Goal: Contribute content: Contribute content

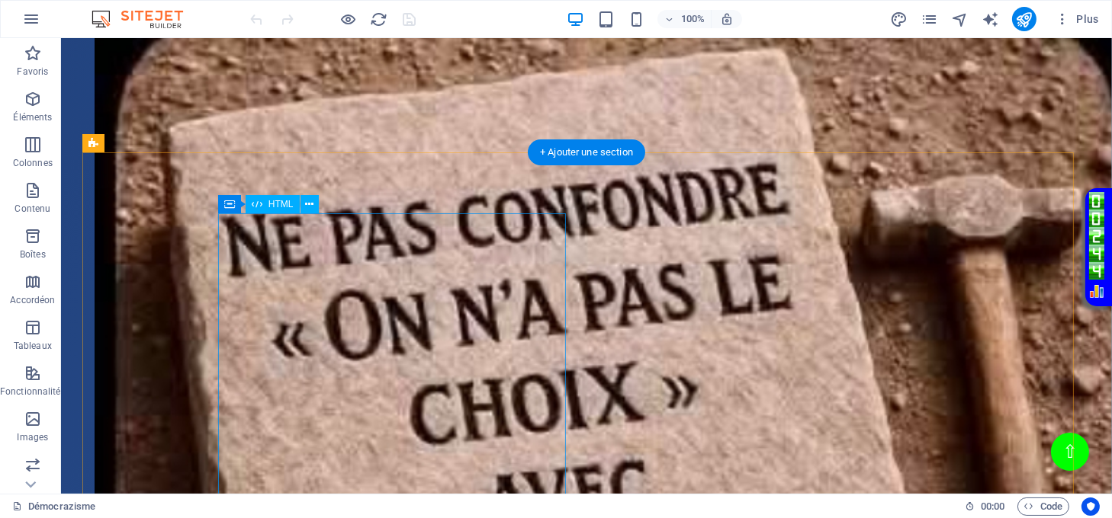
scroll to position [2060, 0]
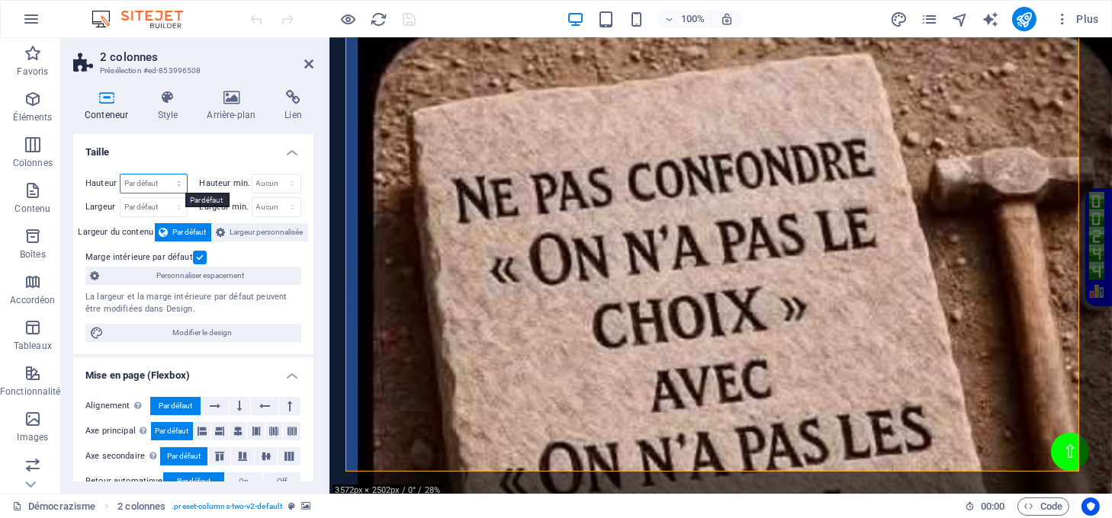
click at [152, 178] on select "Par défaut px rem % vh vw" at bounding box center [153, 184] width 66 height 18
select select "px"
click at [163, 175] on select "Par défaut px rem % vh vw" at bounding box center [153, 184] width 66 height 18
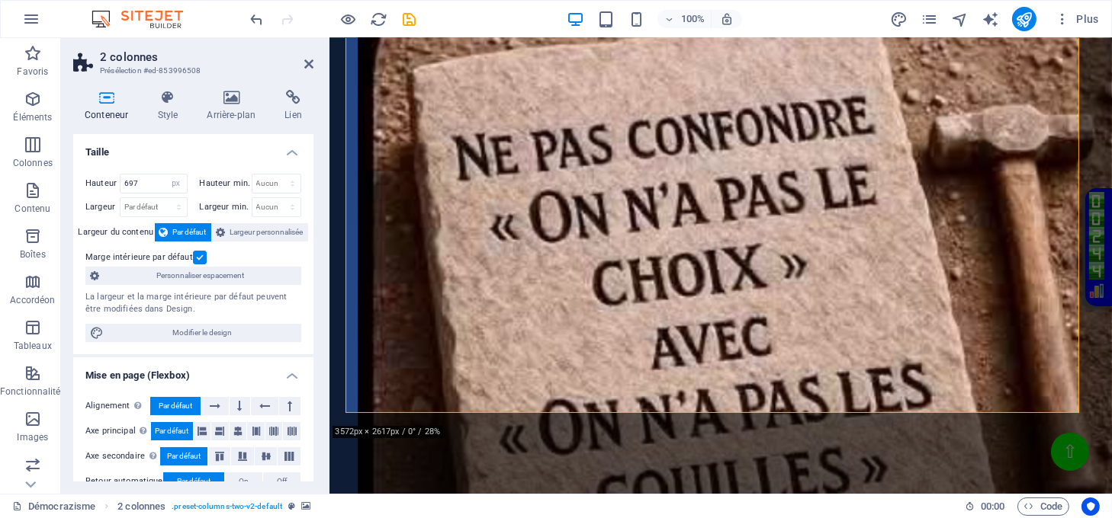
scroll to position [2145, 0]
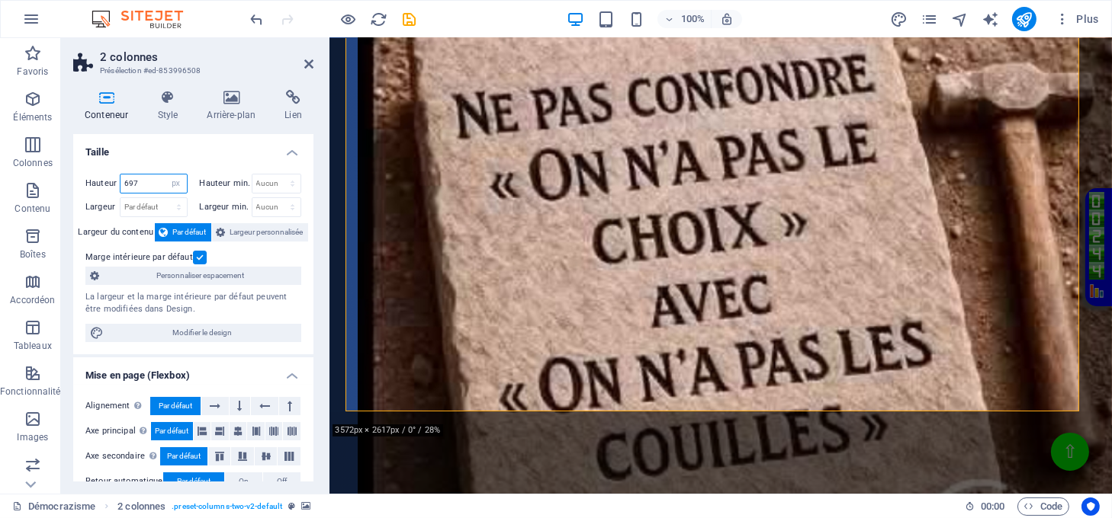
click at [139, 181] on input "697" at bounding box center [153, 184] width 66 height 18
drag, startPoint x: 140, startPoint y: 174, endPoint x: 107, endPoint y: 173, distance: 33.6
click at [107, 174] on div "Hauteur 697 Par défaut px rem % vh vw" at bounding box center [136, 184] width 102 height 20
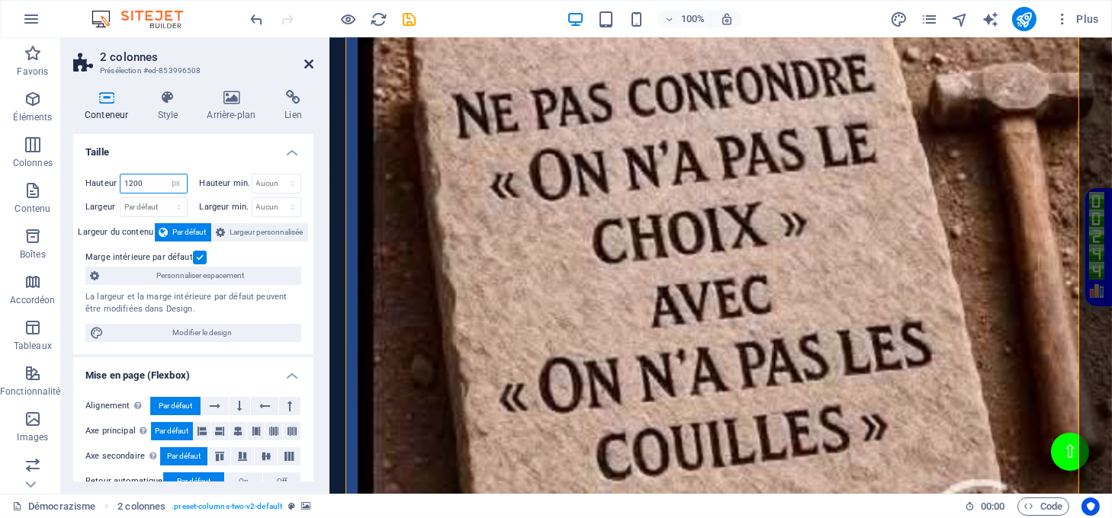
type input "1200"
click at [309, 59] on icon at bounding box center [308, 64] width 9 height 12
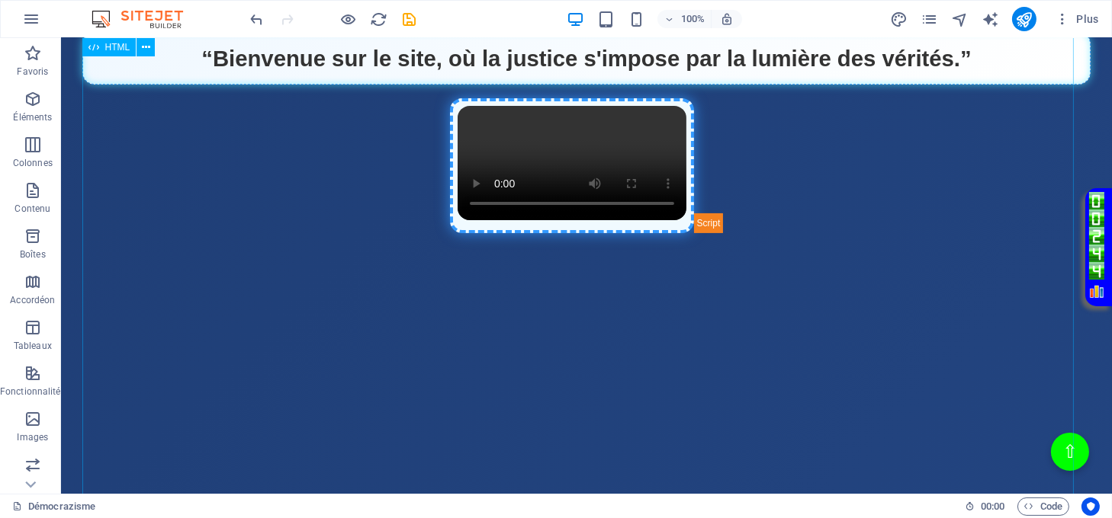
scroll to position [754, 0]
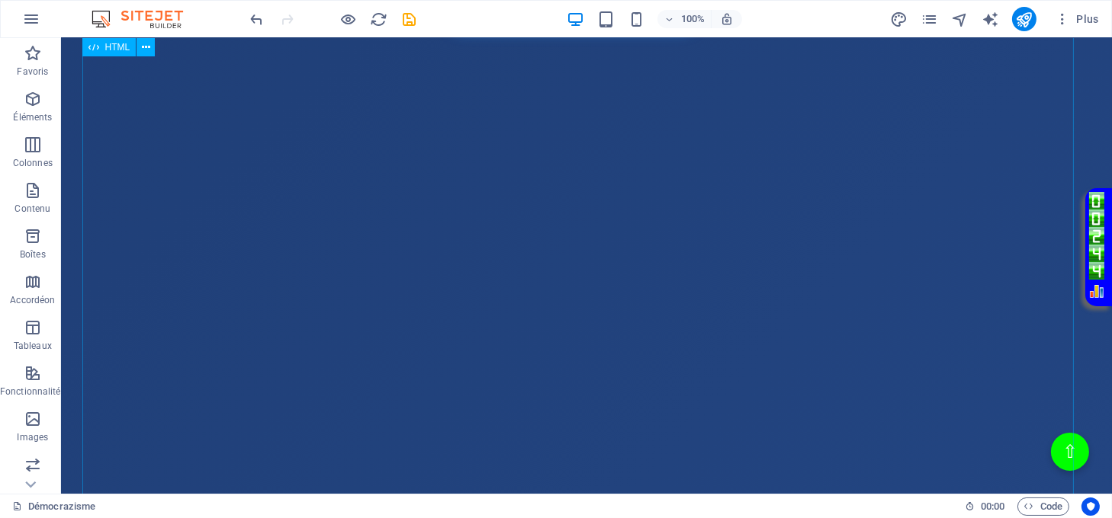
click at [552, 329] on div "Page Éclatante - Démocrazisme démocrazisme.com “Bienvenue sur le site, où la ju…" at bounding box center [586, 244] width 1009 height 991
click at [553, 326] on div "Page Éclatante - Démocrazisme démocrazisme.com “Bienvenue sur le site, où la ju…" at bounding box center [586, 244] width 1009 height 991
click at [521, 304] on div "Page Éclatante - Démocrazisme démocrazisme.com “Bienvenue sur le site, où la ju…" at bounding box center [586, 244] width 1009 height 991
click at [520, 302] on div "Page Éclatante - Démocrazisme démocrazisme.com “Bienvenue sur le site, où la ju…" at bounding box center [586, 244] width 1009 height 991
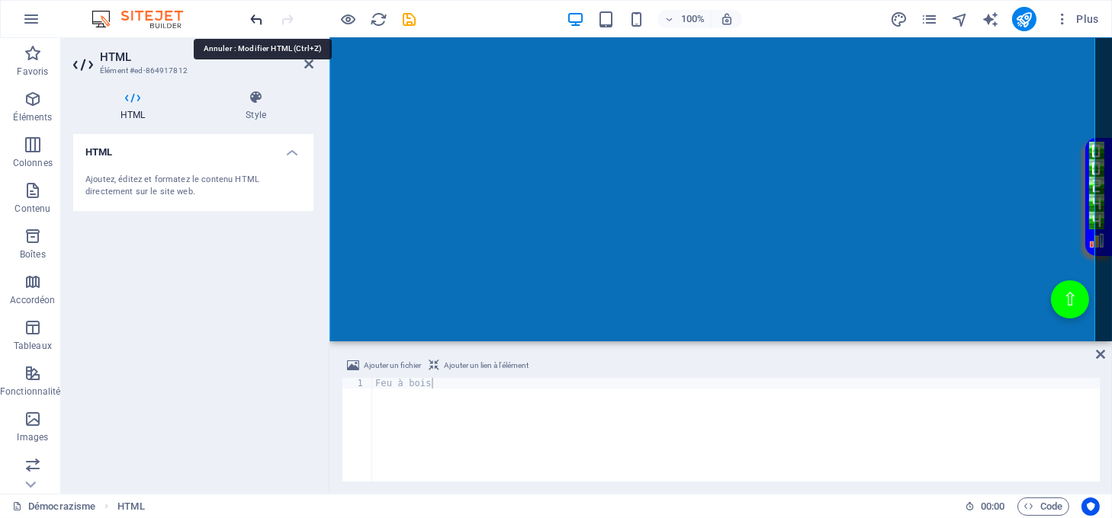
click at [258, 17] on icon "undo" at bounding box center [258, 20] width 18 height 18
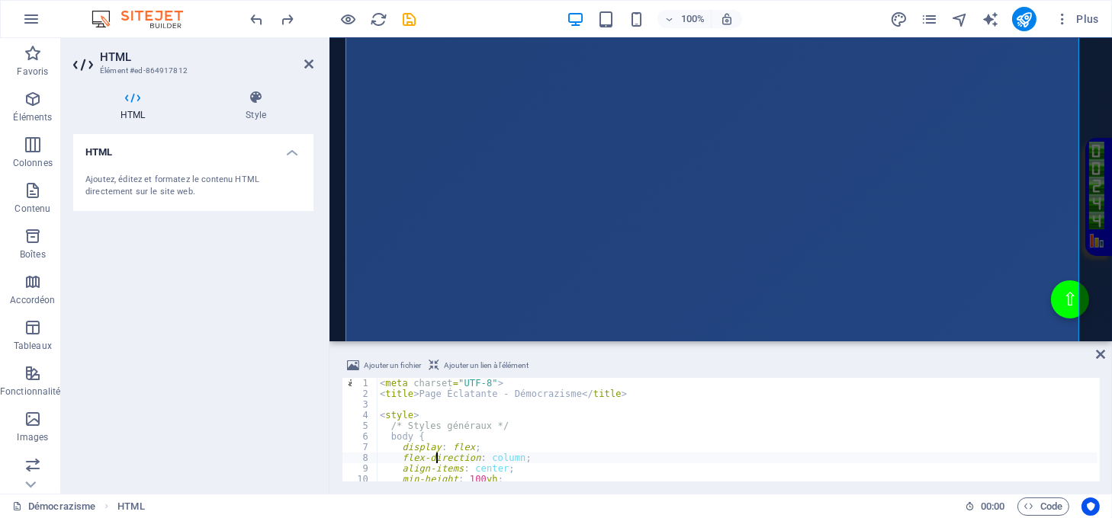
type textarea "<script> --></div>"
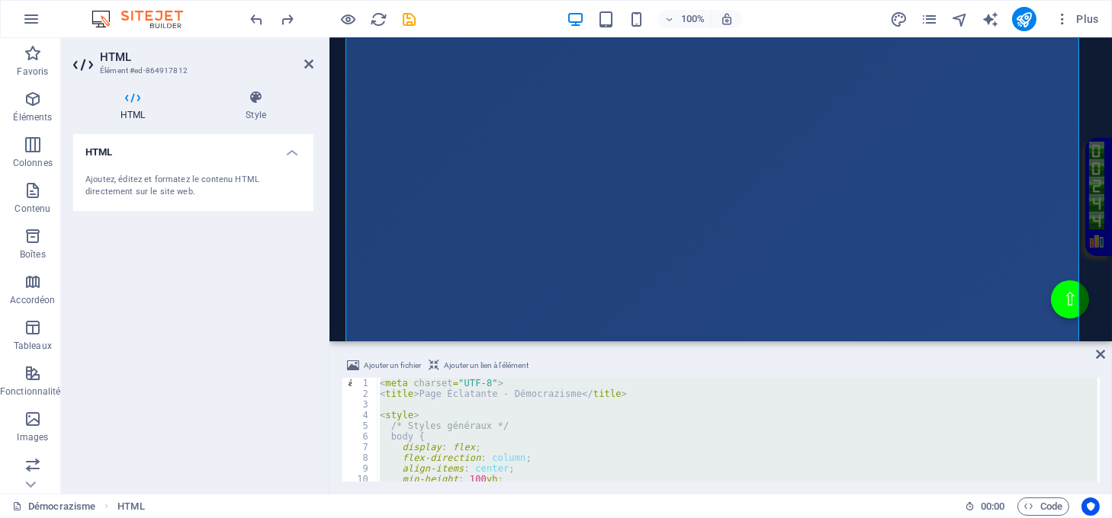
paste textarea
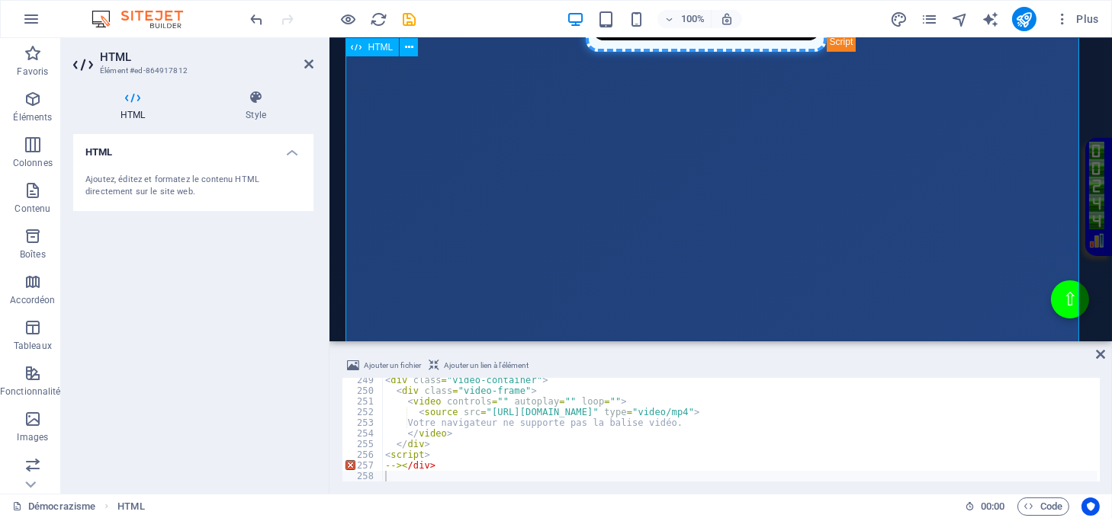
scroll to position [754, 0]
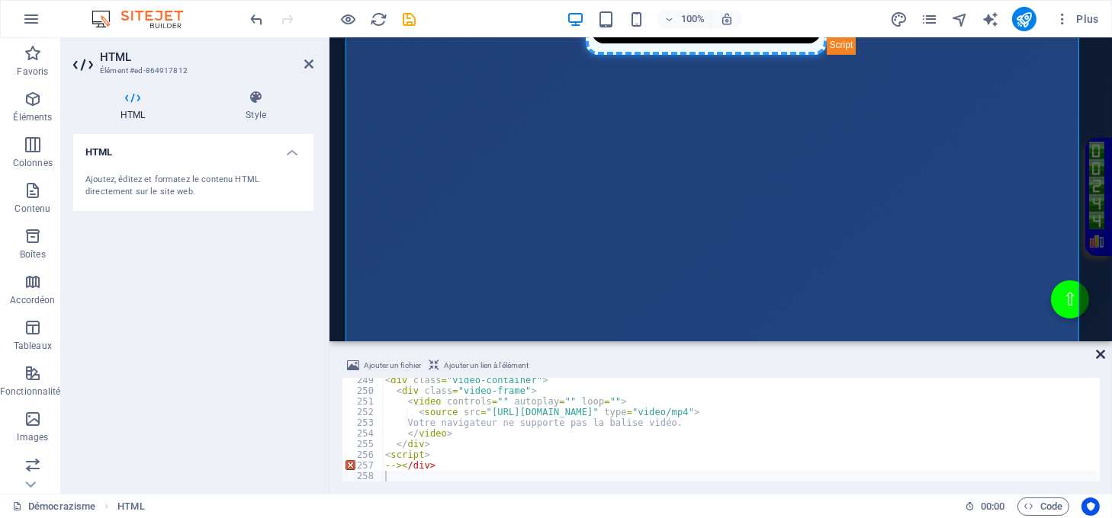
click at [1096, 351] on icon at bounding box center [1100, 354] width 9 height 12
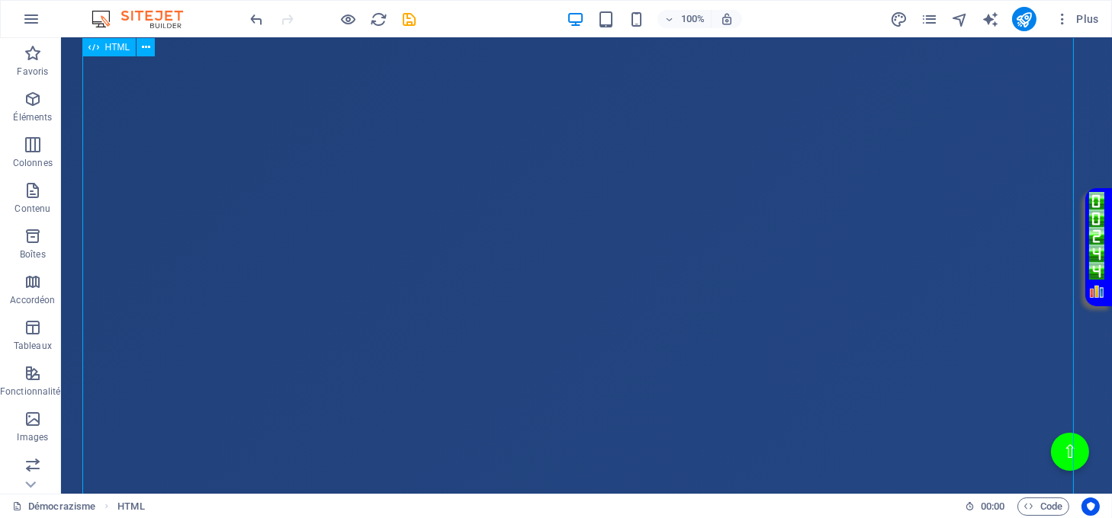
scroll to position [1262, 0]
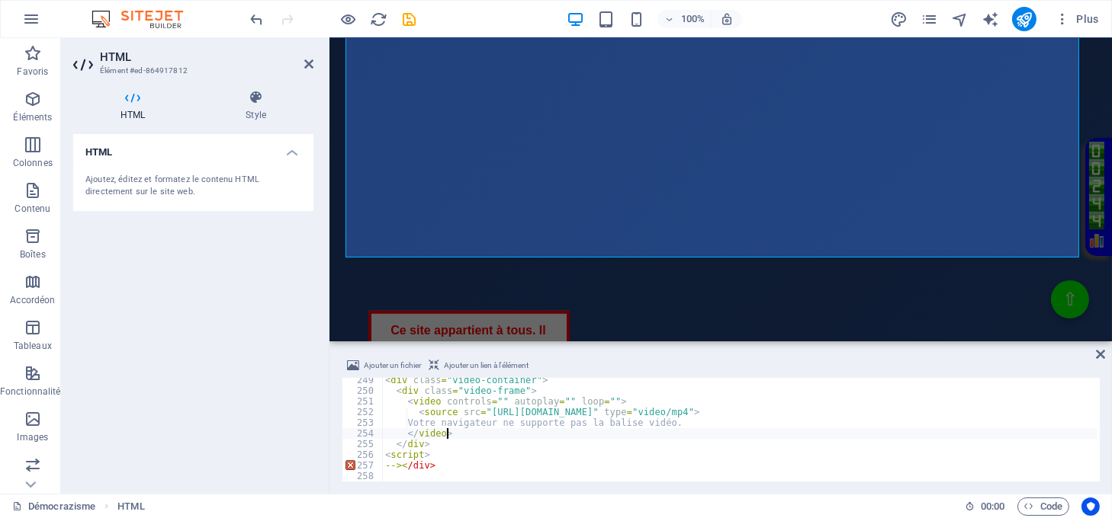
type textarea "--></div>"
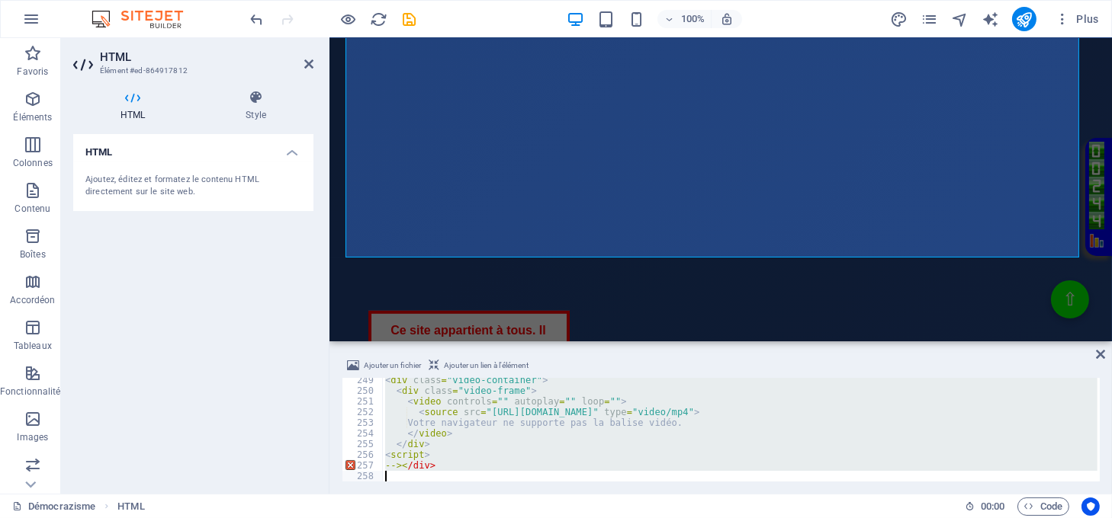
scroll to position [2649, 0]
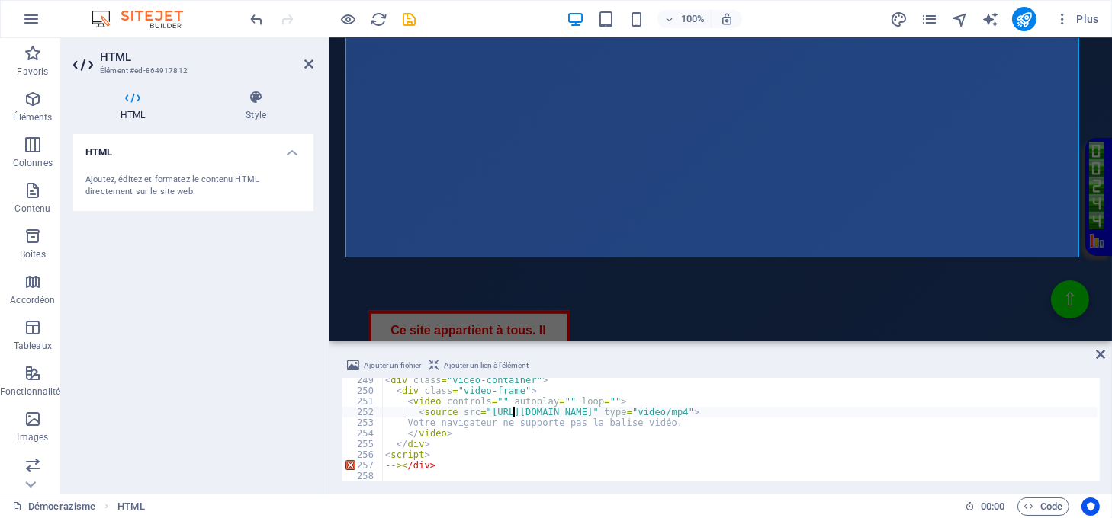
type textarea "--></div>"
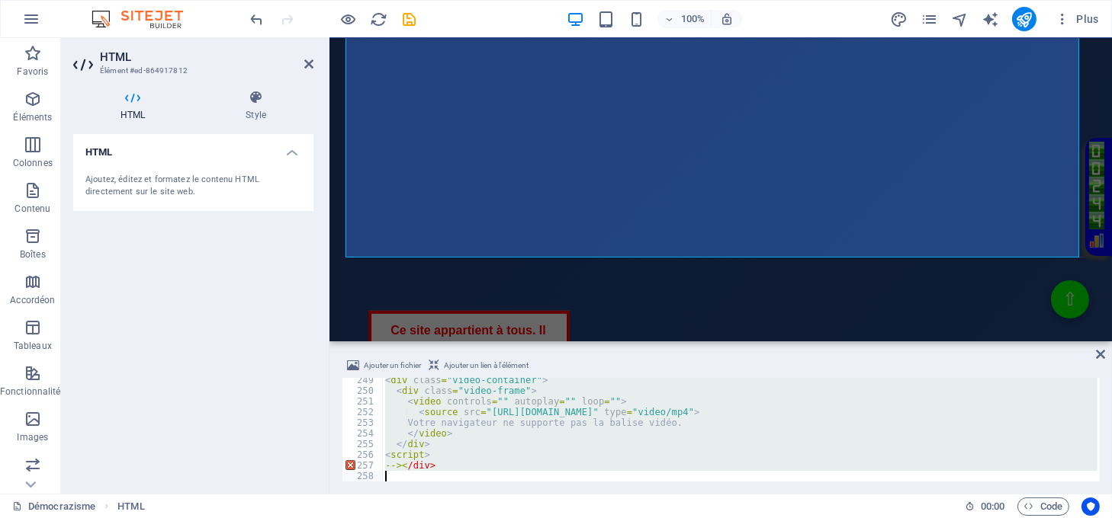
paste textarea
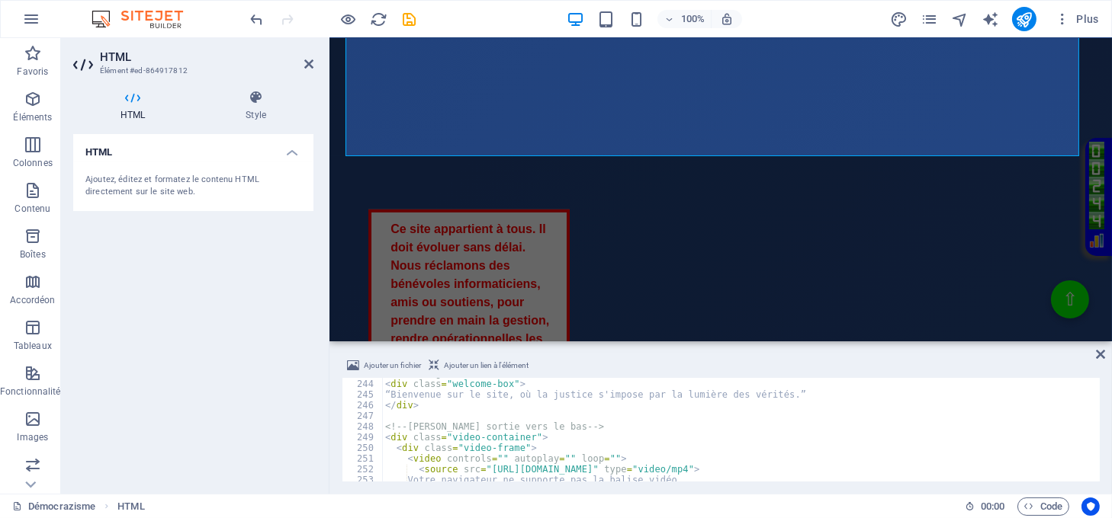
scroll to position [2535, 0]
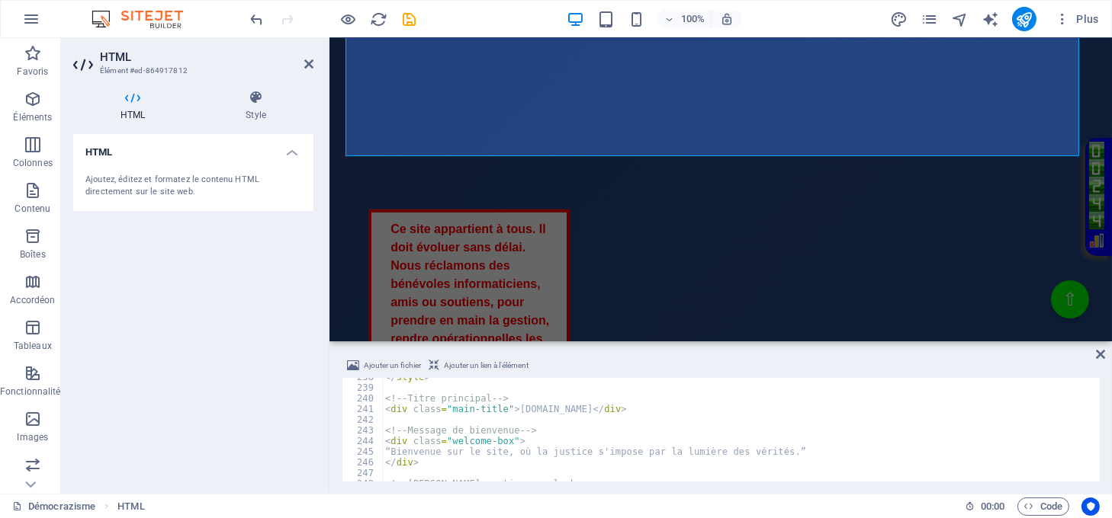
click at [589, 450] on div "</ style > <!-- Titre principal --> < div class = "main-title" > démocrazisme.c…" at bounding box center [739, 434] width 715 height 125
click at [656, 449] on div "</ style > <!-- Titre principal --> < div class = "main-title" > démocrazisme.c…" at bounding box center [739, 434] width 715 height 125
click at [590, 450] on div "</ style > <!-- Titre principal --> < div class = "main-title" > démocrazisme.c…" at bounding box center [739, 434] width 715 height 125
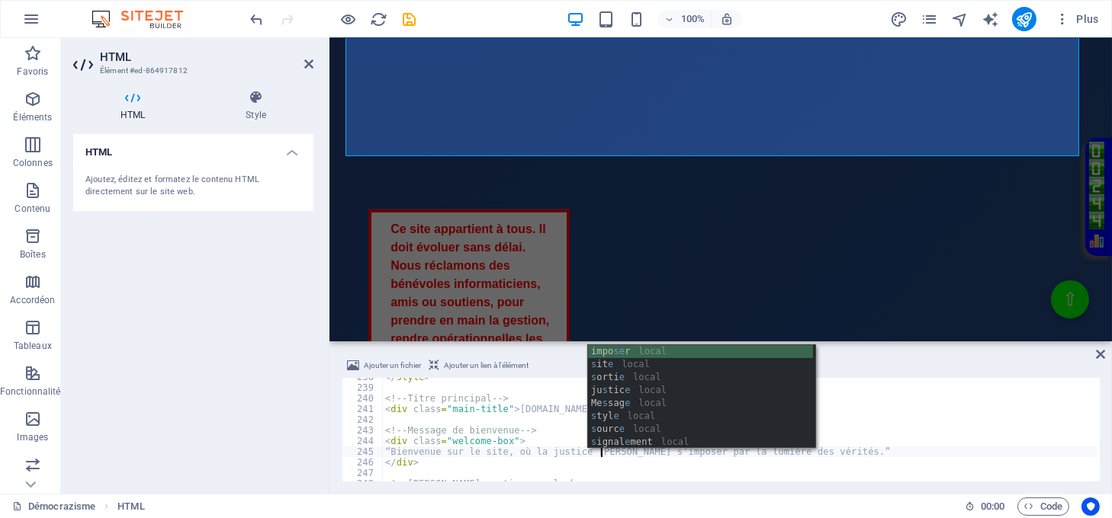
scroll to position [0, 17]
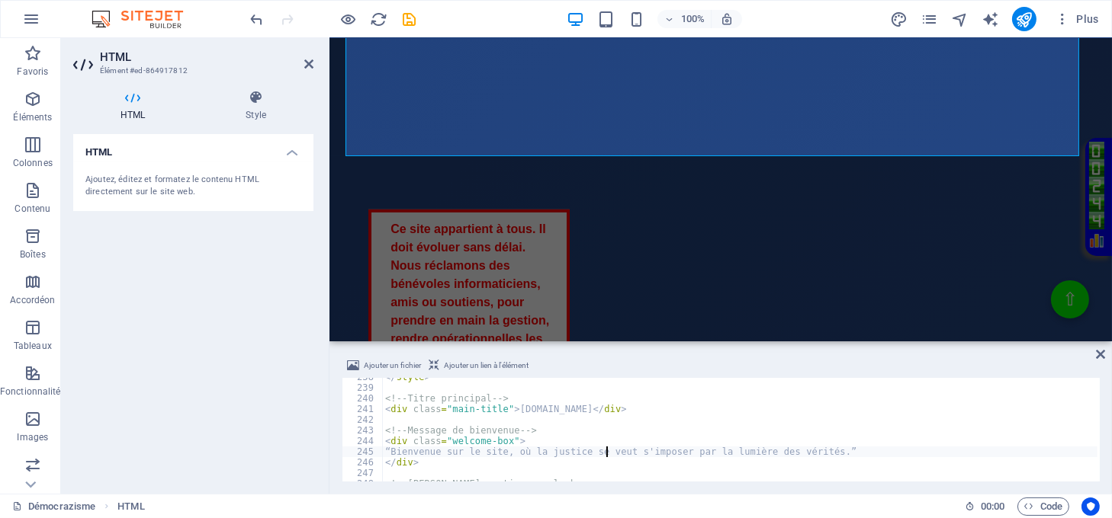
click at [633, 453] on div "</ style > <!-- Titre principal --> < div class = "main-title" > démocrazisme.c…" at bounding box center [739, 434] width 715 height 125
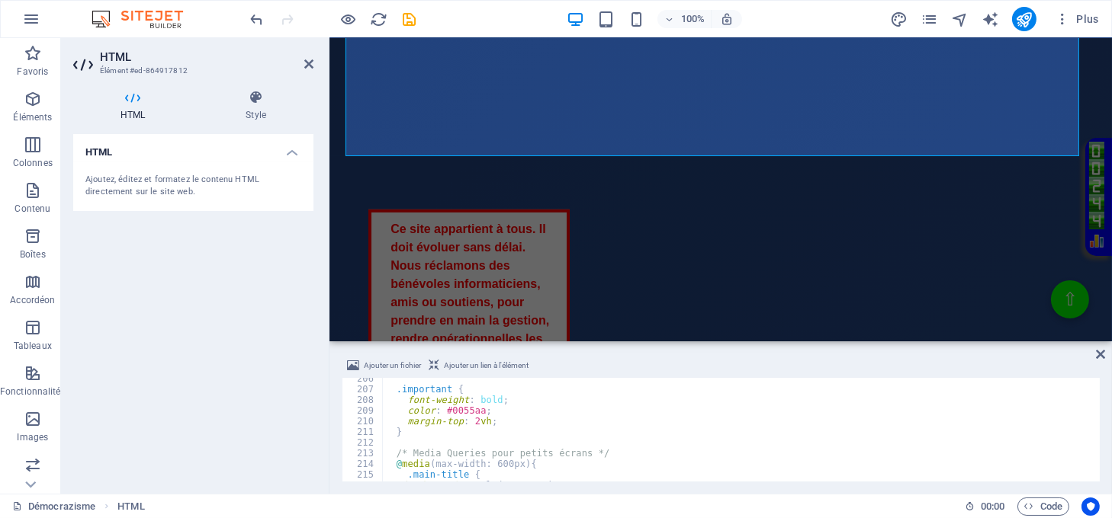
scroll to position [2192, 0]
type textarea "“Bienvenue sur le site, où la justice se veut de s'imposer par la lumière des v…"
type textarea "--></div>"
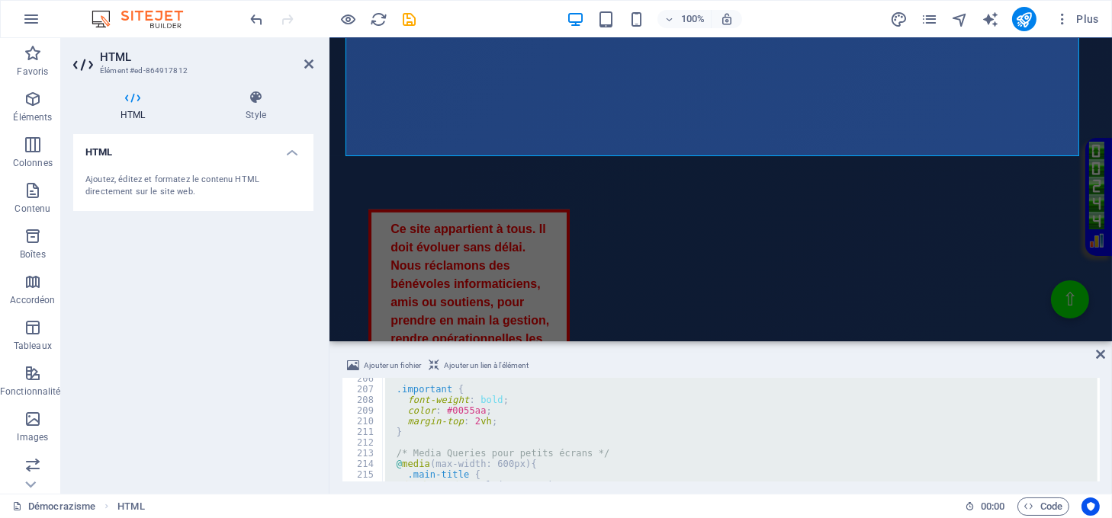
paste textarea
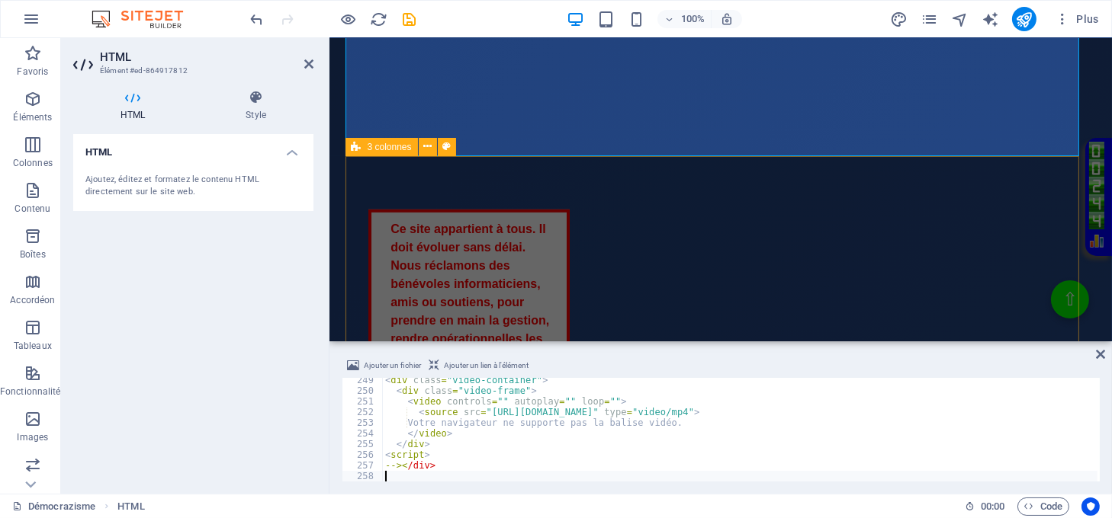
scroll to position [2649, 0]
drag, startPoint x: 1099, startPoint y: 353, endPoint x: 1037, endPoint y: 315, distance: 73.2
click at [1099, 353] on icon at bounding box center [1100, 354] width 9 height 12
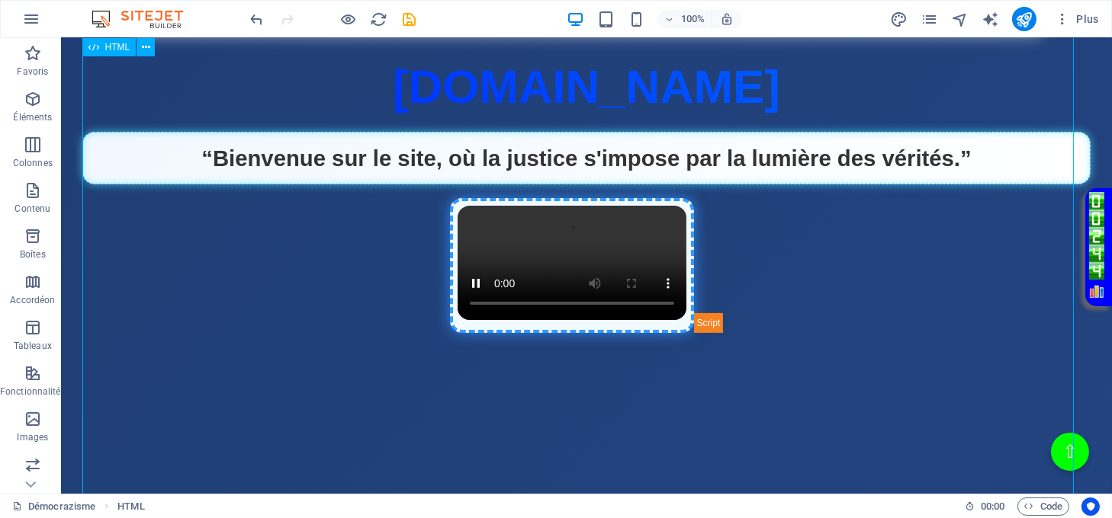
scroll to position [449, 0]
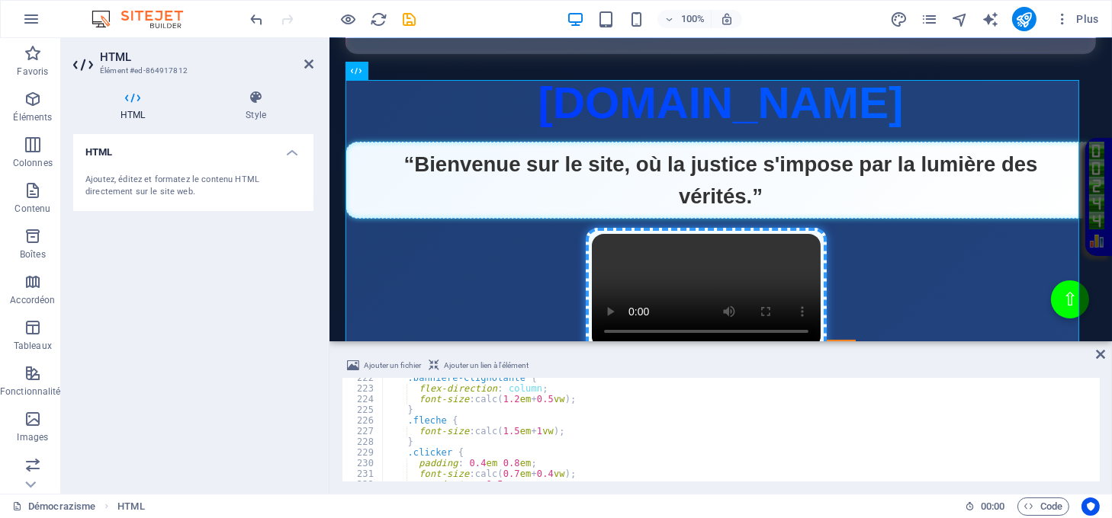
scroll to position [2363, 0]
type textarea "--></div>"
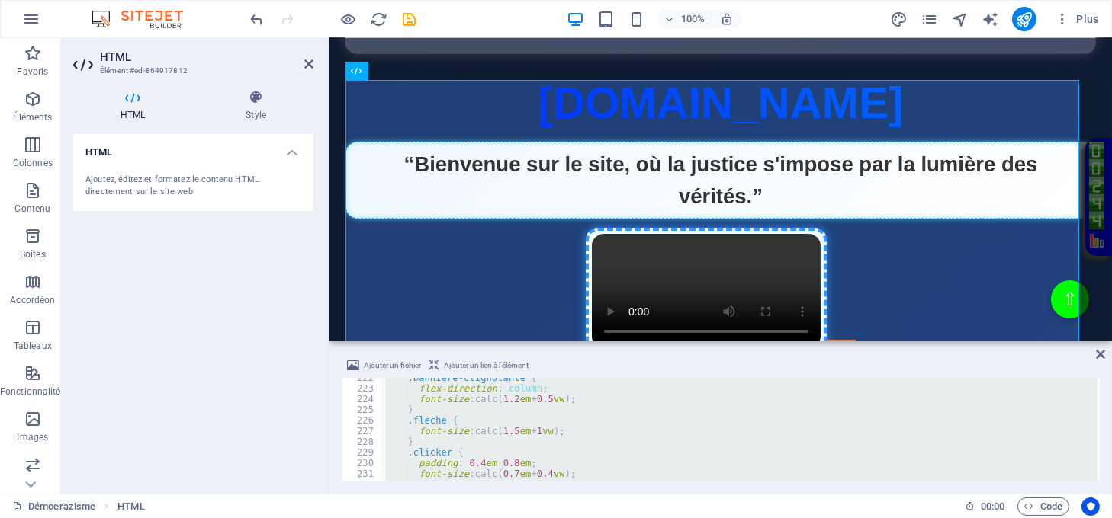
paste textarea
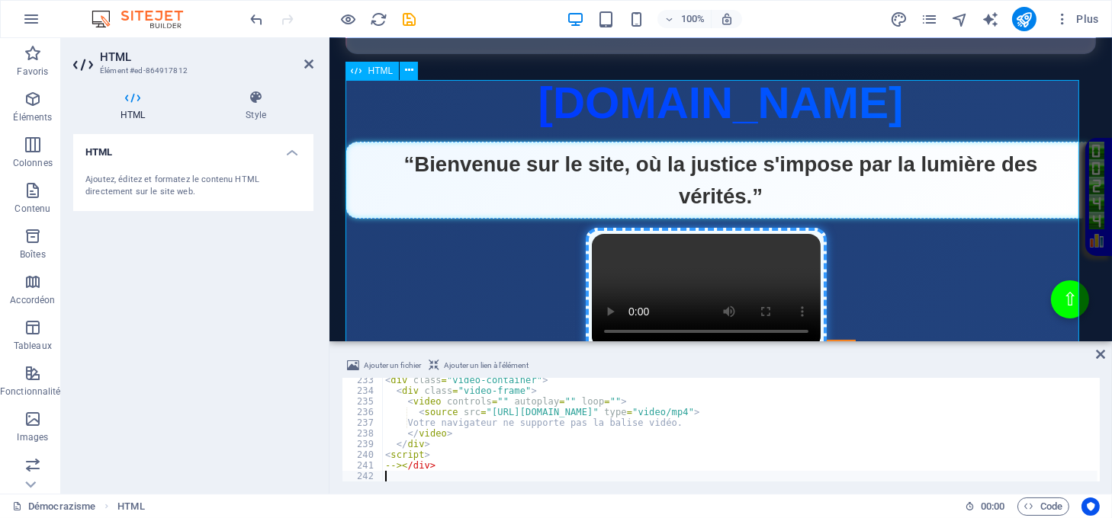
scroll to position [2478, 0]
click at [1102, 351] on icon at bounding box center [1100, 354] width 9 height 12
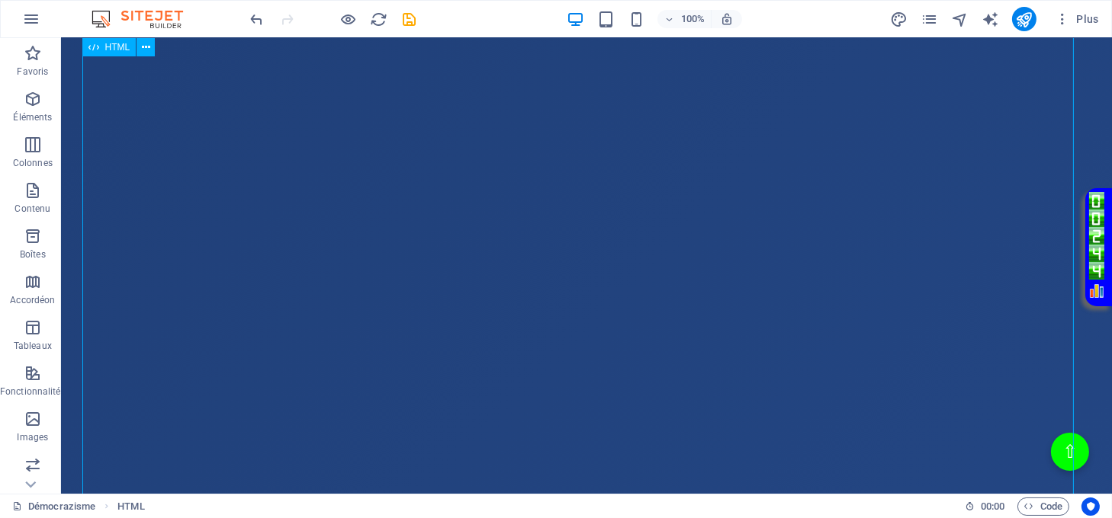
scroll to position [1262, 0]
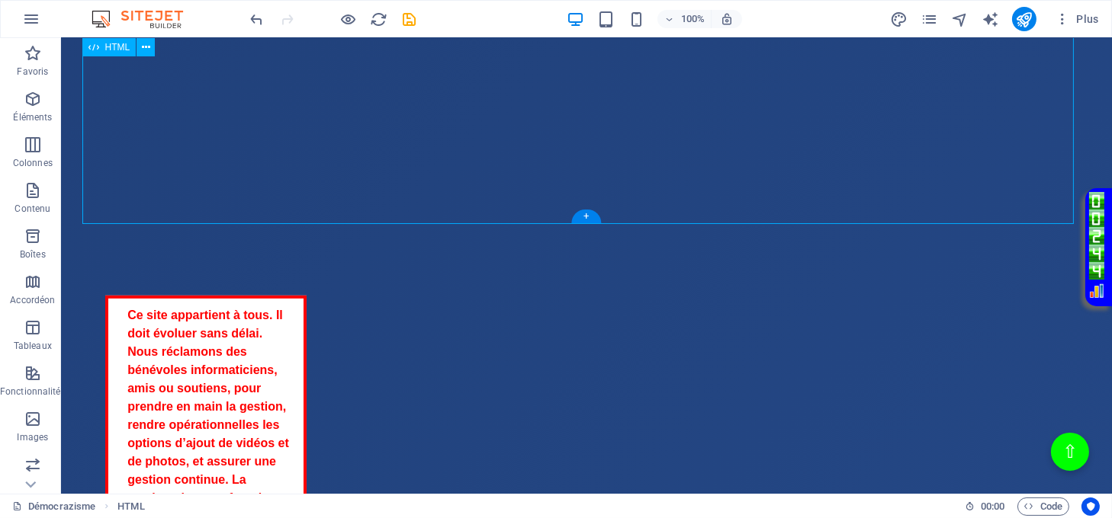
drag, startPoint x: 649, startPoint y: 255, endPoint x: 587, endPoint y: 150, distance: 121.3
click at [110, 46] on span "HTML" at bounding box center [117, 47] width 25 height 9
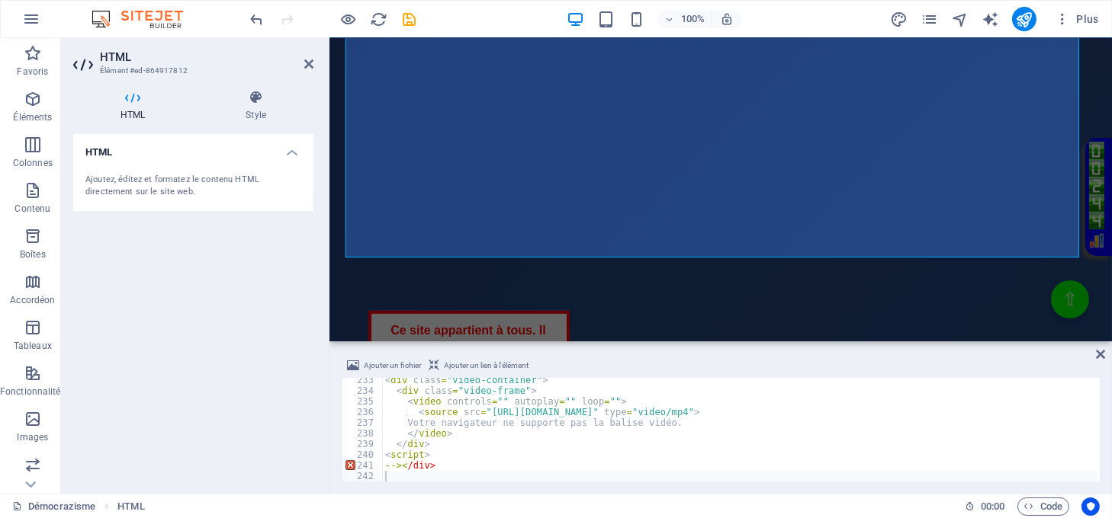
click at [125, 100] on icon at bounding box center [132, 97] width 119 height 15
click at [251, 107] on h4 "Style" at bounding box center [255, 106] width 115 height 32
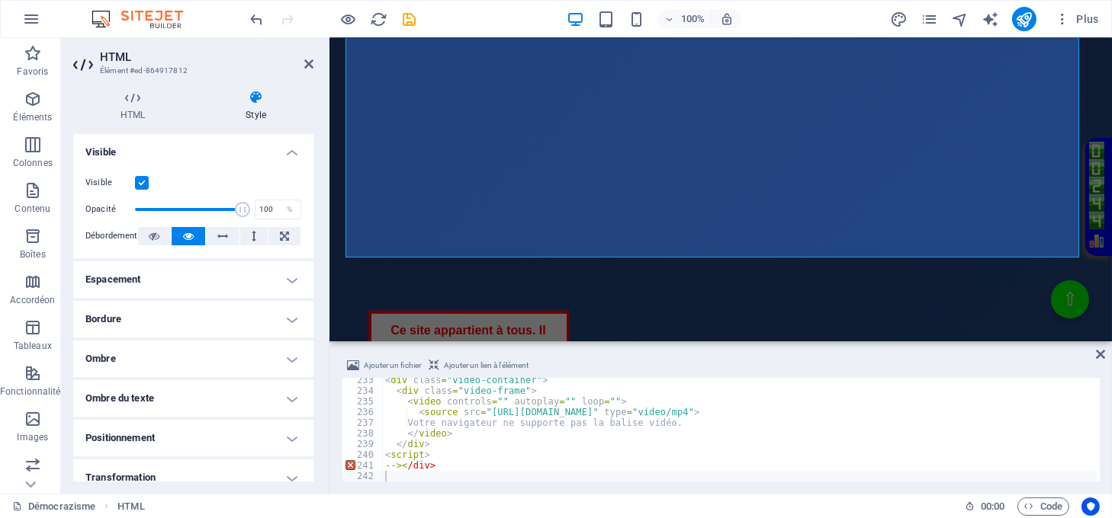
click at [289, 278] on h4 "Espacement" at bounding box center [193, 279] width 240 height 37
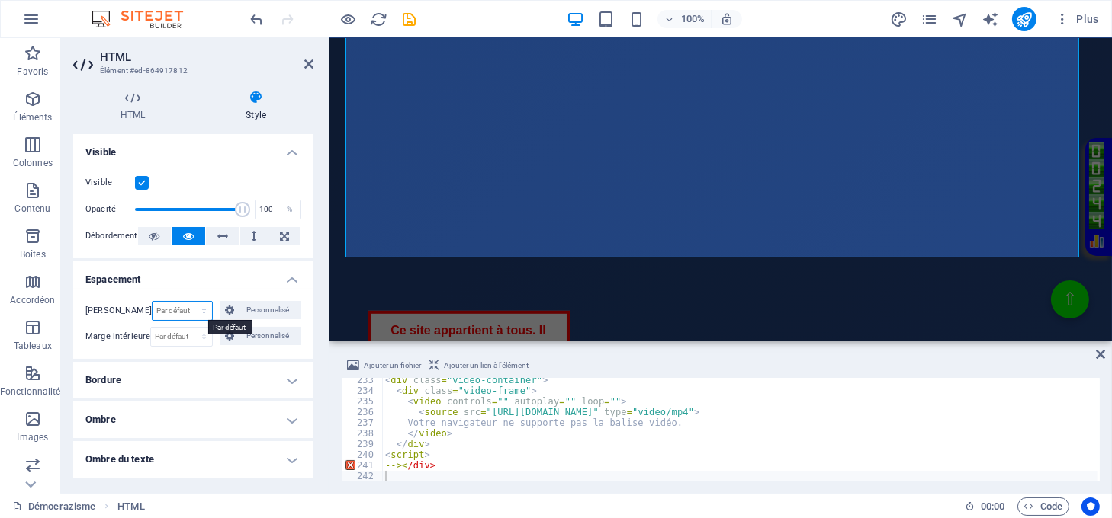
click at [188, 308] on select "Par défaut auto px % rem vw vh Personnalisé" at bounding box center [182, 311] width 60 height 18
select select "px"
click at [187, 302] on select "Par défaut auto px % rem vw vh Personnalisé" at bounding box center [182, 311] width 60 height 18
type input "0"
click at [130, 111] on h4 "HTML" at bounding box center [135, 106] width 125 height 32
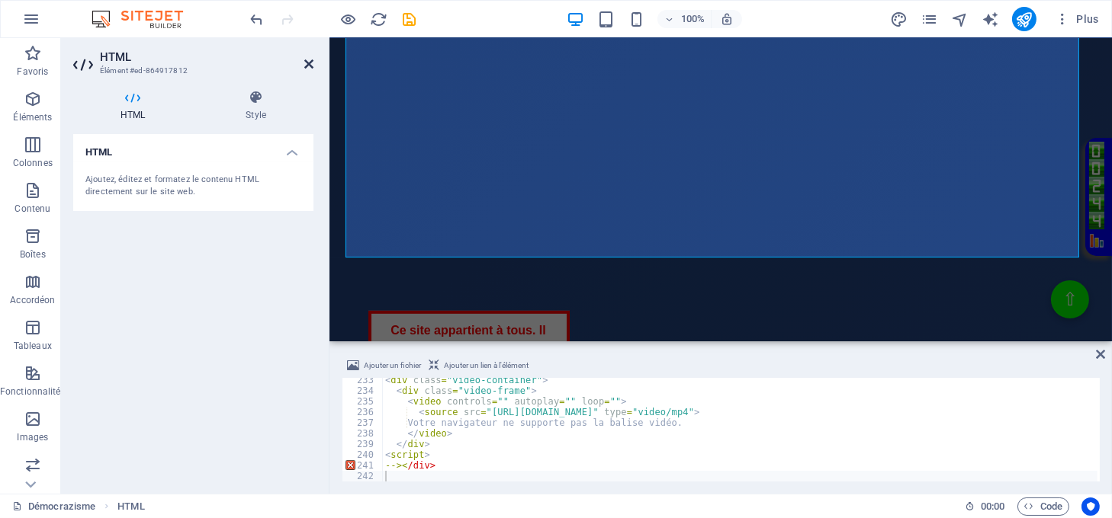
click at [304, 62] on icon at bounding box center [308, 64] width 9 height 12
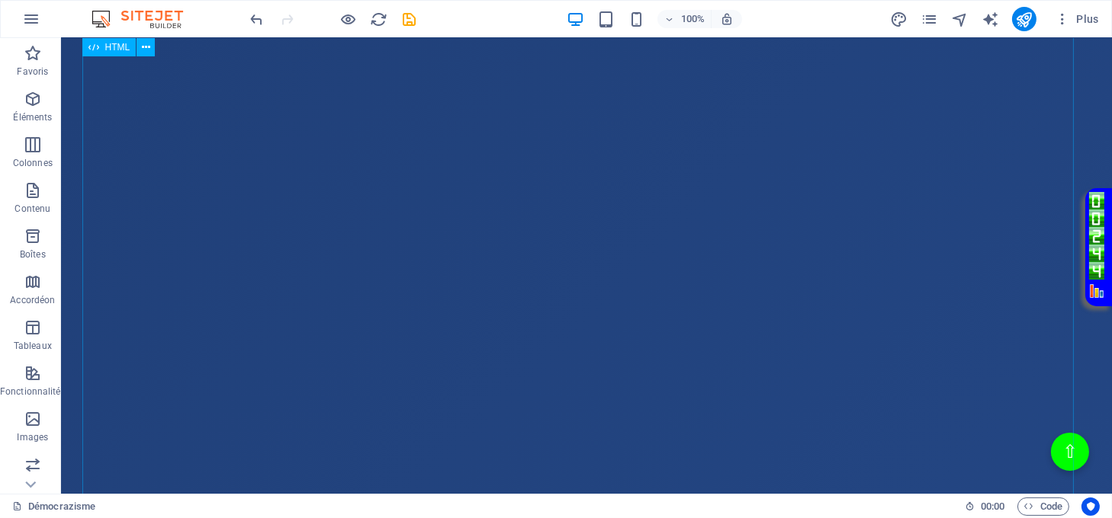
scroll to position [1016, 0]
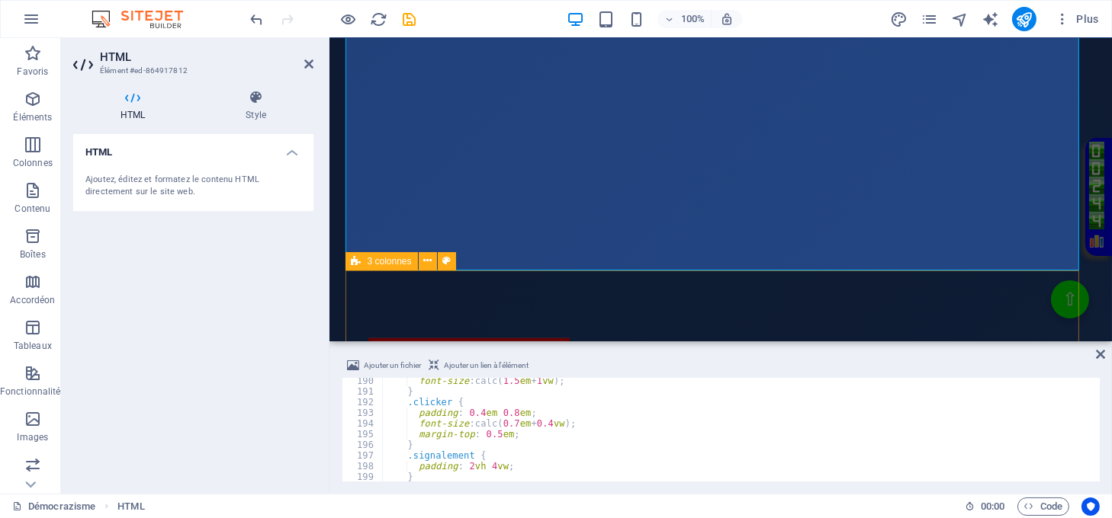
scroll to position [1220, 0]
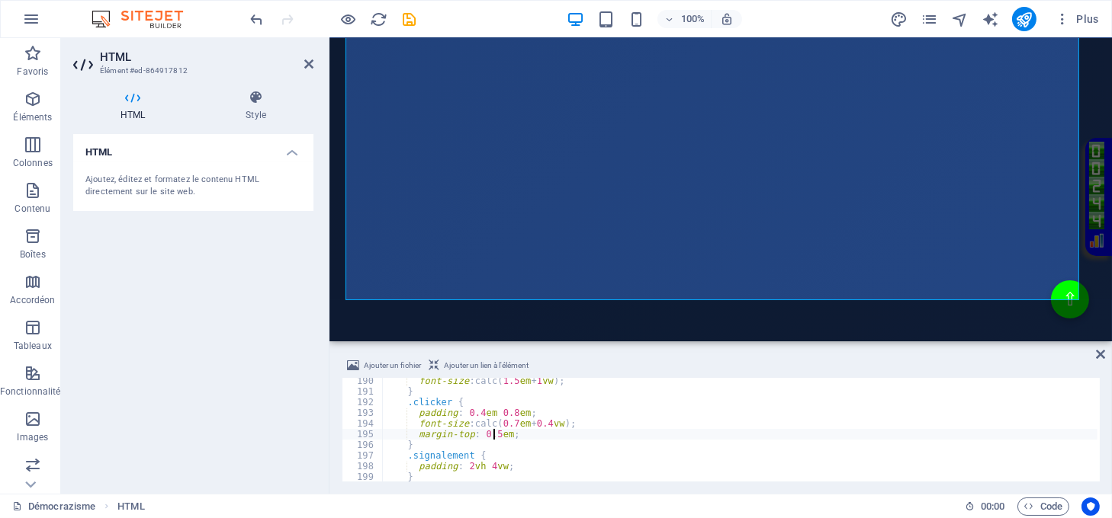
type textarea "</body> </html>"
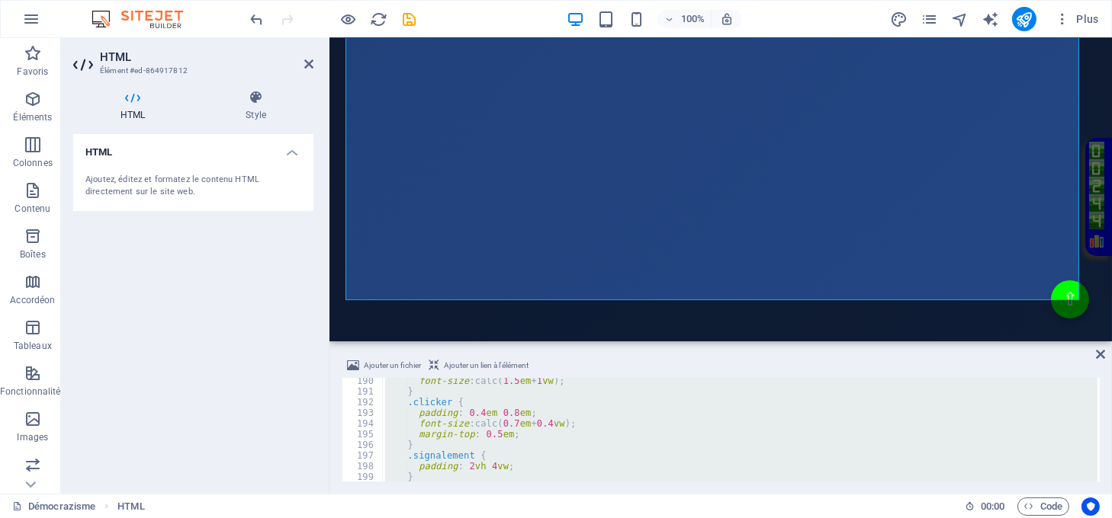
paste textarea
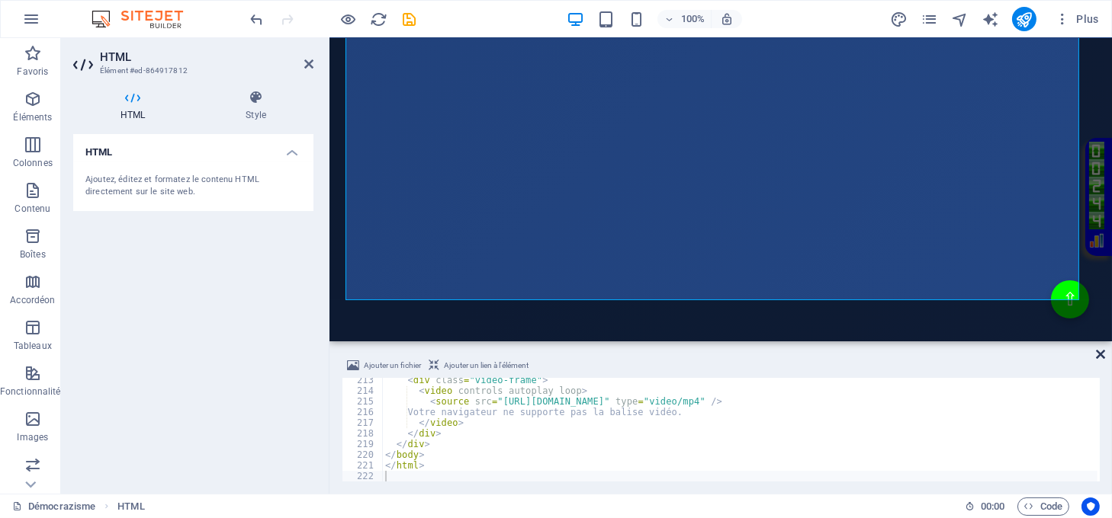
click at [1098, 353] on icon at bounding box center [1100, 354] width 9 height 12
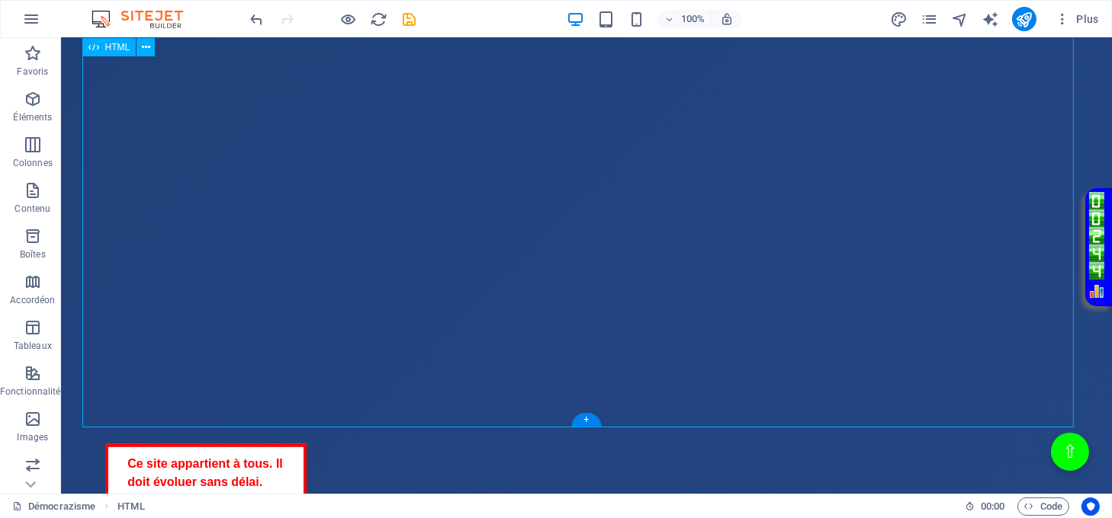
scroll to position [1118, 0]
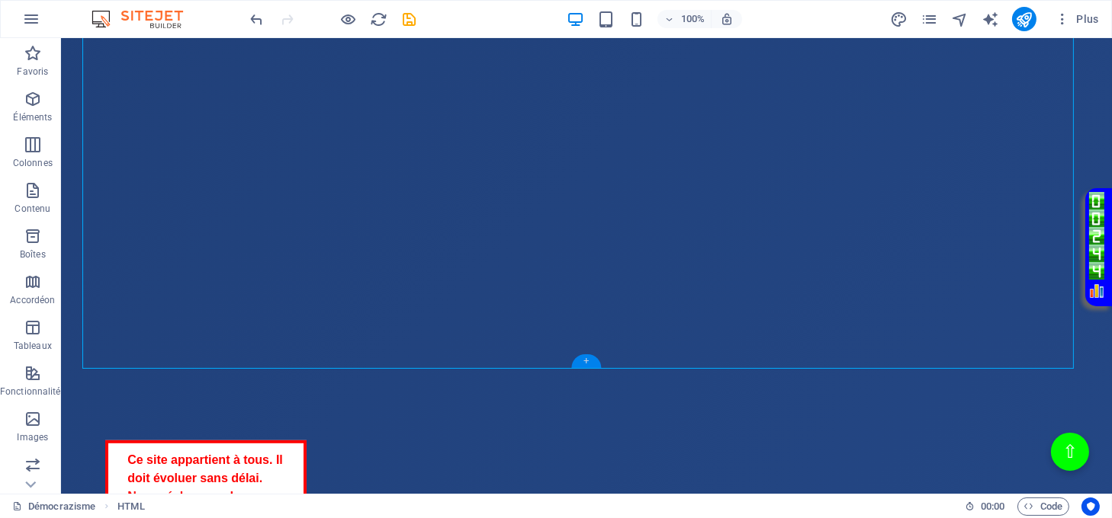
click at [584, 358] on div "+" at bounding box center [586, 362] width 30 height 14
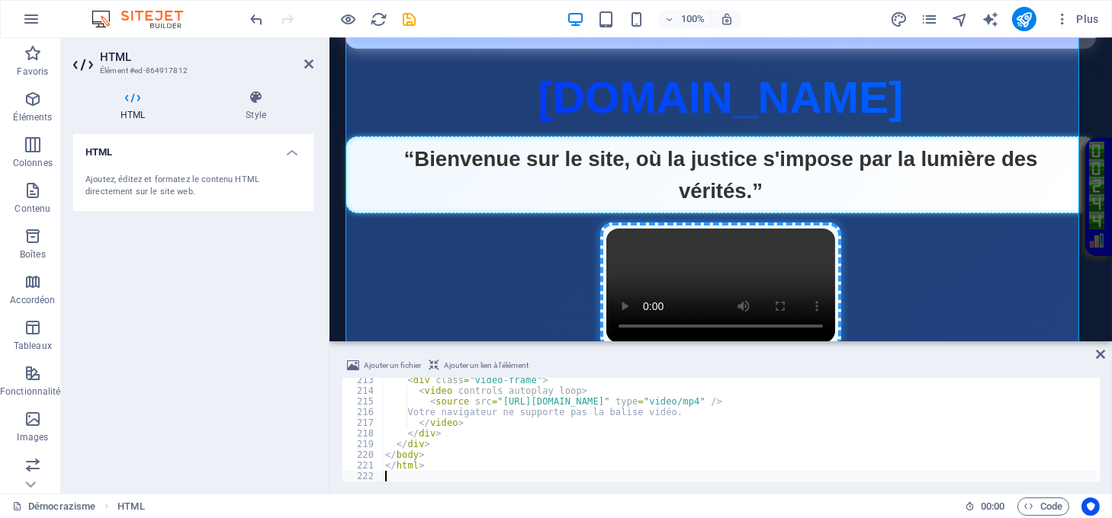
scroll to position [508, 0]
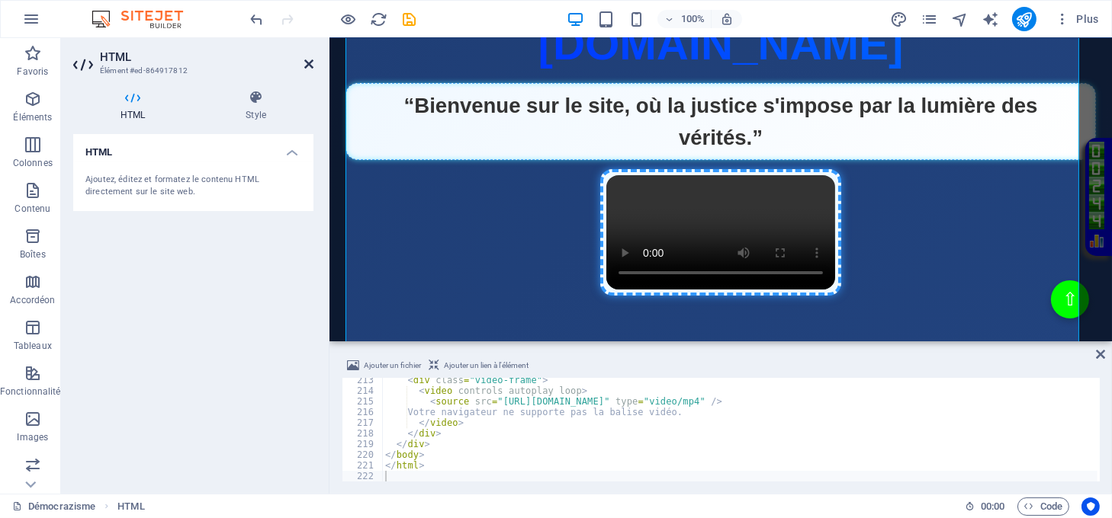
click at [306, 65] on icon at bounding box center [308, 64] width 9 height 12
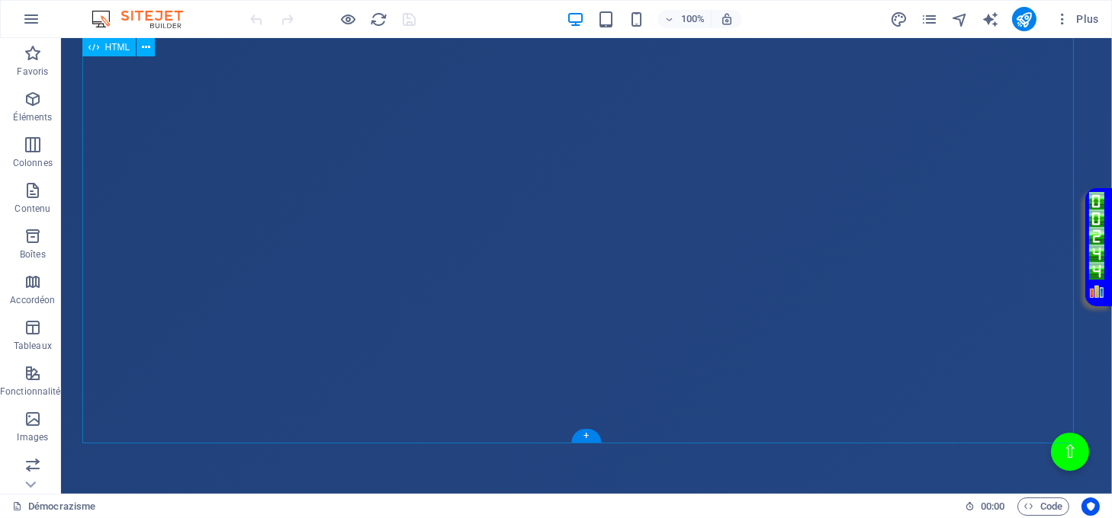
scroll to position [1118, 0]
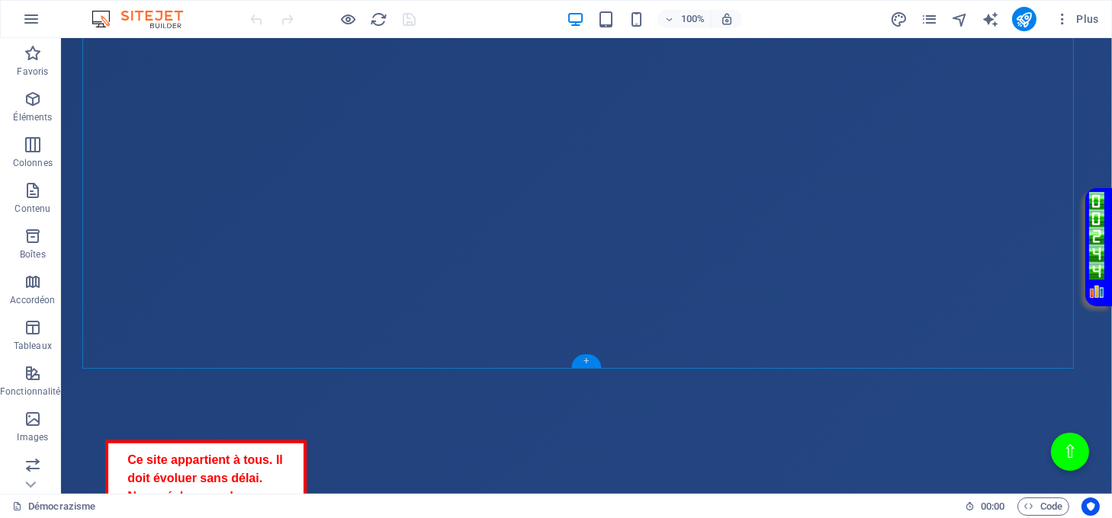
click at [582, 361] on div "+" at bounding box center [586, 362] width 30 height 14
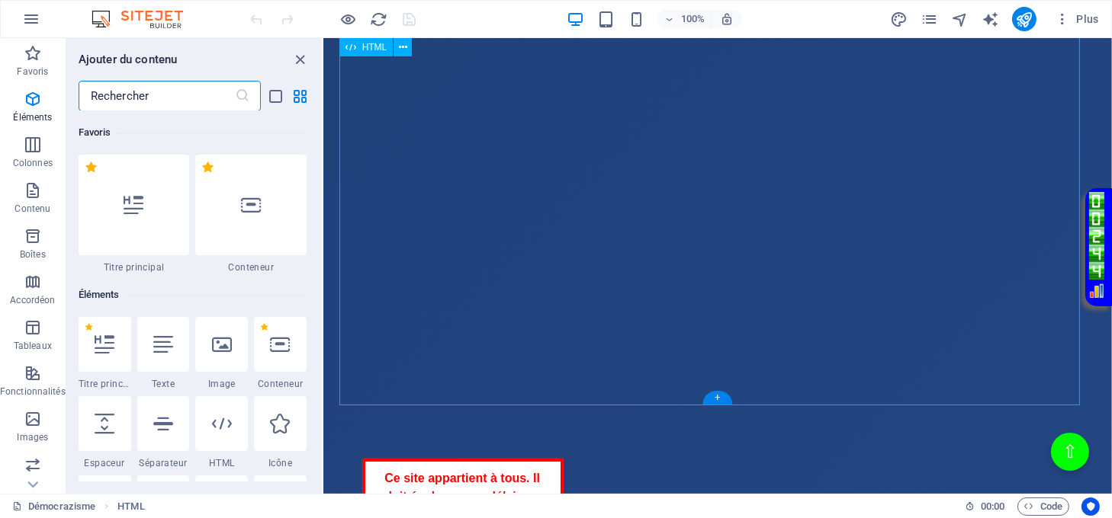
scroll to position [2667, 0]
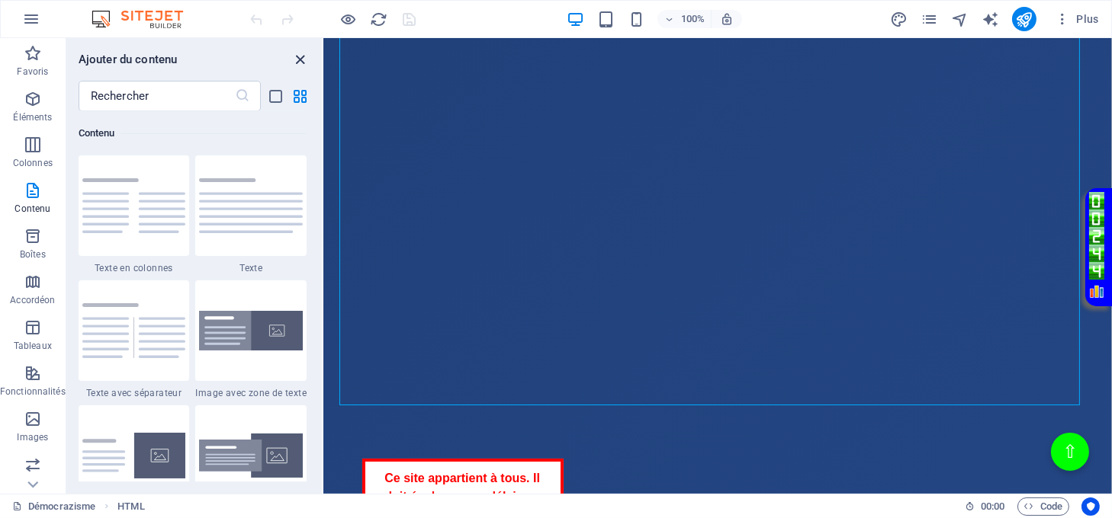
drag, startPoint x: 299, startPoint y: 56, endPoint x: 253, endPoint y: 47, distance: 46.5
click at [299, 56] on icon "close panel" at bounding box center [301, 60] width 18 height 18
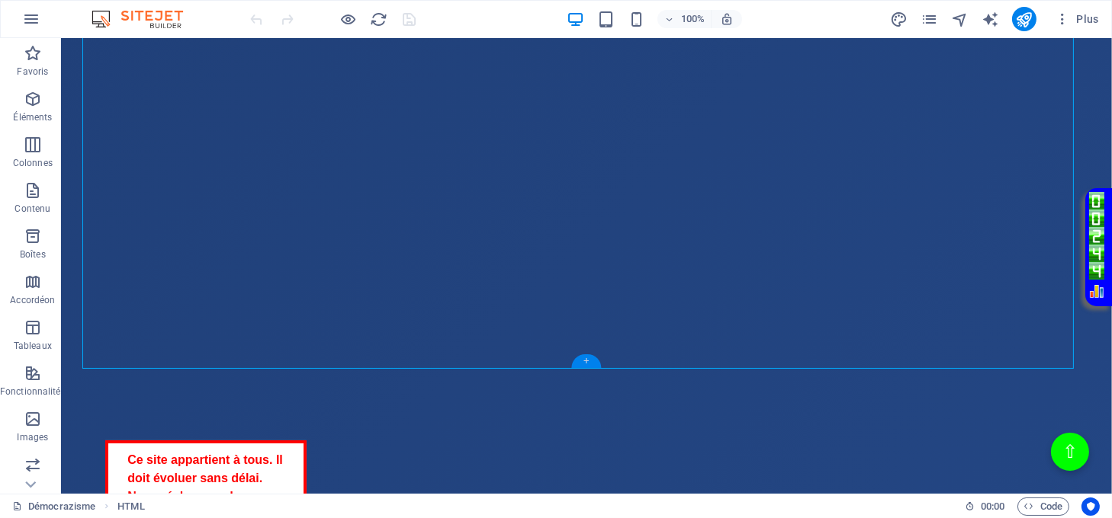
click at [582, 360] on div "+" at bounding box center [586, 362] width 30 height 14
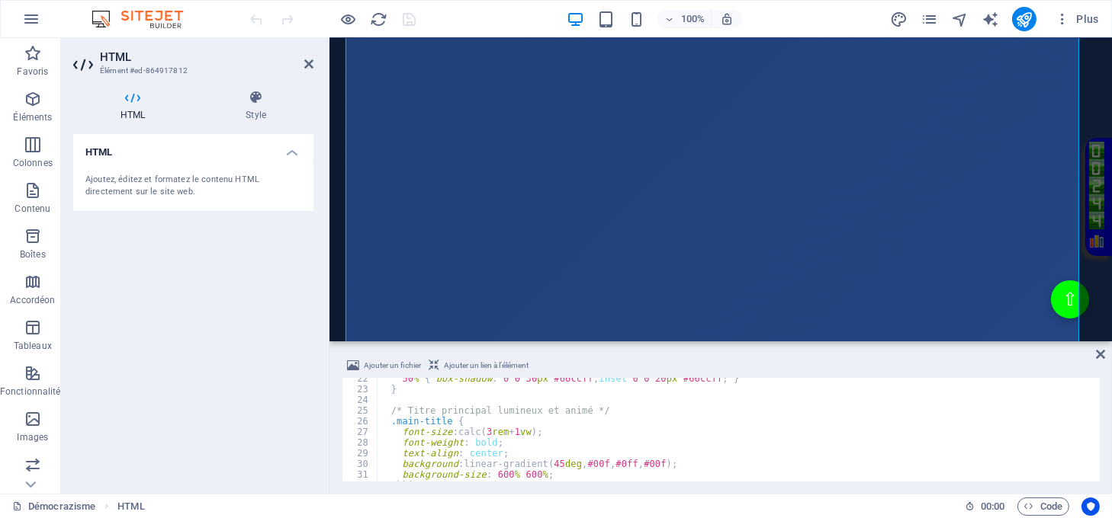
scroll to position [285, 0]
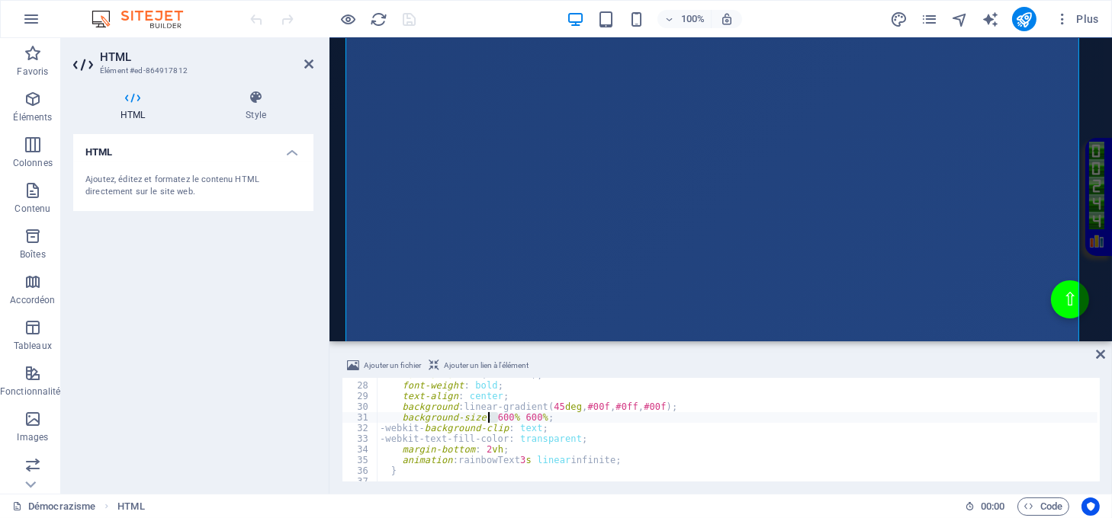
click at [490, 419] on div "font-size : calc( 3 rem + 1 vw ) ; font-weight : bold ; text-align : center ; b…" at bounding box center [737, 432] width 720 height 125
click at [499, 419] on div "font-size : calc( 3 rem + 1 vw ) ; font-weight : bold ; text-align : center ; b…" at bounding box center [737, 430] width 720 height 104
click at [519, 415] on div "font-size : calc( 3 rem + 1 vw ) ; font-weight : bold ; text-align : center ; b…" at bounding box center [737, 432] width 720 height 125
click at [1025, 405] on div "font-size : calc( 3 rem + 1 vw ) ; font-weight : bold ; text-align : center ; b…" at bounding box center [737, 432] width 720 height 125
type textarea "background: linear-gradient(45deg, #00f, #0ff, #00f);"
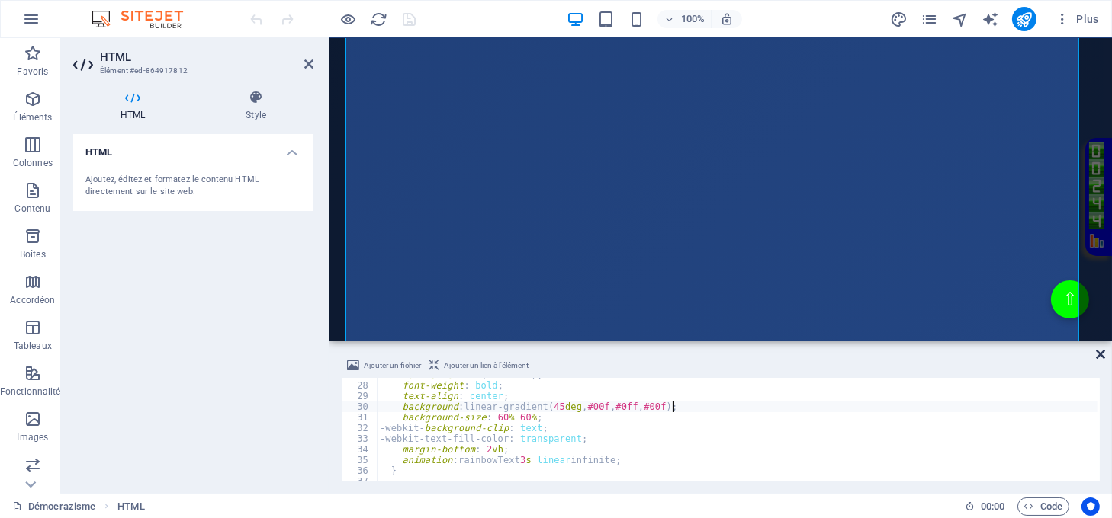
click at [1101, 351] on icon at bounding box center [1100, 354] width 9 height 12
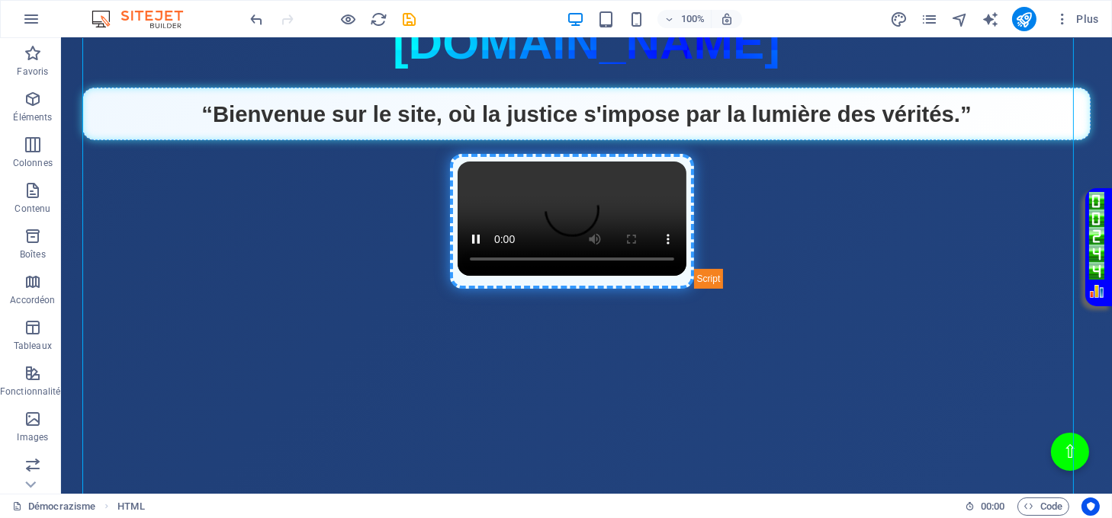
scroll to position [508, 0]
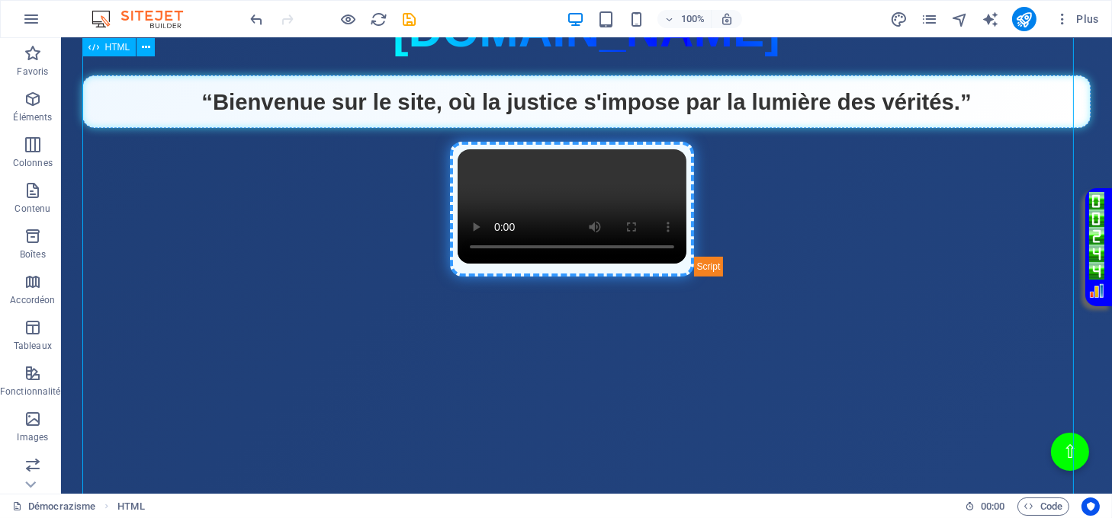
click at [566, 312] on div "Page Éclatante - Démocrazisme démocrazisme.com “Bienvenue sur le site, où la ju…" at bounding box center [586, 490] width 1009 height 991
drag, startPoint x: 566, startPoint y: 312, endPoint x: 297, endPoint y: 312, distance: 269.1
click at [566, 312] on div "Page Éclatante - Démocrazisme démocrazisme.com “Bienvenue sur le site, où la ju…" at bounding box center [586, 490] width 1009 height 991
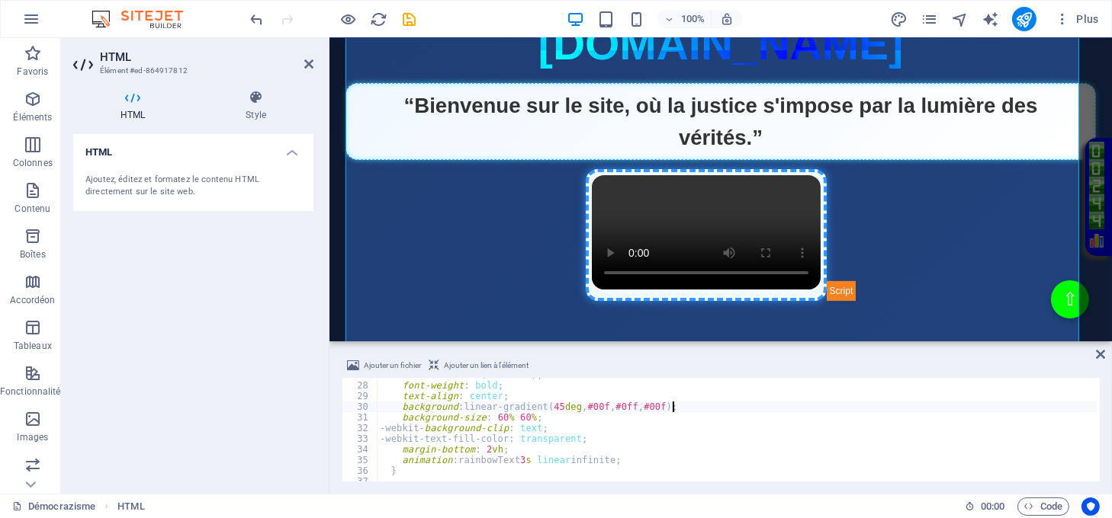
scroll to position [399, 0]
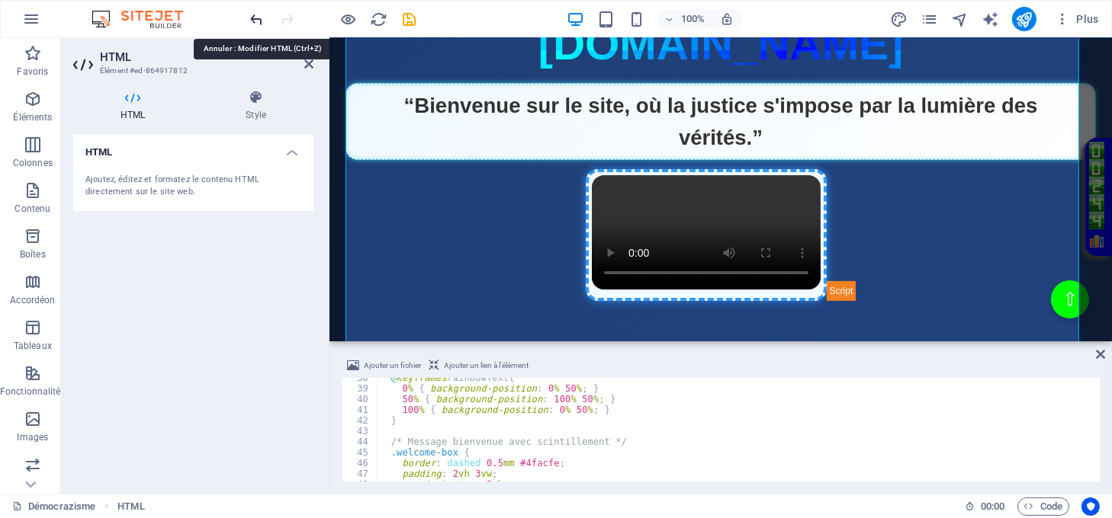
click at [253, 15] on icon "undo" at bounding box center [258, 20] width 18 height 18
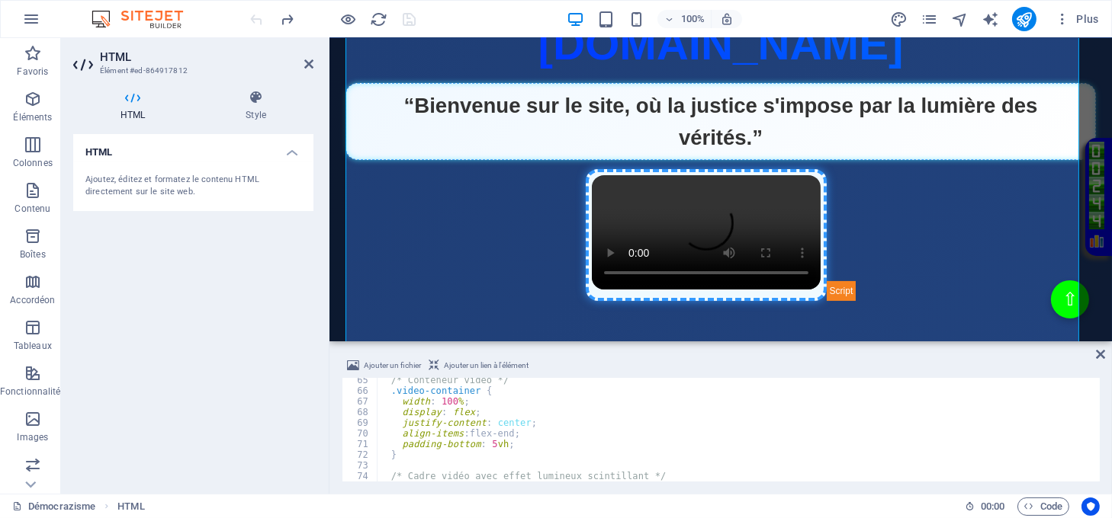
scroll to position [685, 0]
type textarea "<script> --></div>"
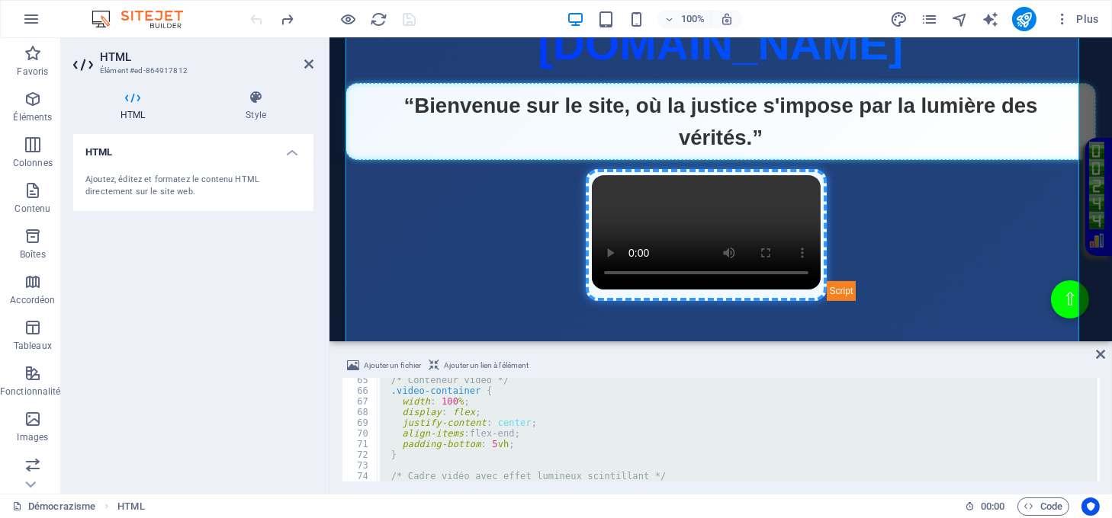
paste textarea
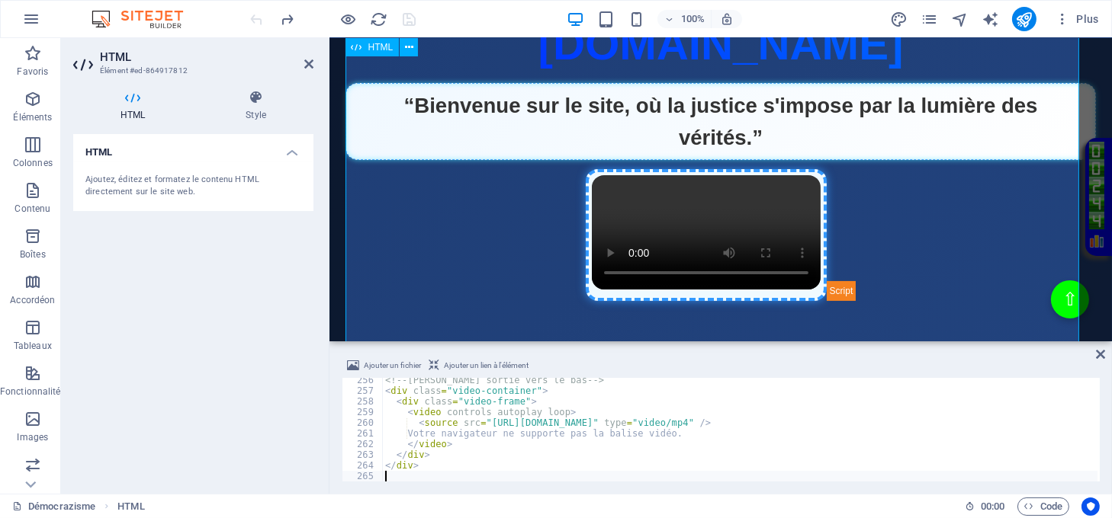
scroll to position [2724, 0]
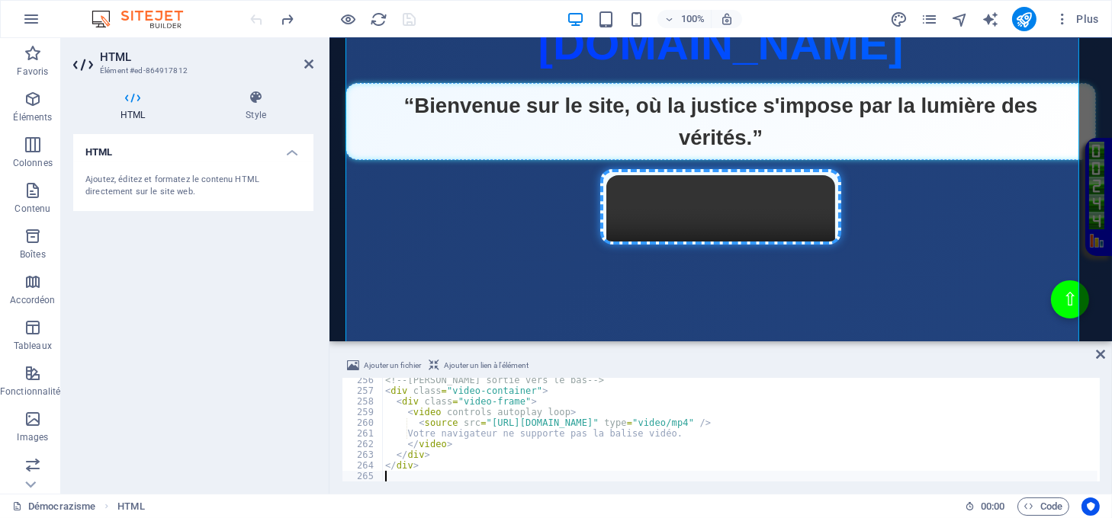
click at [1105, 351] on div "Ajouter un fichier Ajouter un lien à l'élément 256 257 258 259 260 261 262 263 …" at bounding box center [720, 419] width 782 height 149
click at [1101, 351] on icon at bounding box center [1100, 354] width 9 height 12
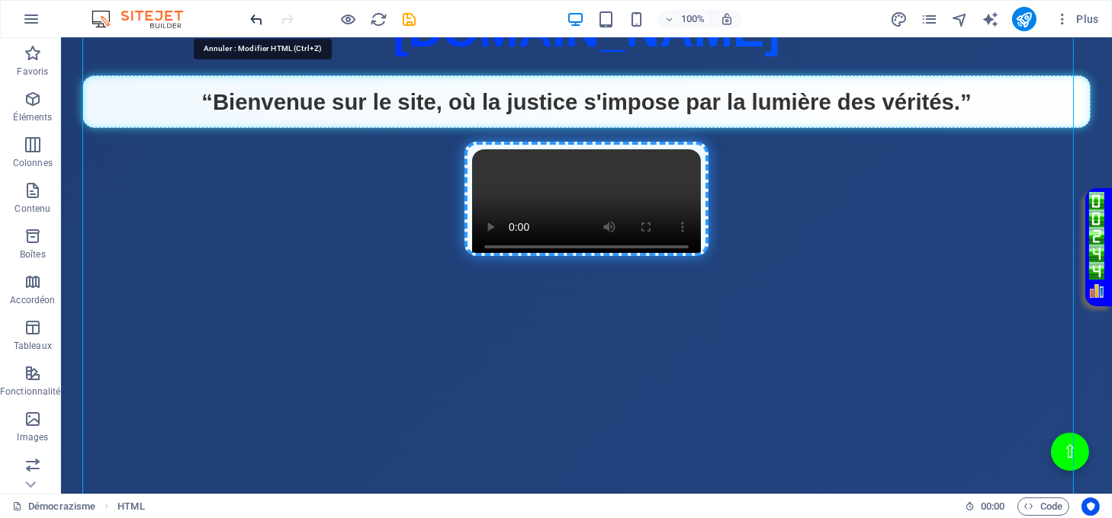
click at [253, 20] on icon "undo" at bounding box center [258, 20] width 18 height 18
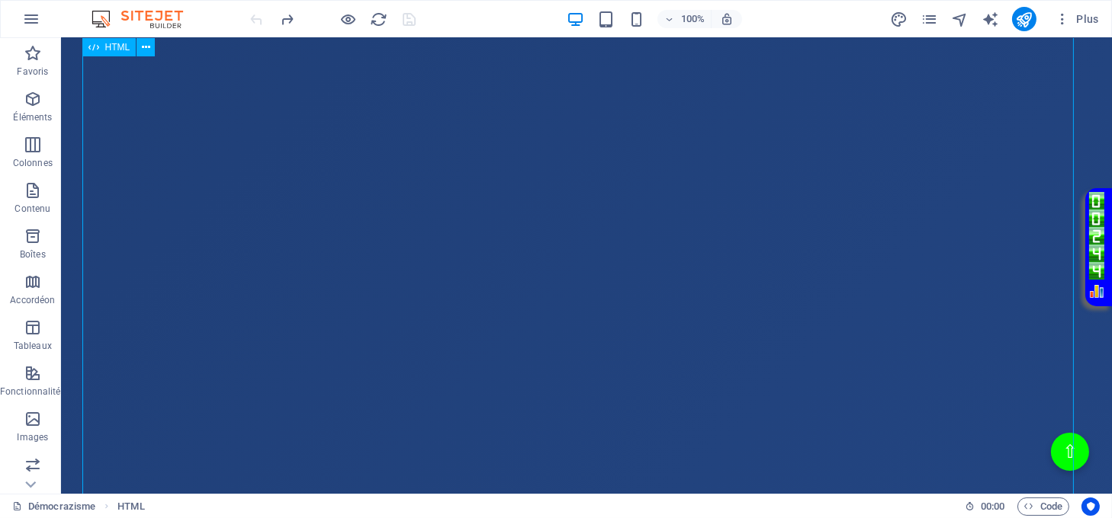
scroll to position [813, 0]
click at [119, 46] on span "HTML" at bounding box center [117, 47] width 25 height 9
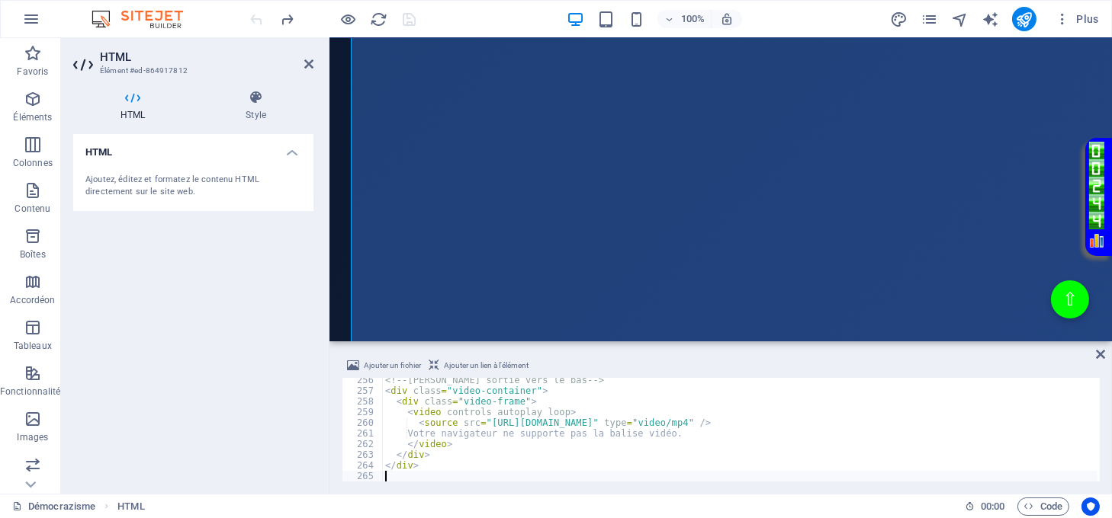
scroll to position [2639, 0]
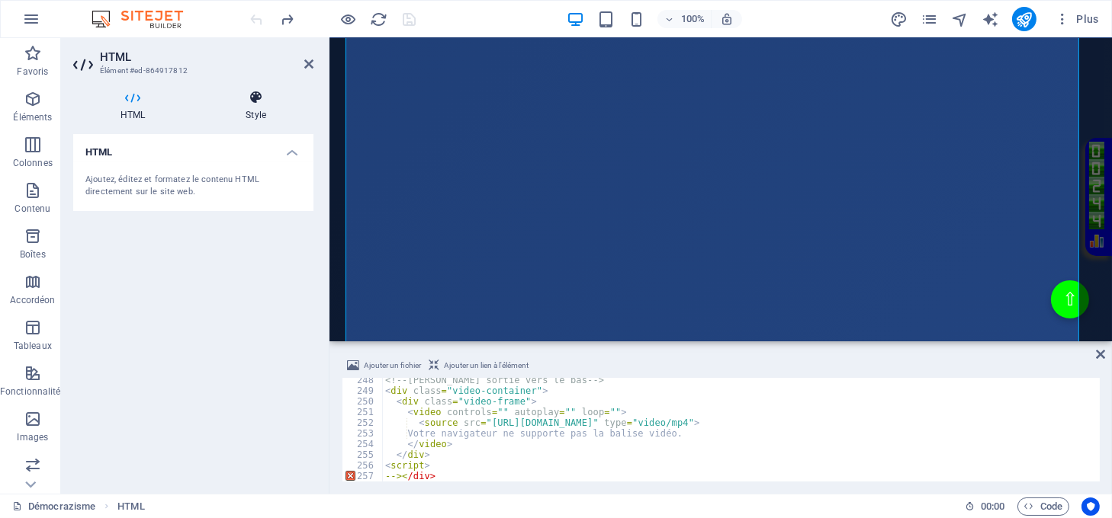
click at [256, 108] on h4 "Style" at bounding box center [255, 106] width 115 height 32
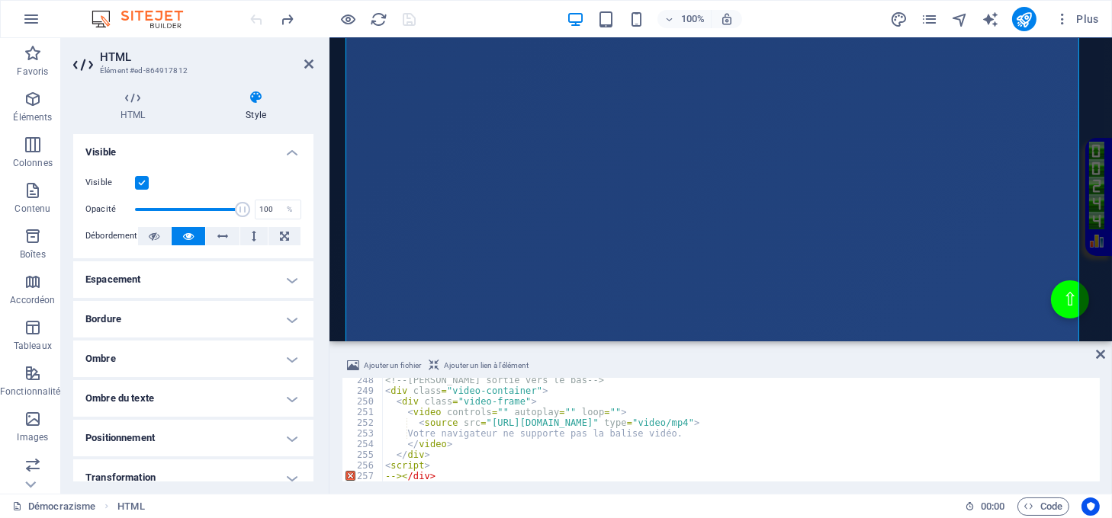
click at [294, 317] on h4 "Bordure" at bounding box center [193, 319] width 240 height 37
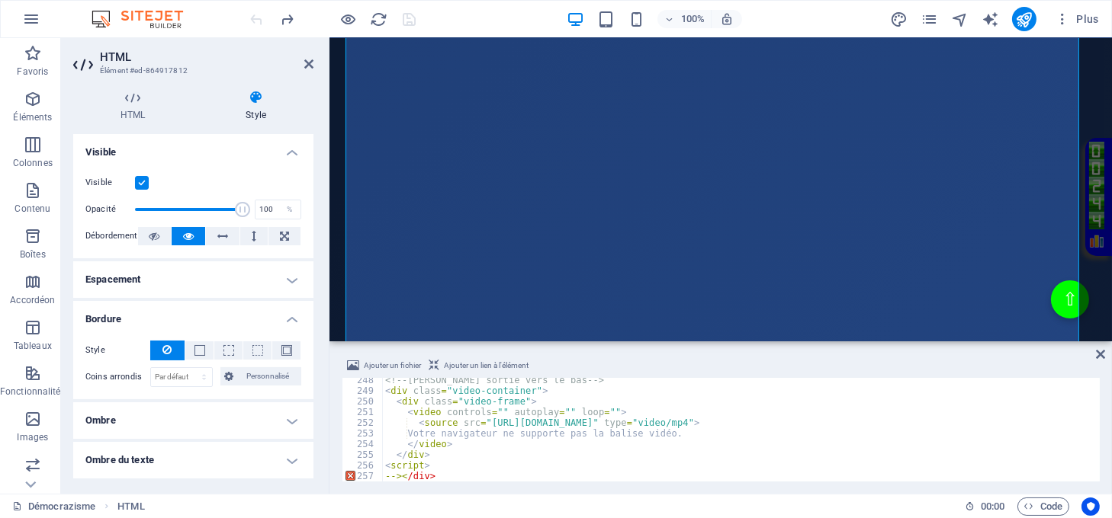
click at [293, 316] on h4 "Bordure" at bounding box center [193, 314] width 240 height 27
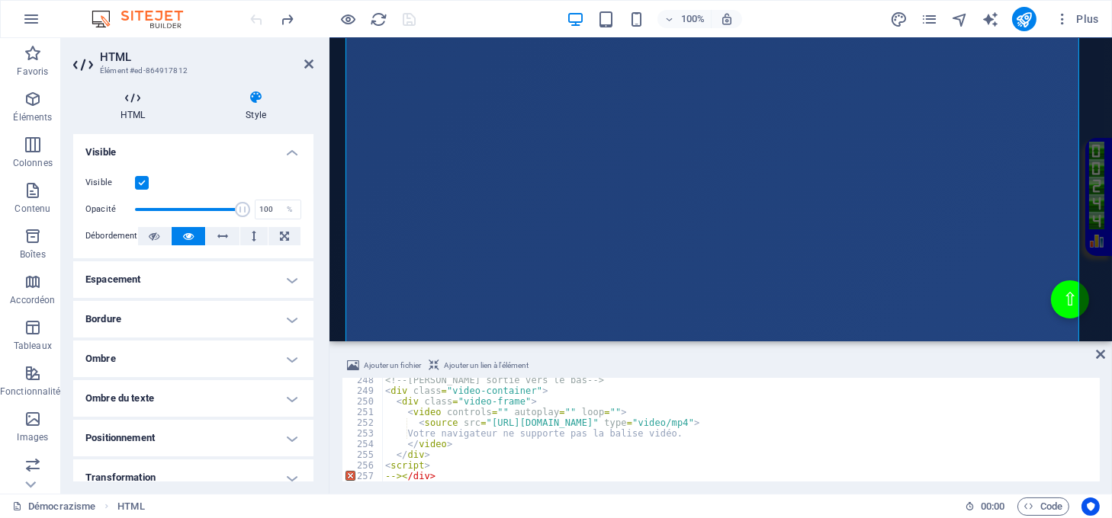
click at [136, 104] on icon at bounding box center [132, 97] width 119 height 15
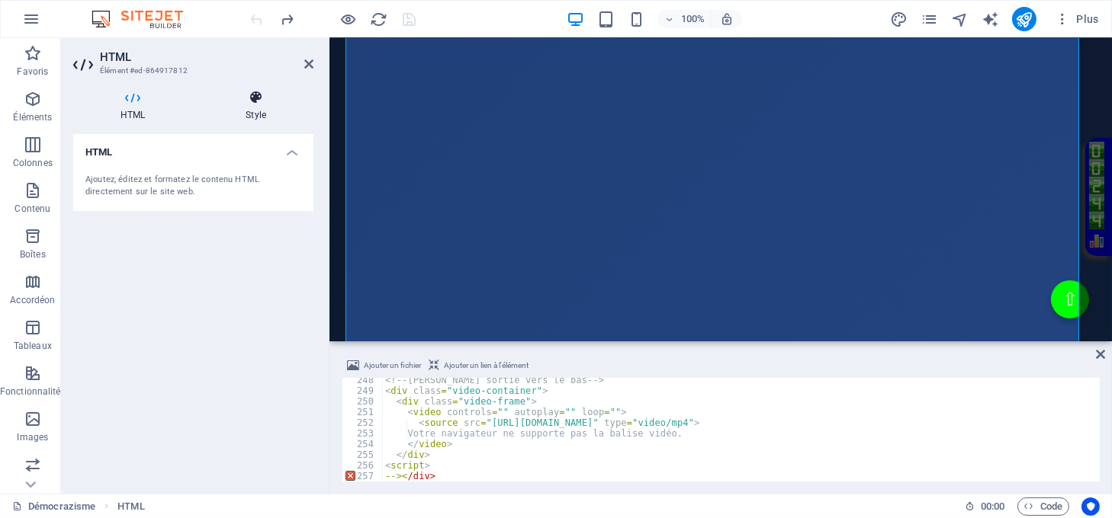
click at [264, 118] on h4 "Style" at bounding box center [255, 106] width 115 height 32
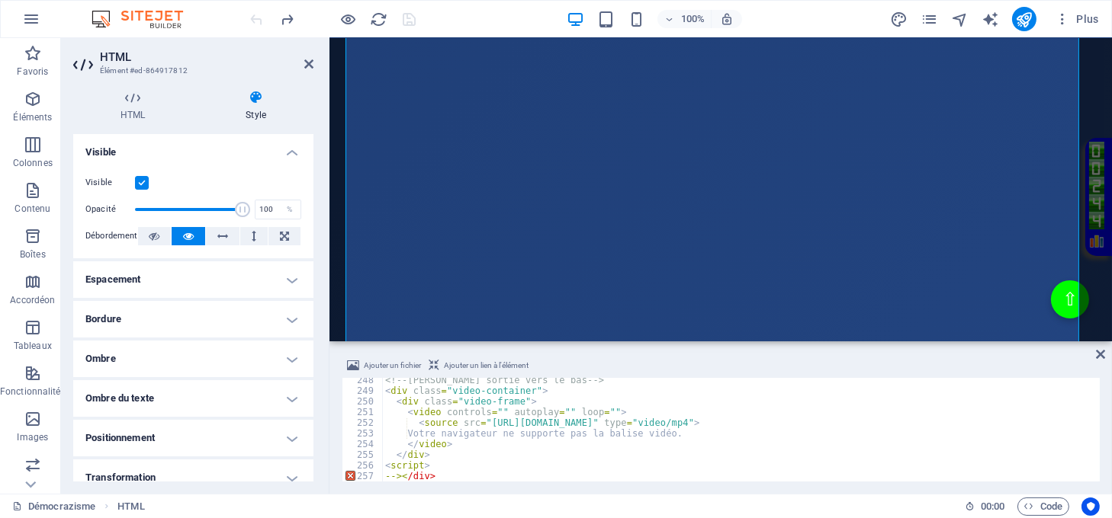
click at [287, 281] on h4 "Espacement" at bounding box center [193, 279] width 240 height 37
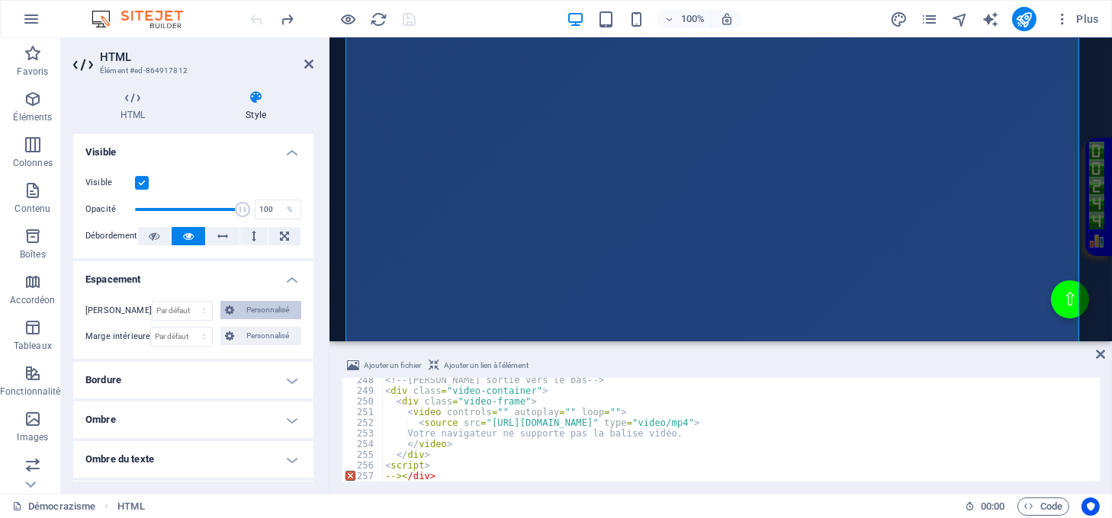
click at [277, 306] on span "Personnalisé" at bounding box center [268, 310] width 58 height 18
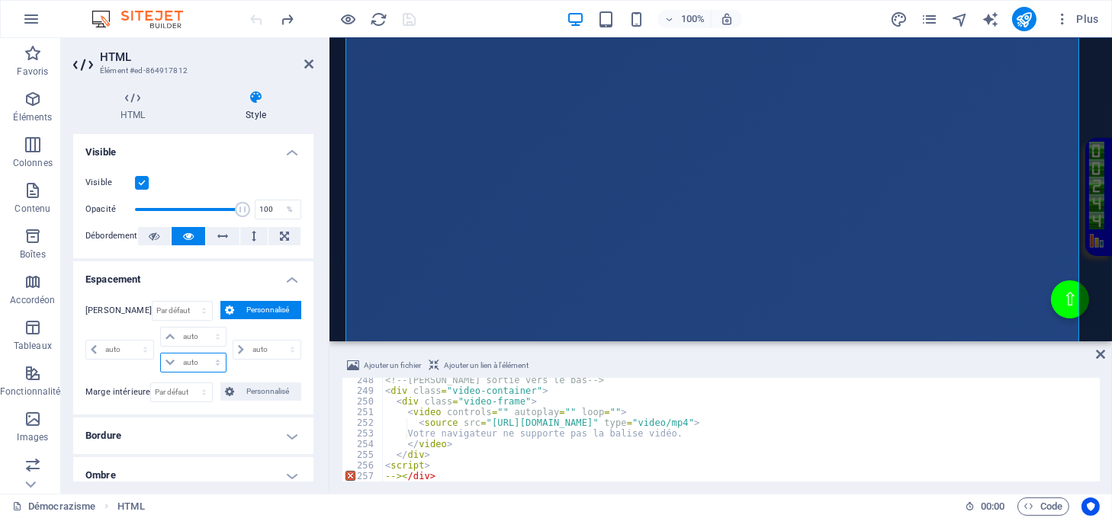
click at [192, 364] on select "auto px % rem vw vh" at bounding box center [193, 363] width 64 height 18
select select "px"
click at [202, 354] on select "auto px % rem vw vh" at bounding box center [193, 363] width 64 height 18
type input "0"
select select "px"
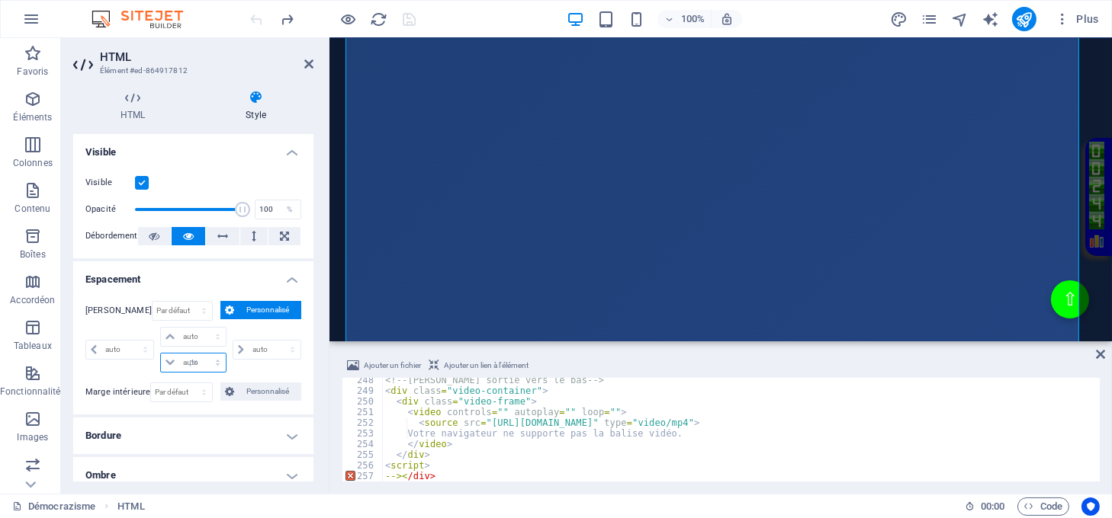
type input "0"
select select "px"
type input "0"
select select "px"
type input "0"
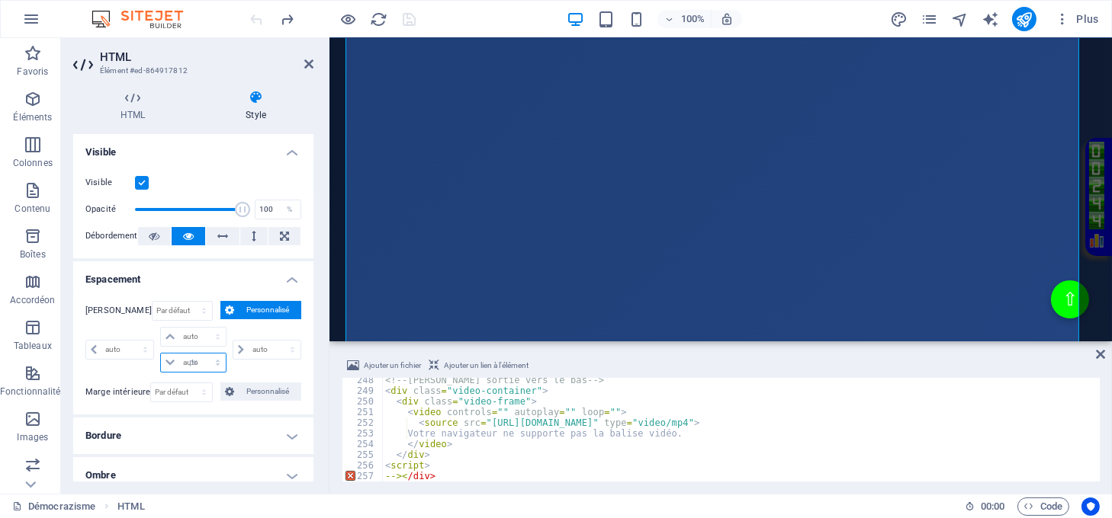
type input "0"
select select "px"
type input "30"
select select "DISABLED_OPTION_VALUE"
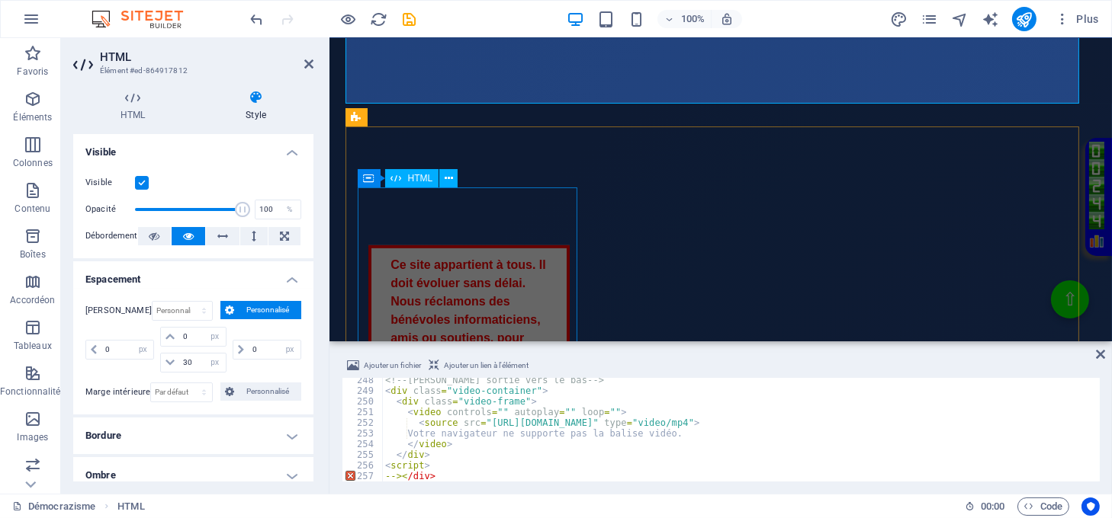
scroll to position [1321, 0]
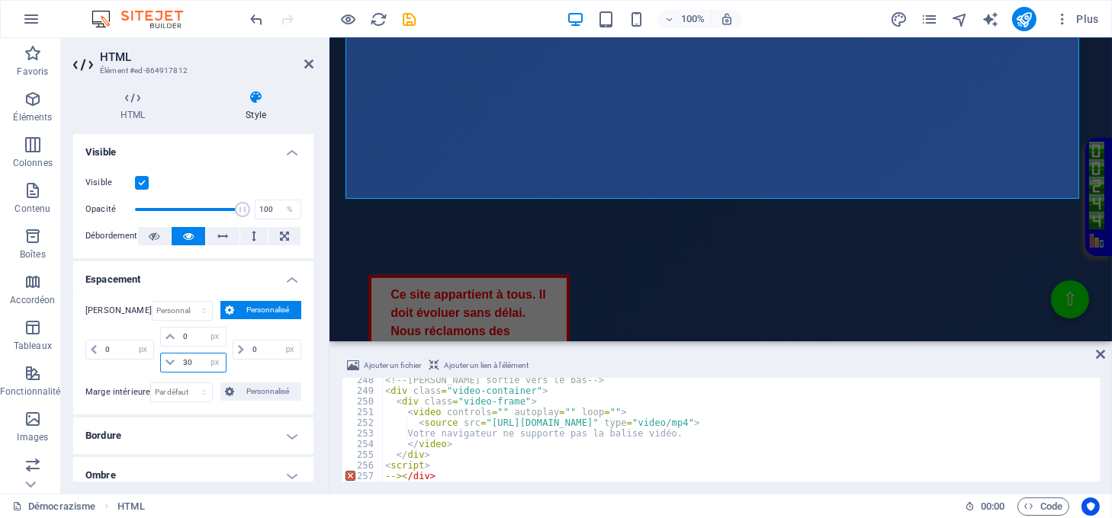
drag, startPoint x: 195, startPoint y: 363, endPoint x: 178, endPoint y: 364, distance: 16.8
click at [179, 364] on input "30" at bounding box center [202, 363] width 46 height 18
type input "10"
click at [210, 361] on select "auto px % rem vw vh" at bounding box center [214, 363] width 21 height 18
select select "auto"
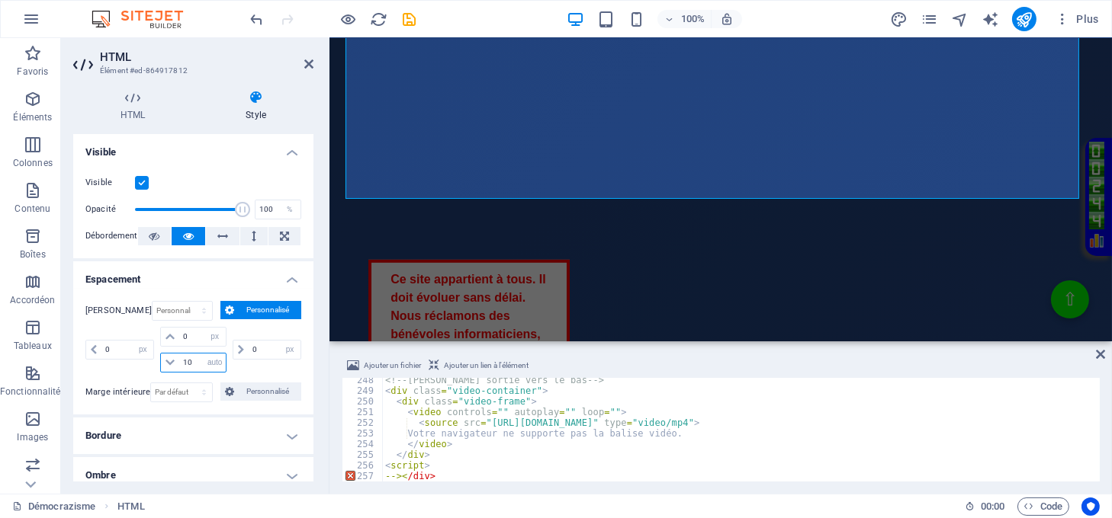
click at [204, 354] on select "auto px % rem vw vh" at bounding box center [214, 363] width 21 height 18
select select "DISABLED_OPTION_VALUE"
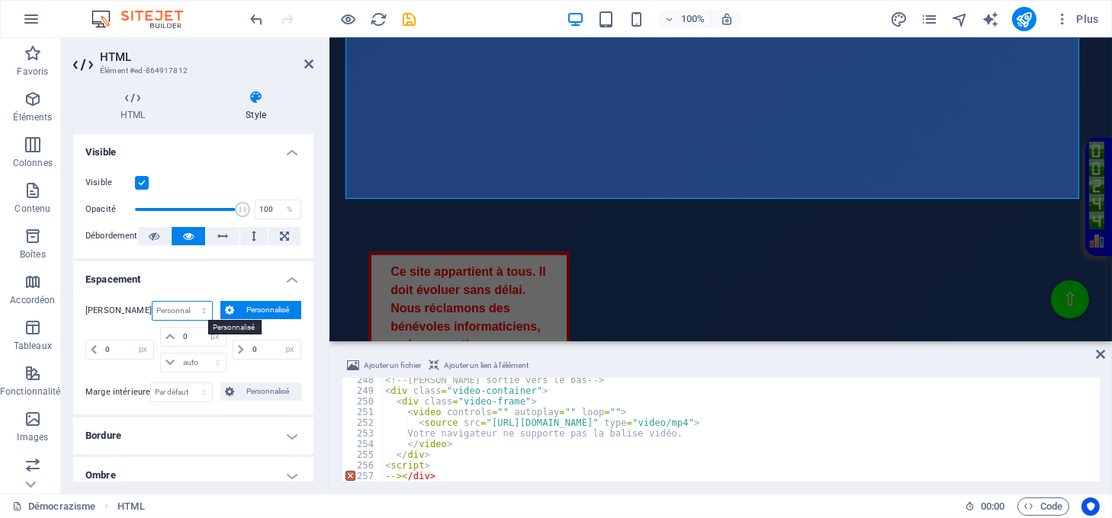
click at [181, 309] on select "Par défaut auto px % rem vw vh Personnalisé" at bounding box center [182, 311] width 60 height 18
select select "px"
click at [187, 302] on select "Par défaut auto px % rem vw vh Personnalisé" at bounding box center [182, 311] width 60 height 18
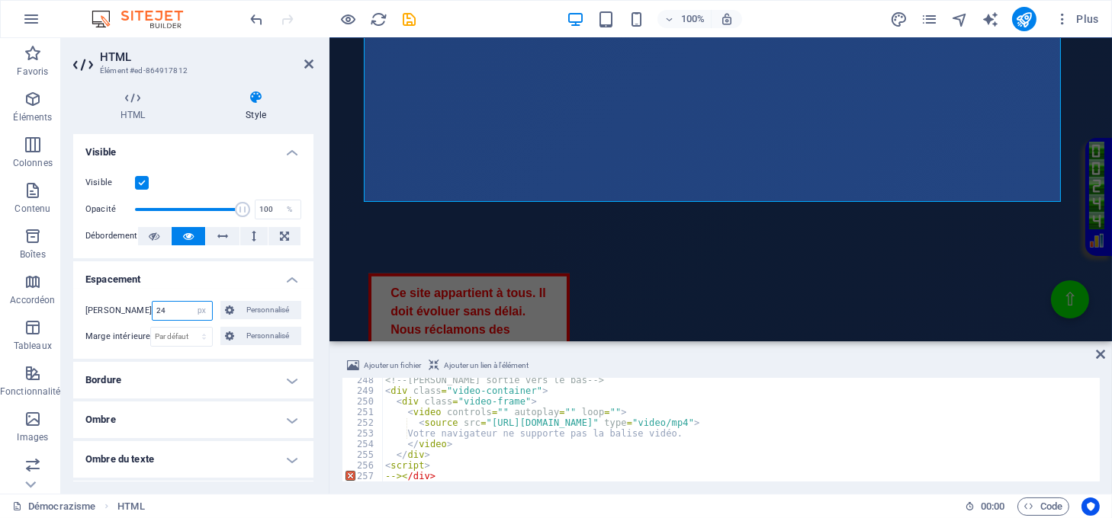
drag, startPoint x: 165, startPoint y: 306, endPoint x: 140, endPoint y: 305, distance: 24.4
click at [140, 305] on div "Marge 24 Par défaut auto px % rem vw vh Personnalisé Personnalisé" at bounding box center [193, 311] width 216 height 20
type input "24"
click at [205, 303] on select "Par défaut auto px % rem vw vh Personnalisé" at bounding box center [201, 311] width 21 height 18
select select "default"
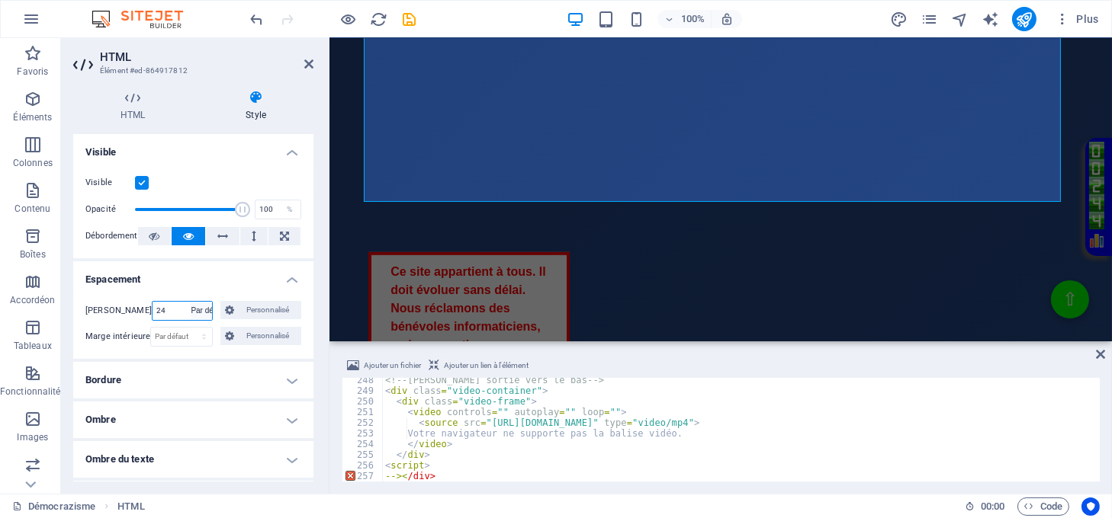
click at [191, 302] on select "Par défaut auto px % rem vw vh Personnalisé" at bounding box center [201, 311] width 21 height 18
select select "DISABLED_OPTION_VALUE"
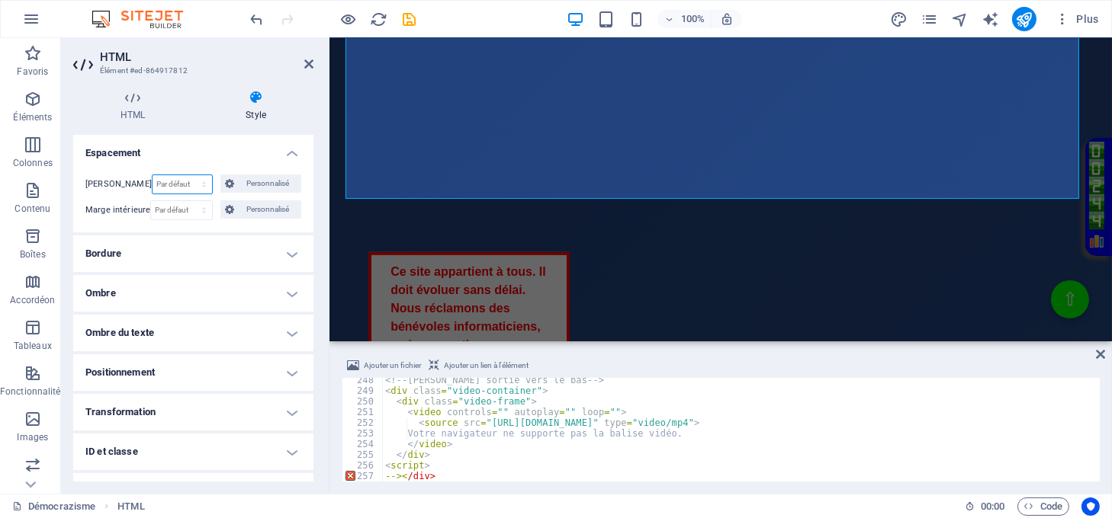
scroll to position [193, 0]
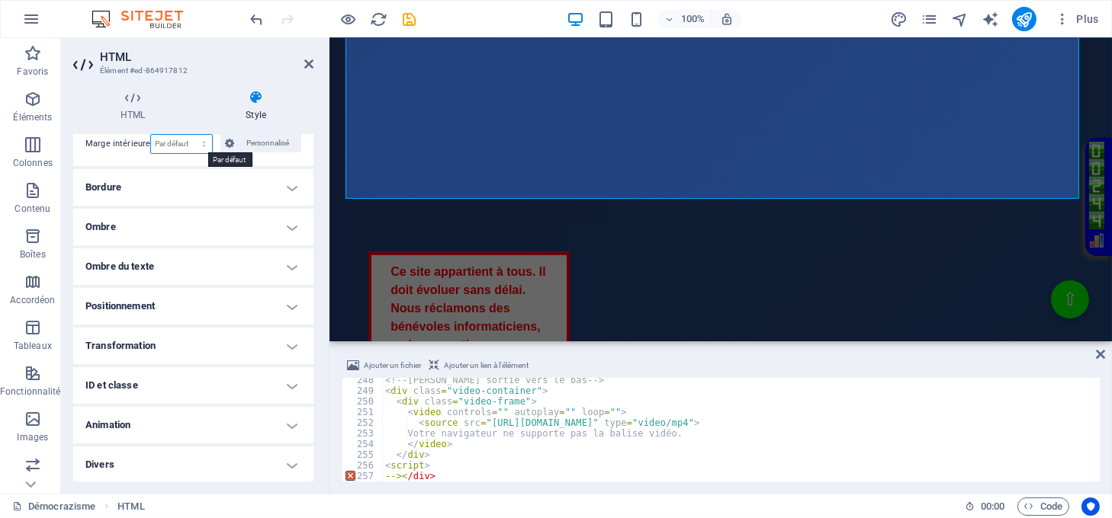
click at [165, 143] on select "Par défaut px rem % vh vw Personnalisé" at bounding box center [181, 144] width 60 height 18
select select "px"
click at [187, 135] on select "Par défaut px rem % vh vw Personnalisé" at bounding box center [181, 144] width 60 height 18
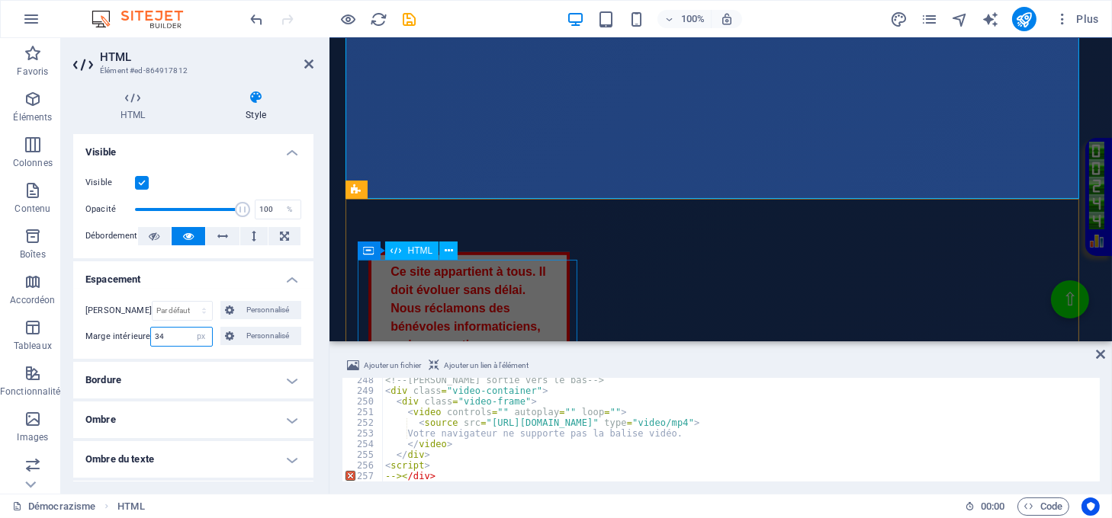
type input "34"
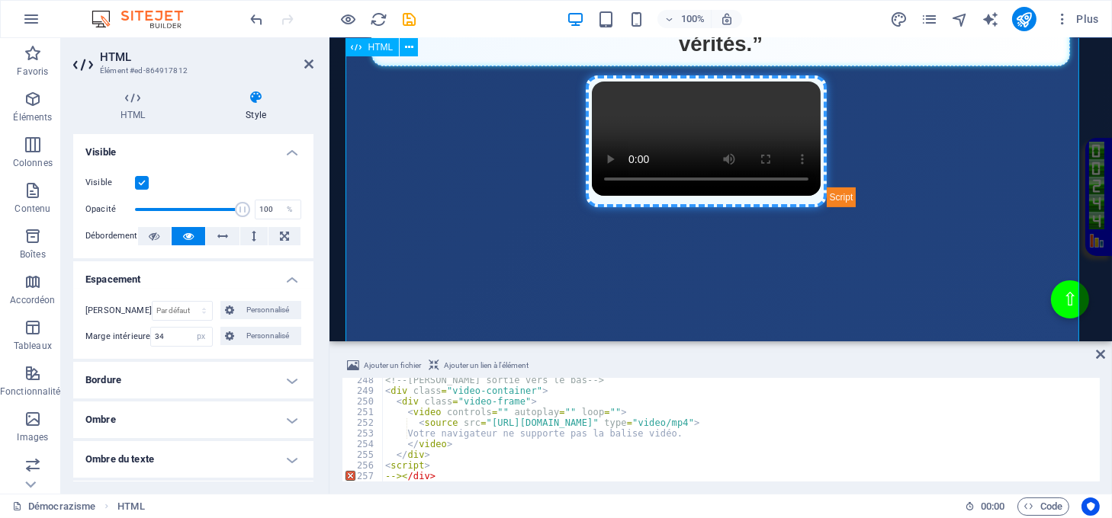
scroll to position [610, 0]
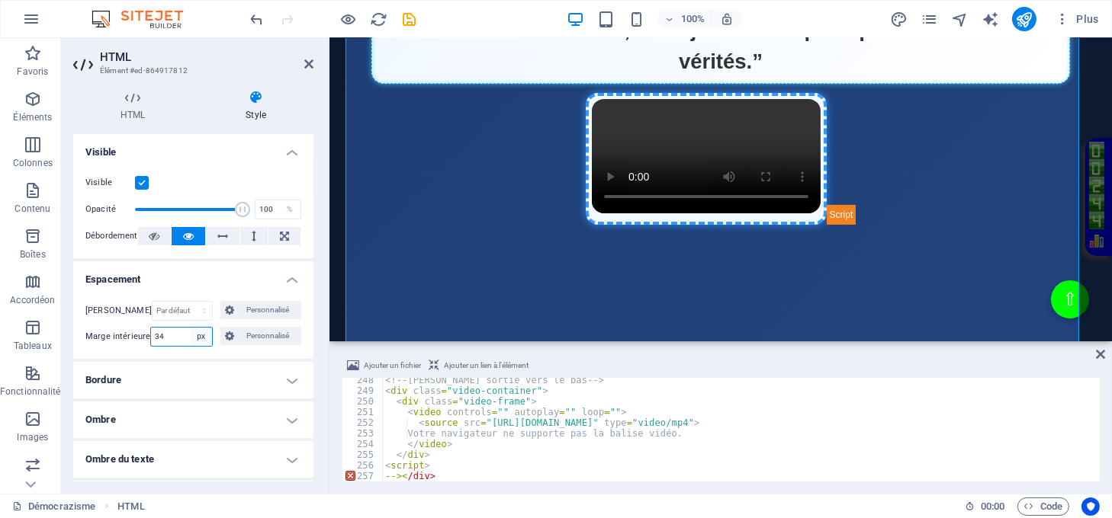
click at [198, 338] on select "Par défaut px rem % vh vw Personnalisé" at bounding box center [201, 337] width 21 height 18
select select "default"
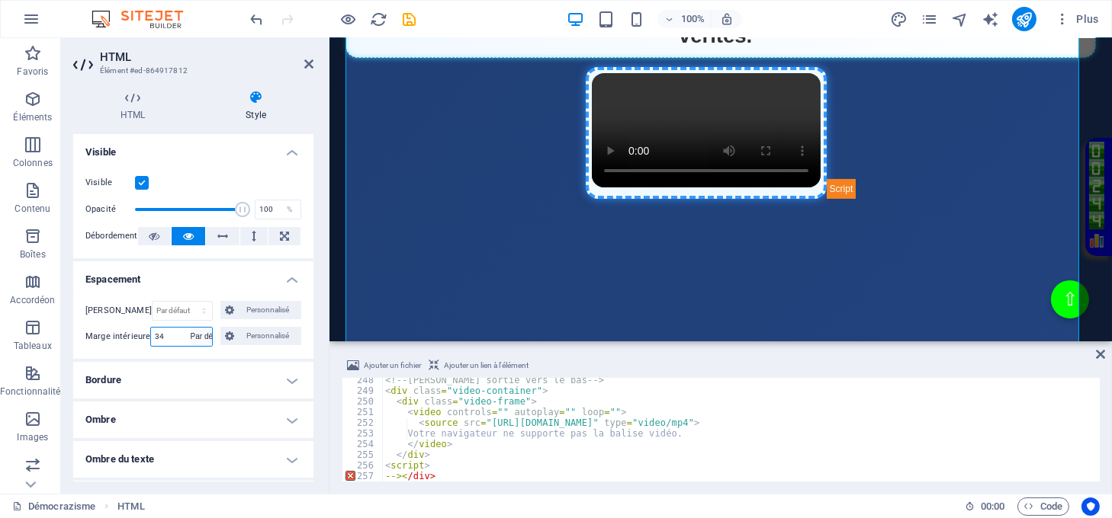
click at [191, 328] on select "Par défaut px rem % vh vw Personnalisé" at bounding box center [201, 337] width 21 height 18
select select "DISABLED_OPTION_VALUE"
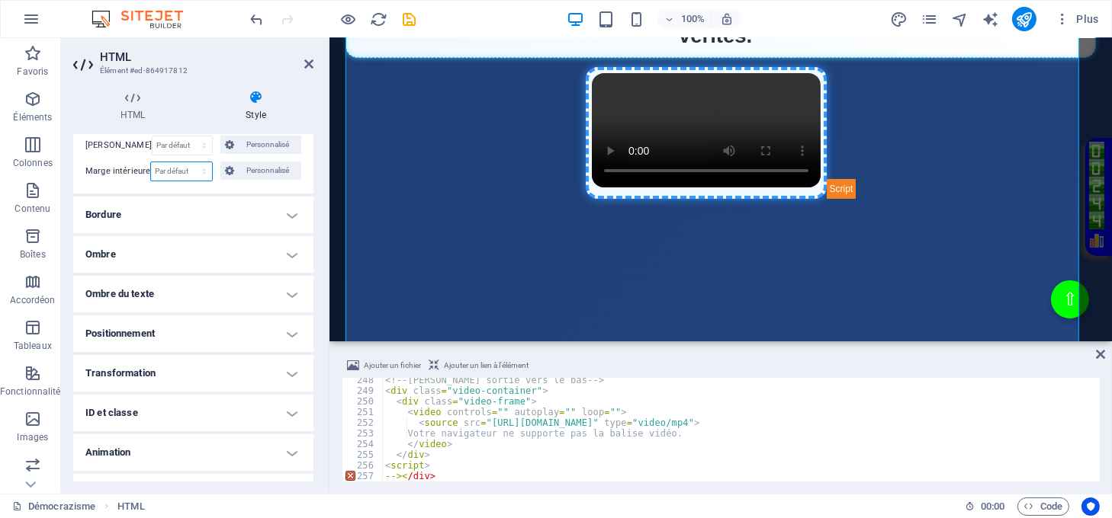
scroll to position [193, 0]
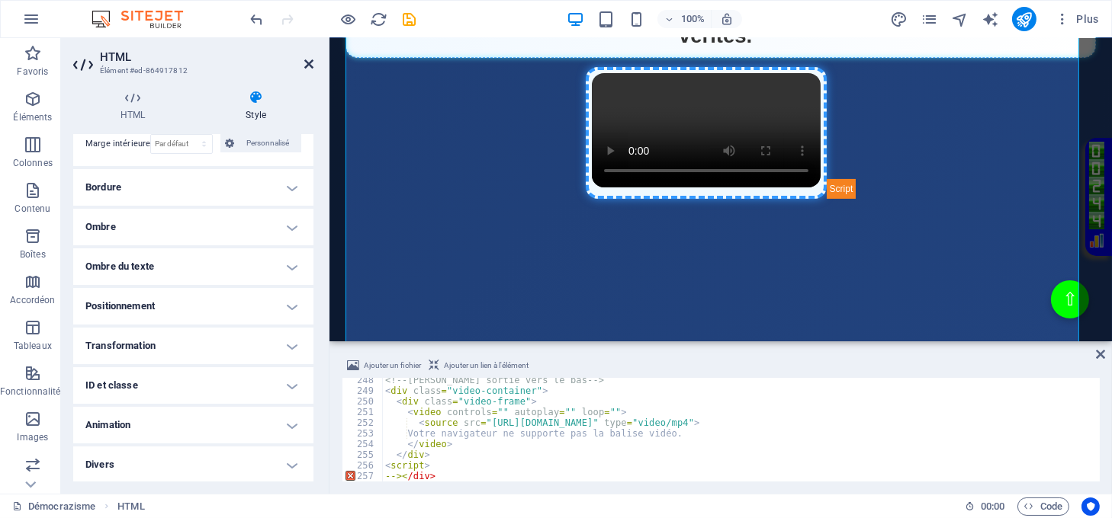
click at [308, 62] on icon at bounding box center [308, 64] width 9 height 12
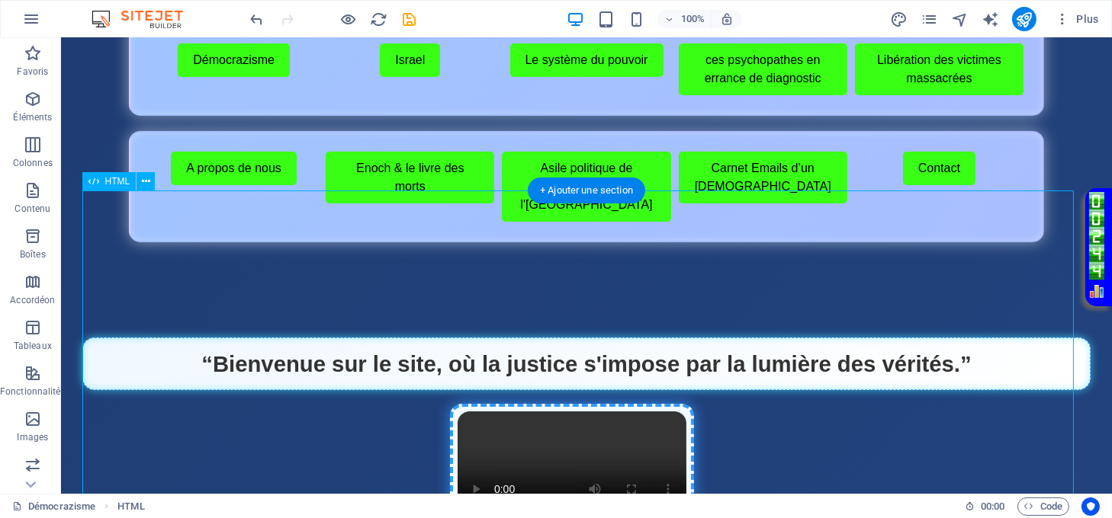
scroll to position [305, 0]
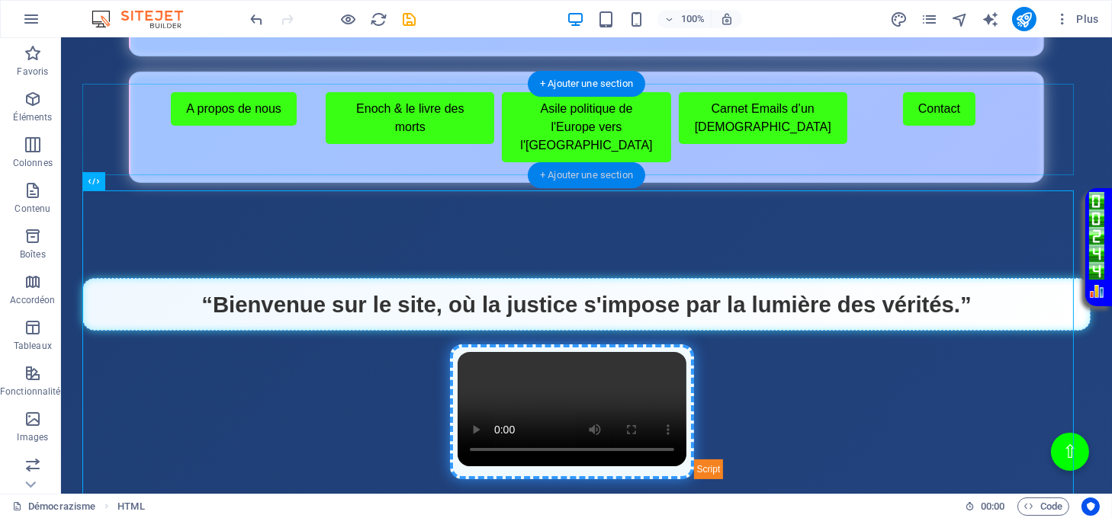
click at [617, 165] on div "+ Ajouter une section" at bounding box center [586, 175] width 117 height 26
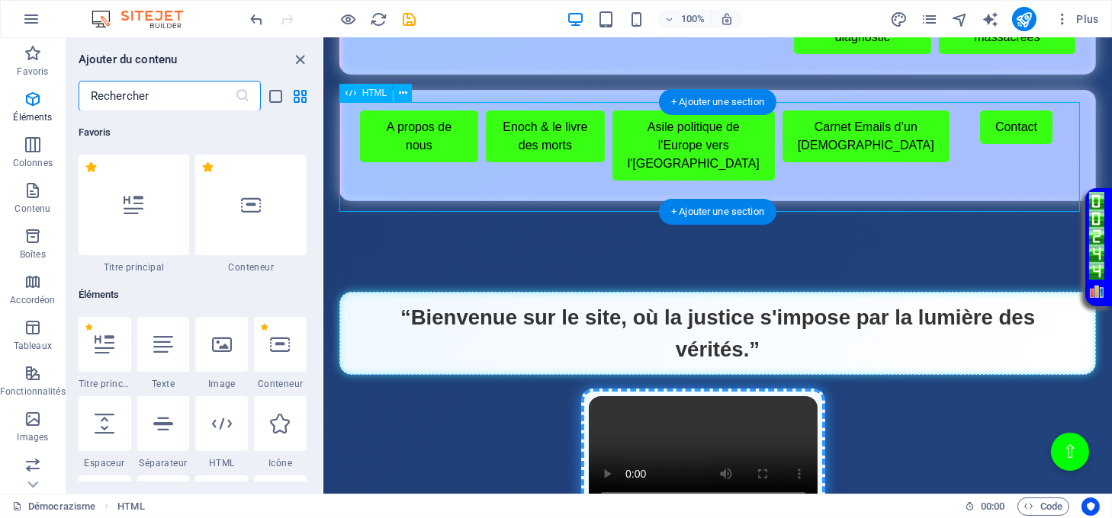
scroll to position [2667, 0]
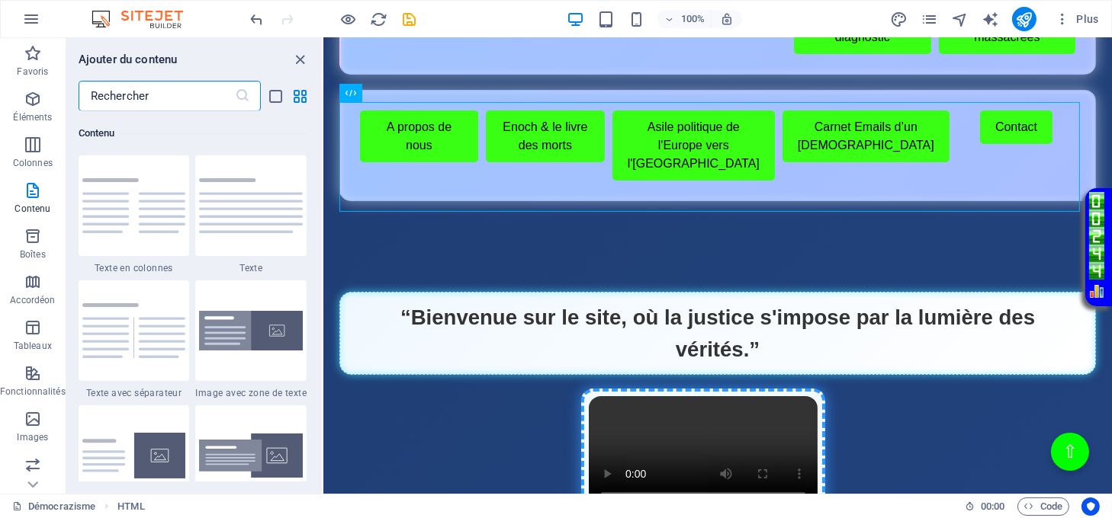
click at [290, 53] on div "Ajouter du contenu" at bounding box center [193, 59] width 255 height 18
click at [300, 58] on icon "close panel" at bounding box center [301, 60] width 18 height 18
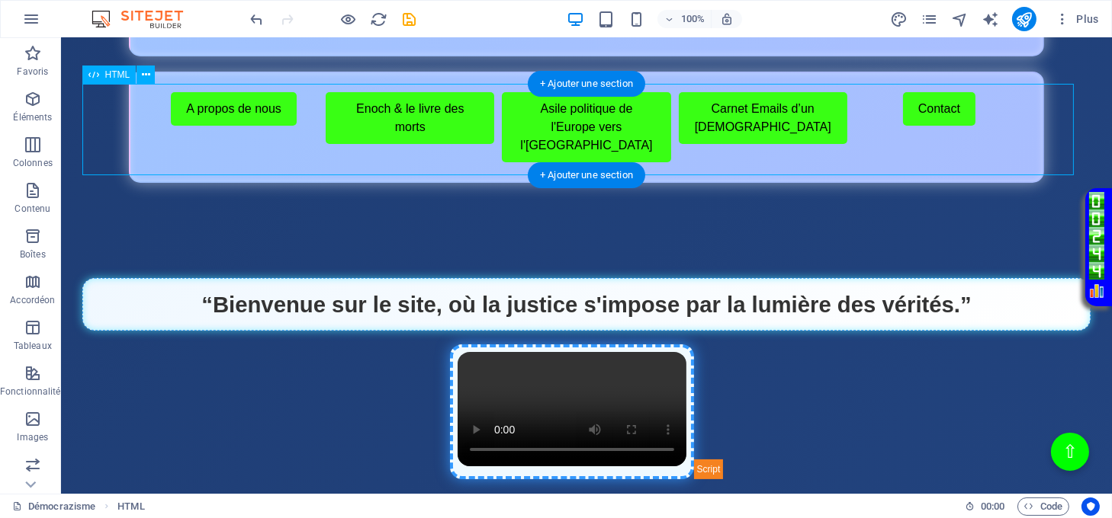
click at [424, 168] on div "Menu de boutons avec cadre scintillant A propos de nous Enoch & le livre des mo…" at bounding box center [586, 127] width 1009 height 111
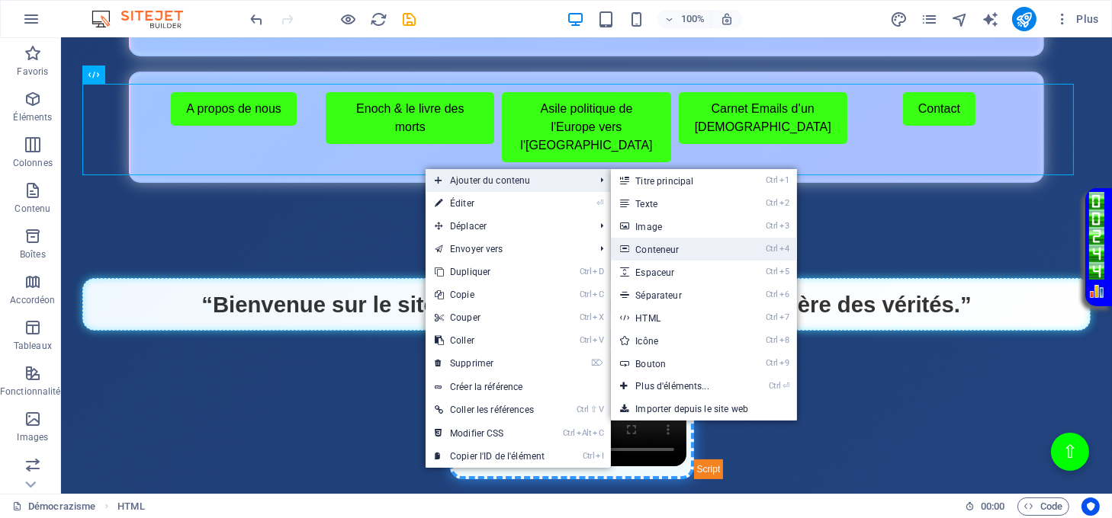
click at [661, 249] on link "Ctrl 4 Conteneur" at bounding box center [675, 249] width 129 height 23
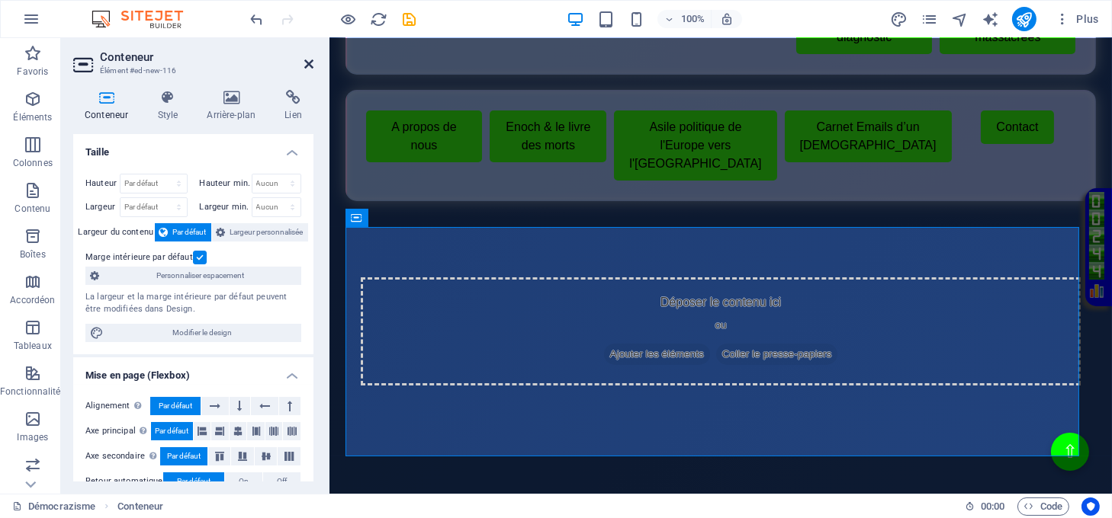
click at [306, 63] on icon at bounding box center [308, 64] width 9 height 12
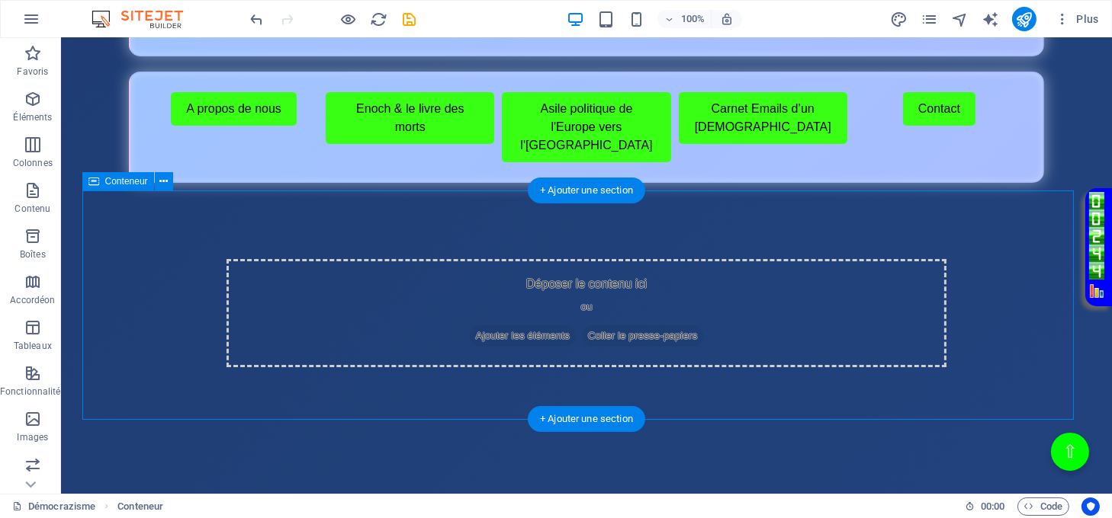
click at [488, 328] on span "Ajouter les éléments" at bounding box center [523, 336] width 106 height 21
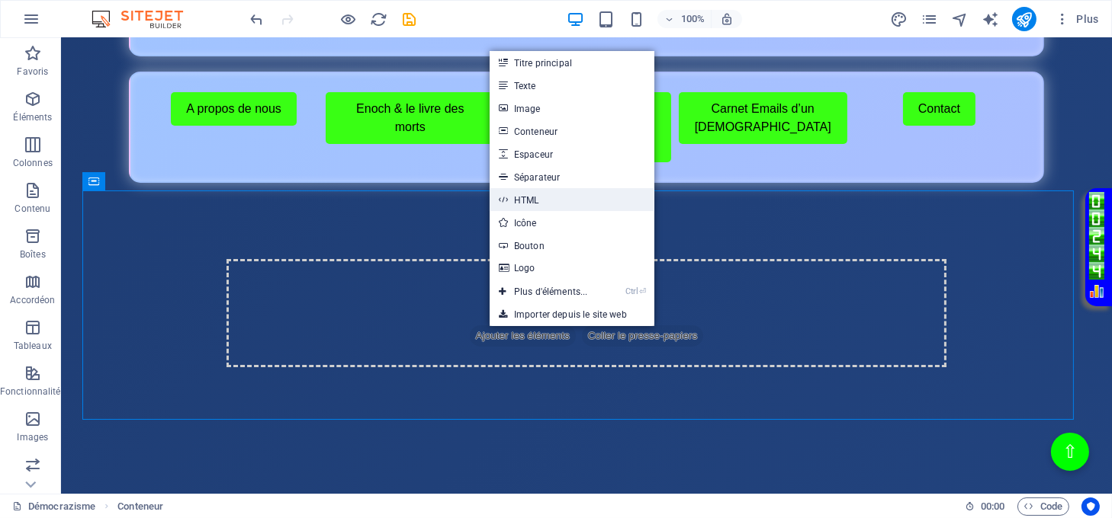
drag, startPoint x: 507, startPoint y: 203, endPoint x: 175, endPoint y: 174, distance: 333.7
click at [506, 203] on icon at bounding box center [503, 199] width 8 height 23
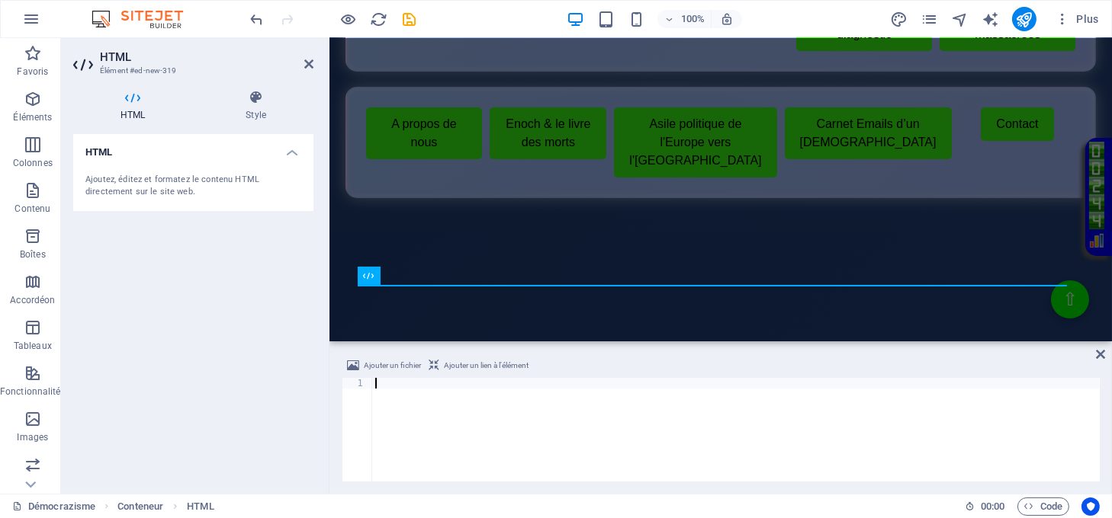
scroll to position [2724, 0]
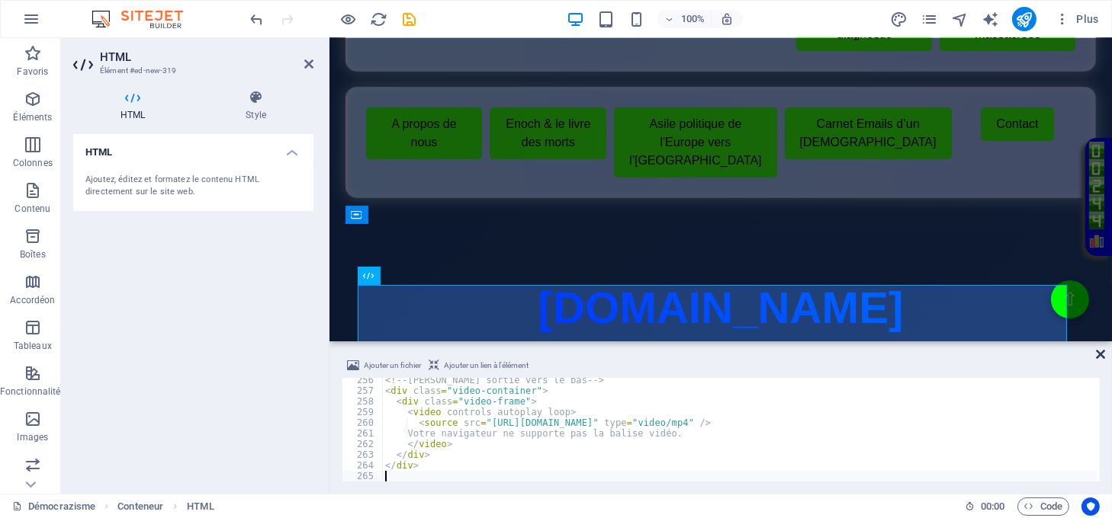
drag, startPoint x: 1098, startPoint y: 350, endPoint x: 1035, endPoint y: 311, distance: 73.6
click at [1098, 350] on icon at bounding box center [1100, 354] width 9 height 12
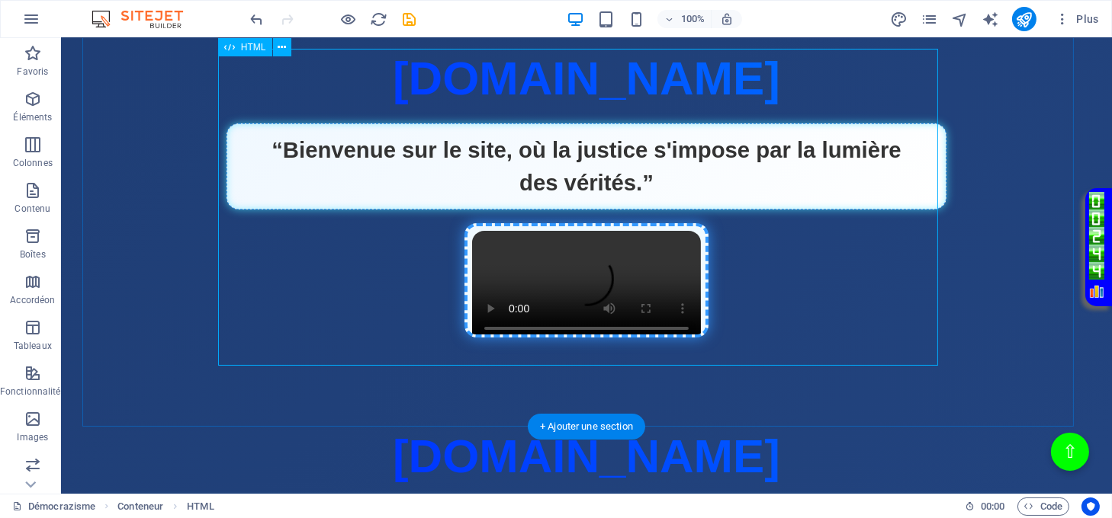
scroll to position [508, 0]
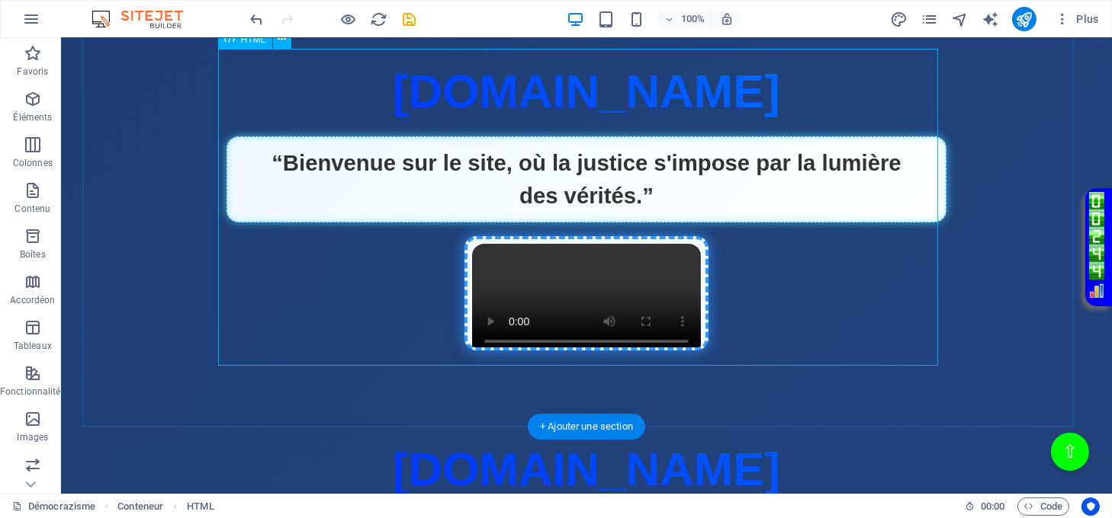
click at [589, 309] on div "Page Éclatante - Démocrazisme démocrazisme.com “Bienvenue sur le site, où la ju…" at bounding box center [586, 214] width 720 height 317
drag, startPoint x: 589, startPoint y: 309, endPoint x: 320, endPoint y: 310, distance: 268.4
click at [589, 310] on div "Page Éclatante - Démocrazisme démocrazisme.com “Bienvenue sur le site, où la ju…" at bounding box center [586, 214] width 720 height 317
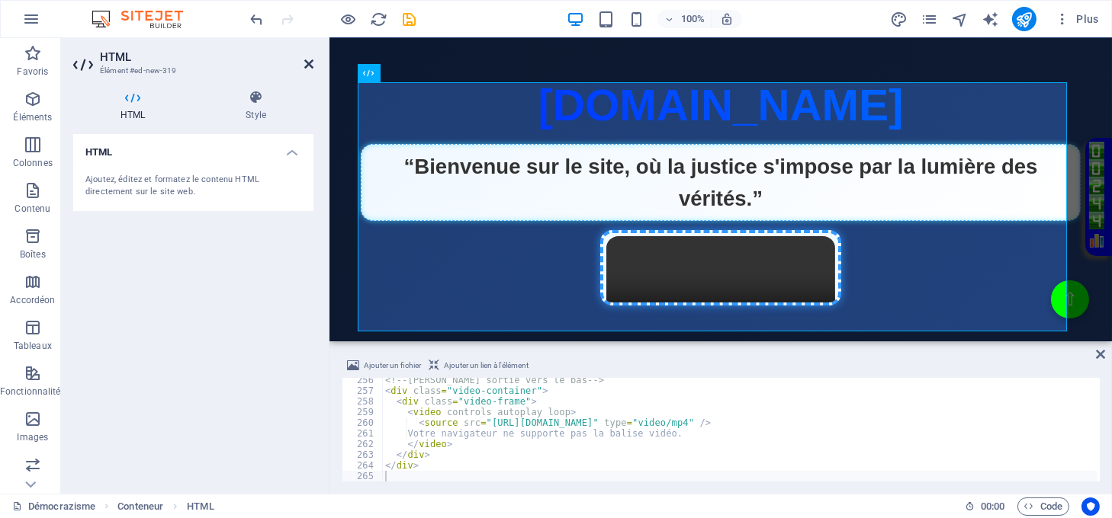
drag, startPoint x: 310, startPoint y: 59, endPoint x: 250, endPoint y: 21, distance: 71.7
click at [310, 59] on icon at bounding box center [308, 64] width 9 height 12
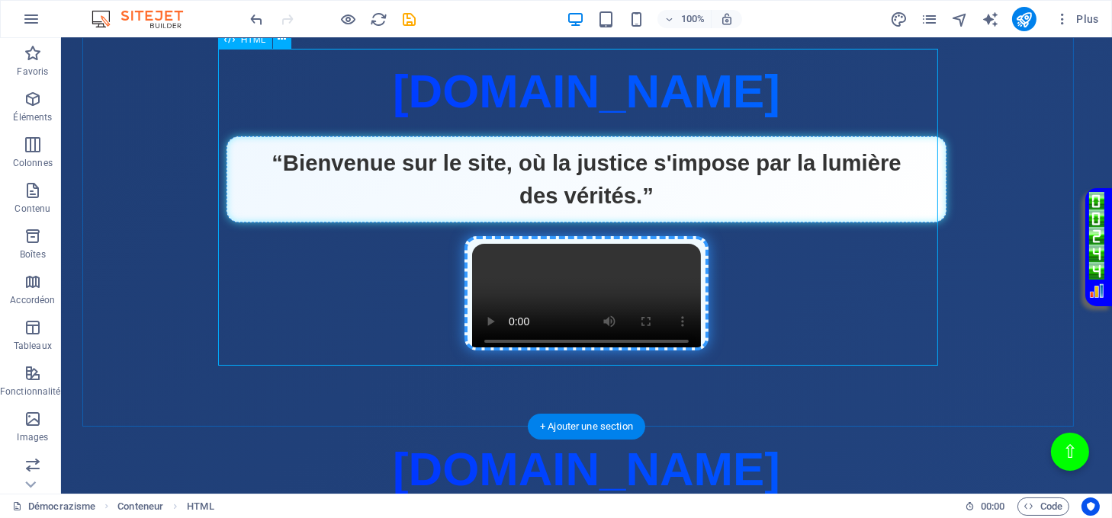
click at [616, 268] on div "Page Éclatante - Démocrazisme démocrazisme.com “Bienvenue sur le site, où la ju…" at bounding box center [586, 214] width 720 height 317
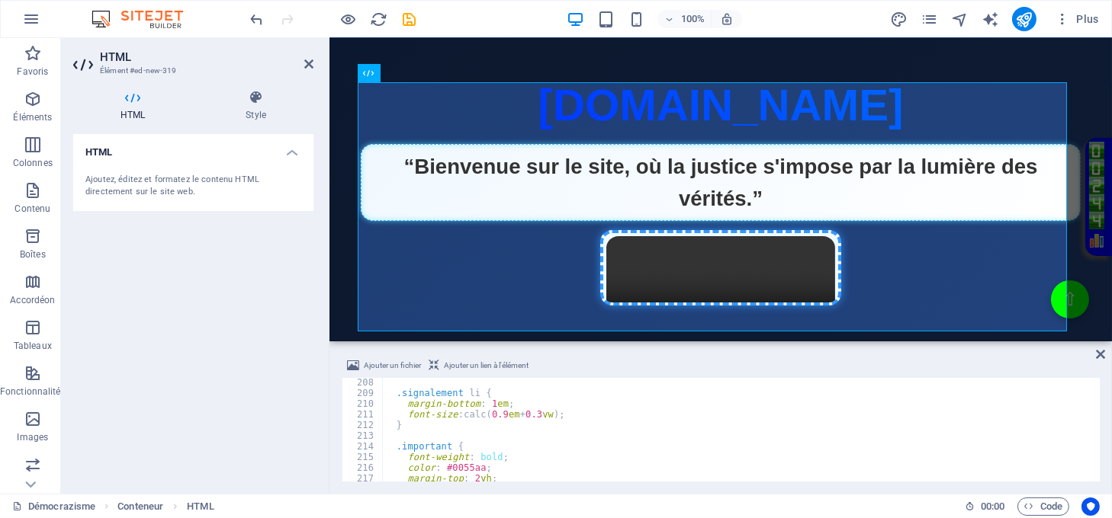
scroll to position [2152, 0]
click at [306, 63] on icon at bounding box center [308, 64] width 9 height 12
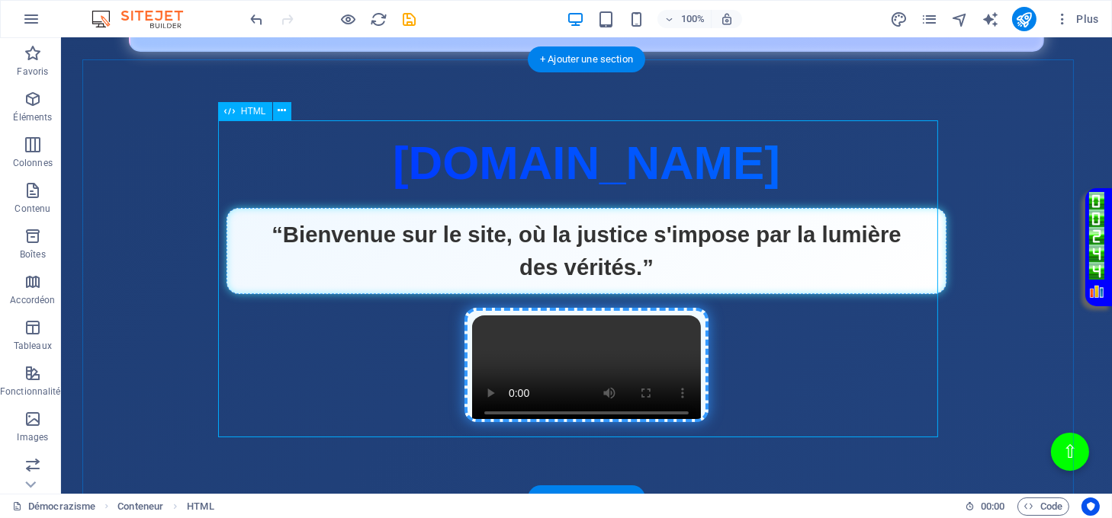
scroll to position [406, 0]
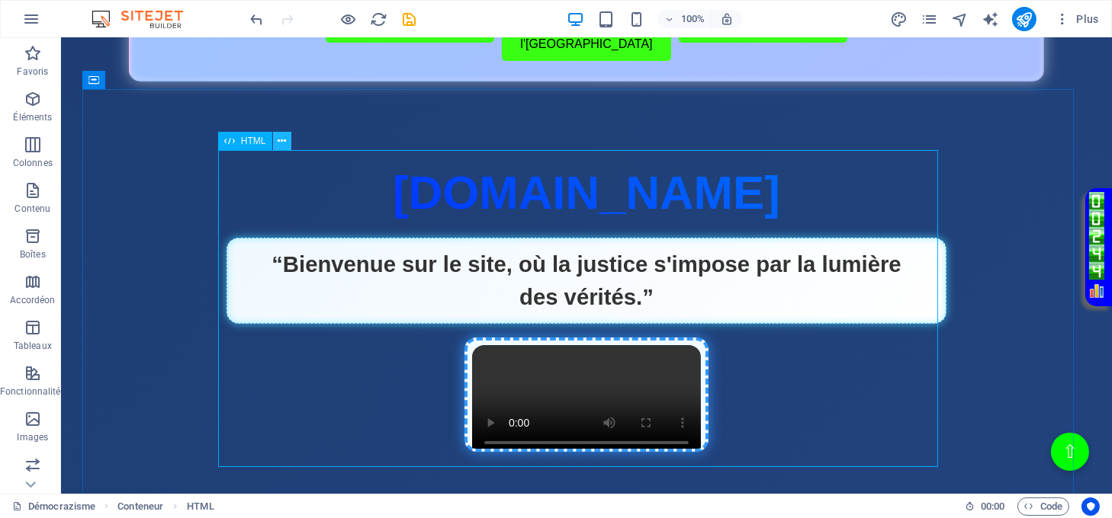
click at [281, 139] on icon at bounding box center [282, 141] width 8 height 16
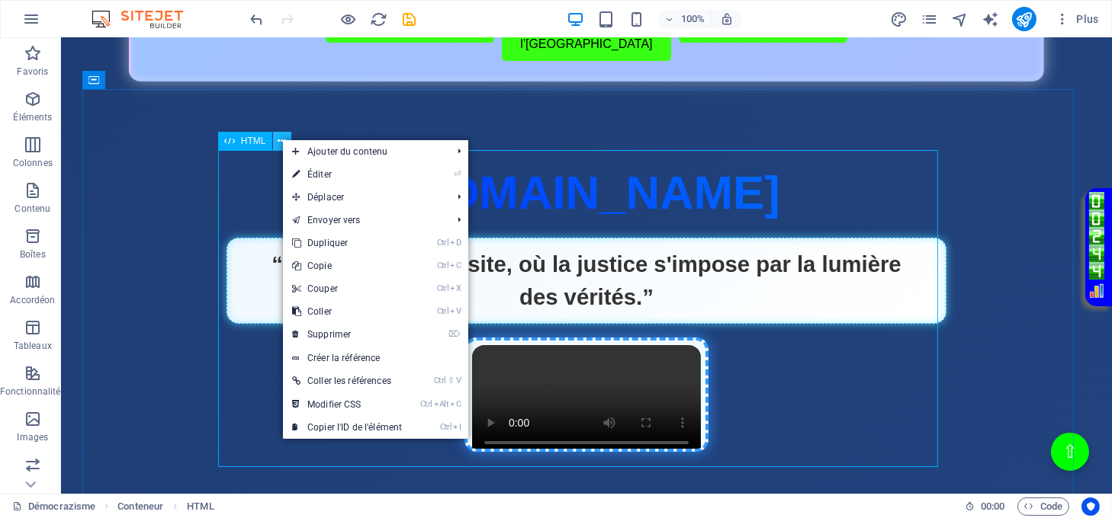
click at [281, 139] on icon at bounding box center [282, 141] width 8 height 16
click at [255, 142] on span "HTML" at bounding box center [253, 140] width 25 height 9
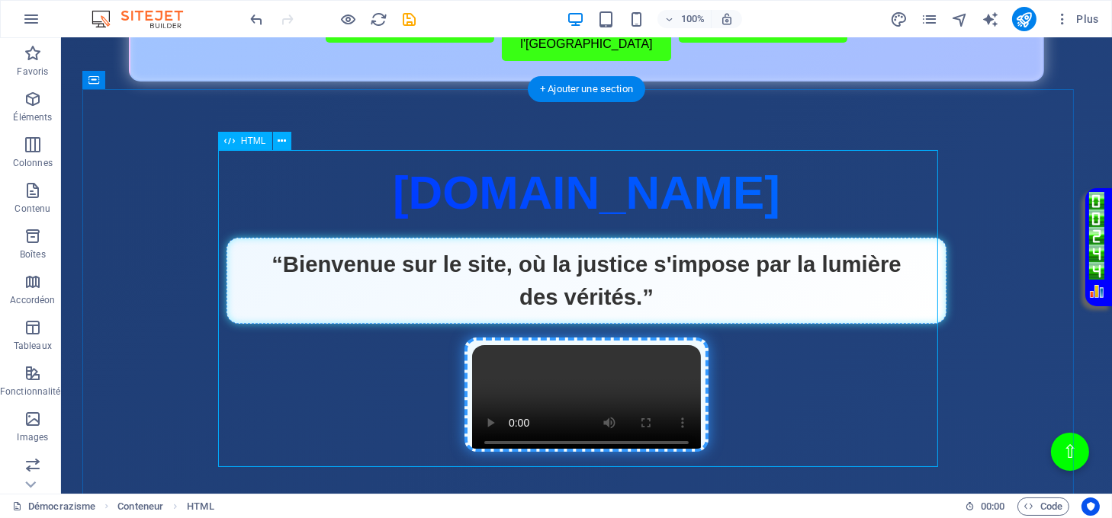
click at [297, 178] on div "Page Éclatante - Démocrazisme démocrazisme.com “Bienvenue sur le site, où la ju…" at bounding box center [586, 316] width 720 height 317
click at [297, 175] on div "Page Éclatante - Démocrazisme démocrazisme.com “Bienvenue sur le site, où la ju…" at bounding box center [586, 316] width 720 height 317
click at [290, 175] on div "Page Éclatante - Démocrazisme démocrazisme.com “Bienvenue sur le site, où la ju…" at bounding box center [586, 316] width 720 height 317
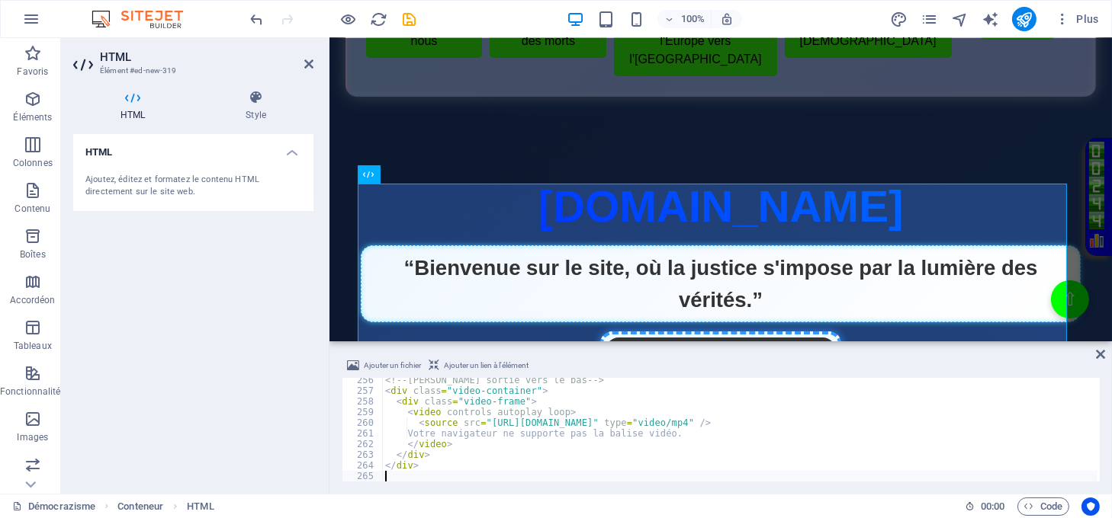
scroll to position [2724, 0]
click at [306, 60] on icon at bounding box center [308, 64] width 9 height 12
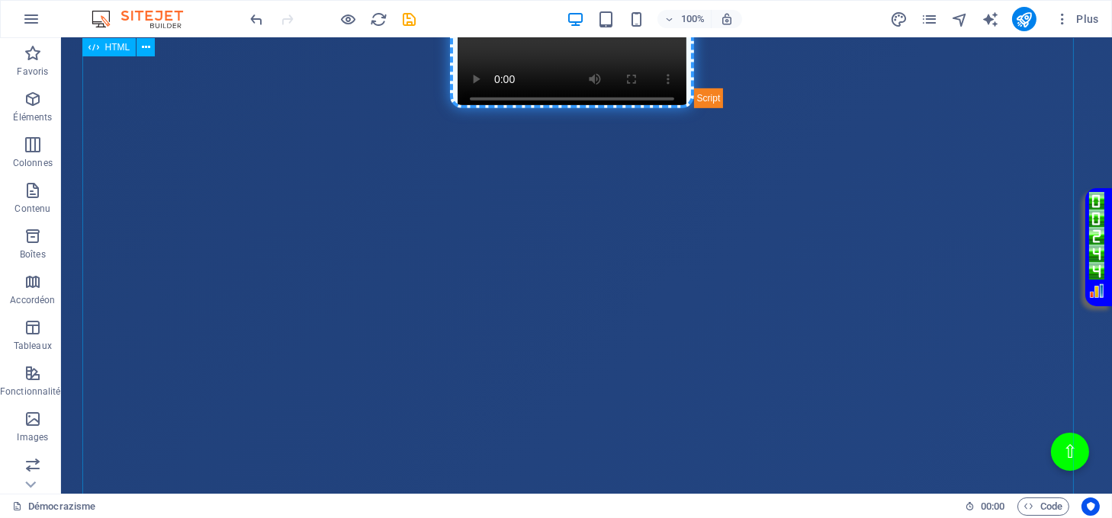
scroll to position [1321, 0]
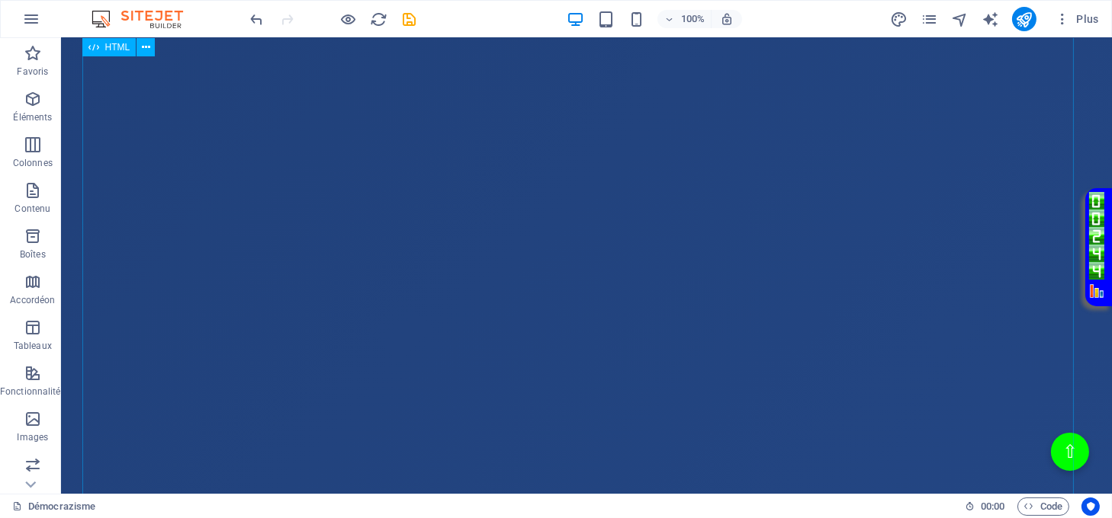
click at [491, 281] on div "Page Éclatante - Démocrazisme démocrazisme.com “Bienvenue sur le site, où la ju…" at bounding box center [586, 116] width 1009 height 991
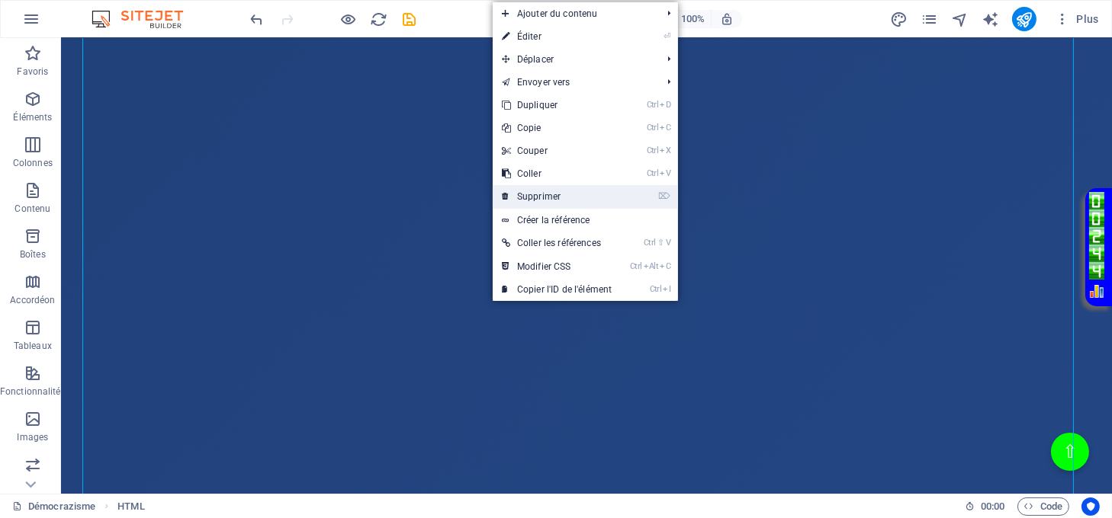
click at [552, 197] on link "⌦ Supprimer" at bounding box center [556, 196] width 128 height 23
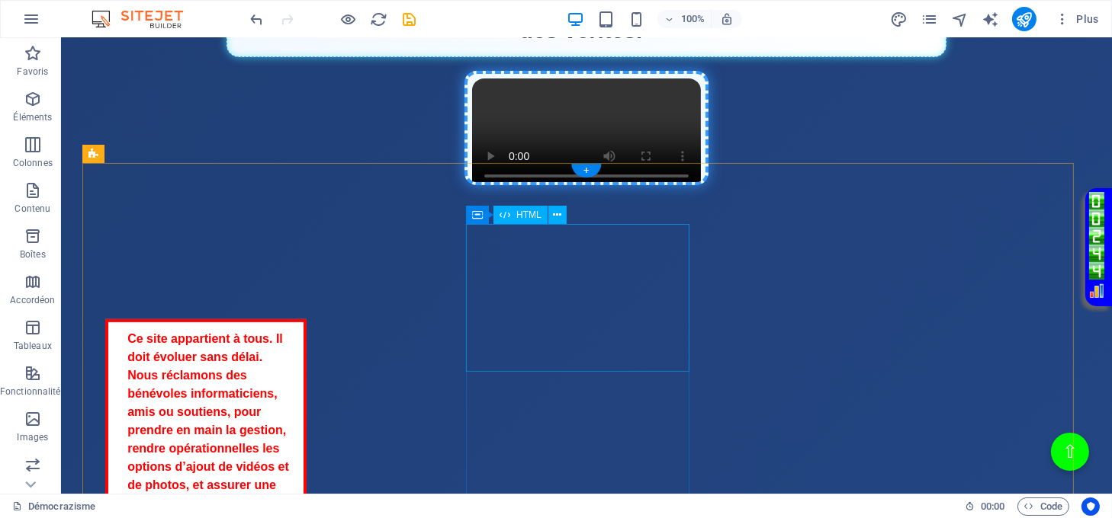
scroll to position [508, 0]
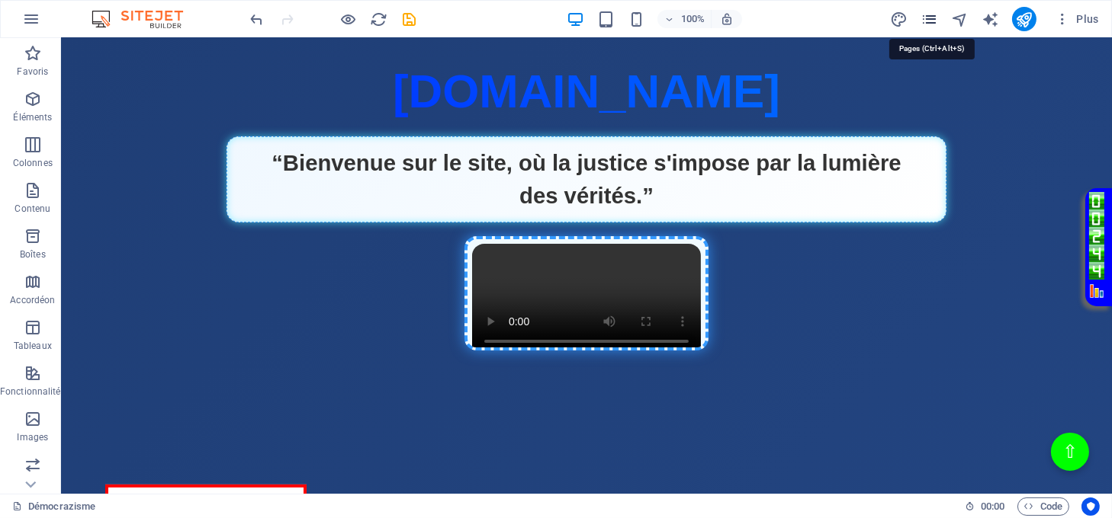
click at [929, 12] on icon "pages" at bounding box center [929, 20] width 18 height 18
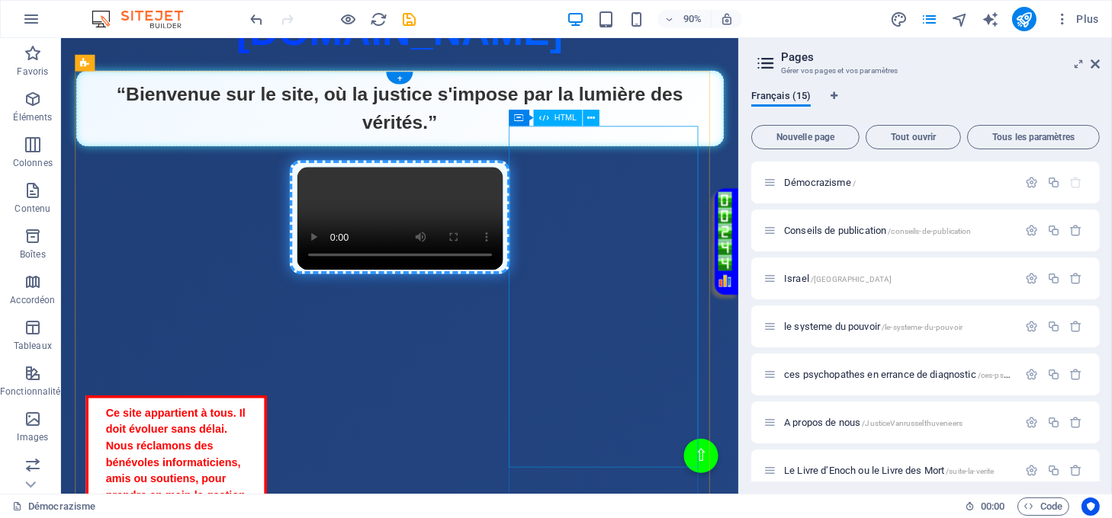
scroll to position [915, 0]
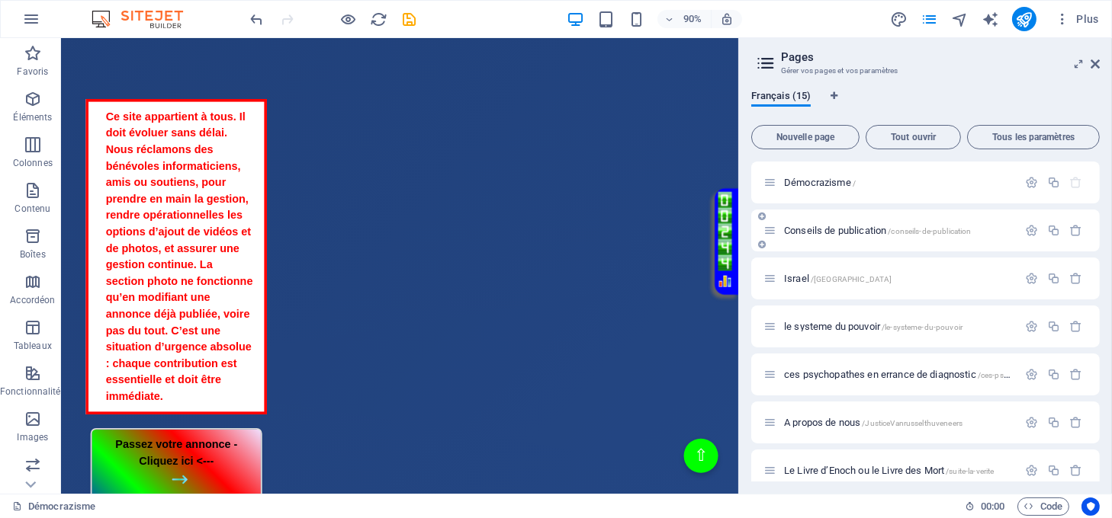
click at [797, 230] on span "Conseils de publication /conseils-de-publication" at bounding box center [878, 230] width 188 height 11
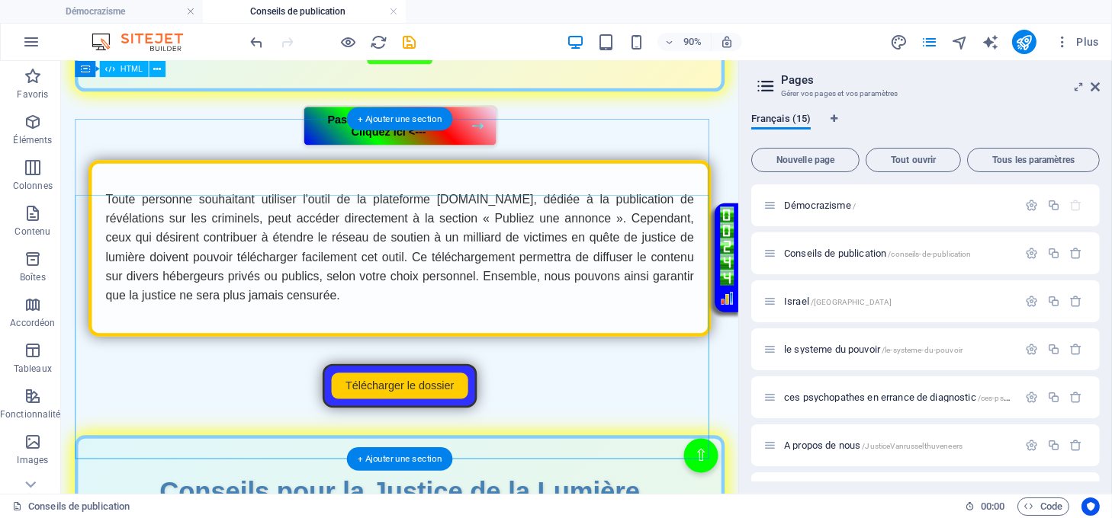
scroll to position [305, 0]
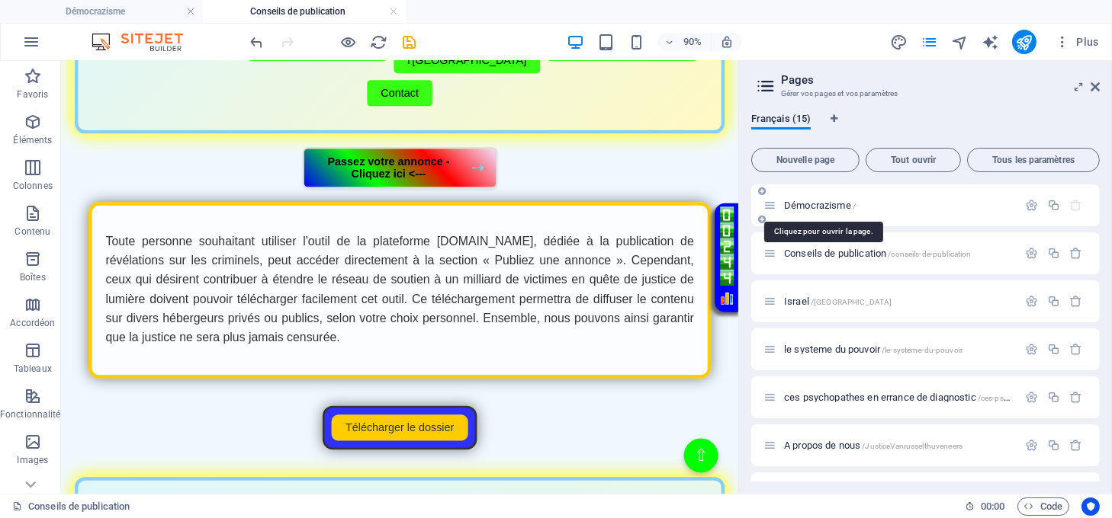
click at [821, 206] on span "Démocrazisme /" at bounding box center [820, 205] width 72 height 11
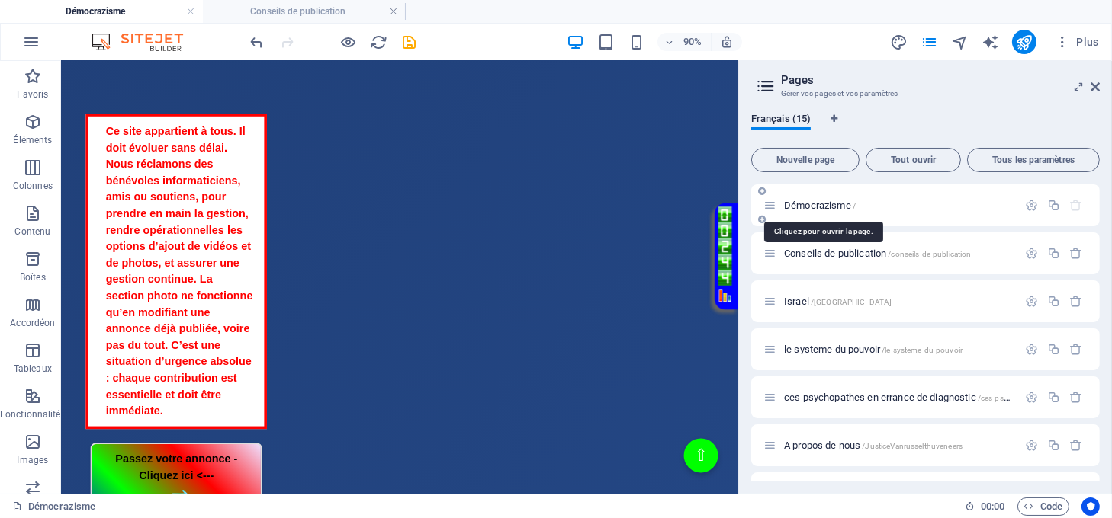
scroll to position [0, 0]
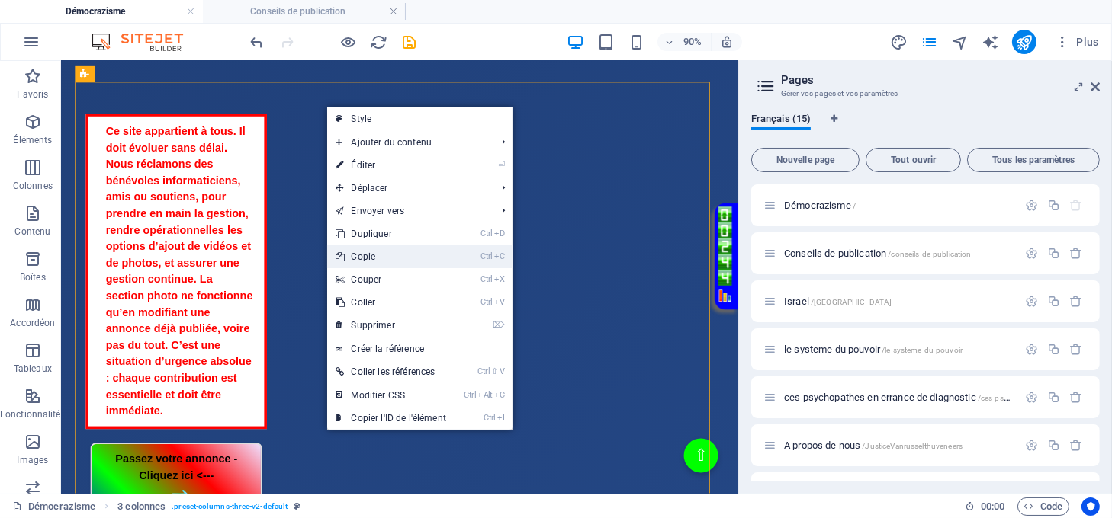
click at [375, 256] on link "Ctrl C Copie" at bounding box center [391, 256] width 128 height 23
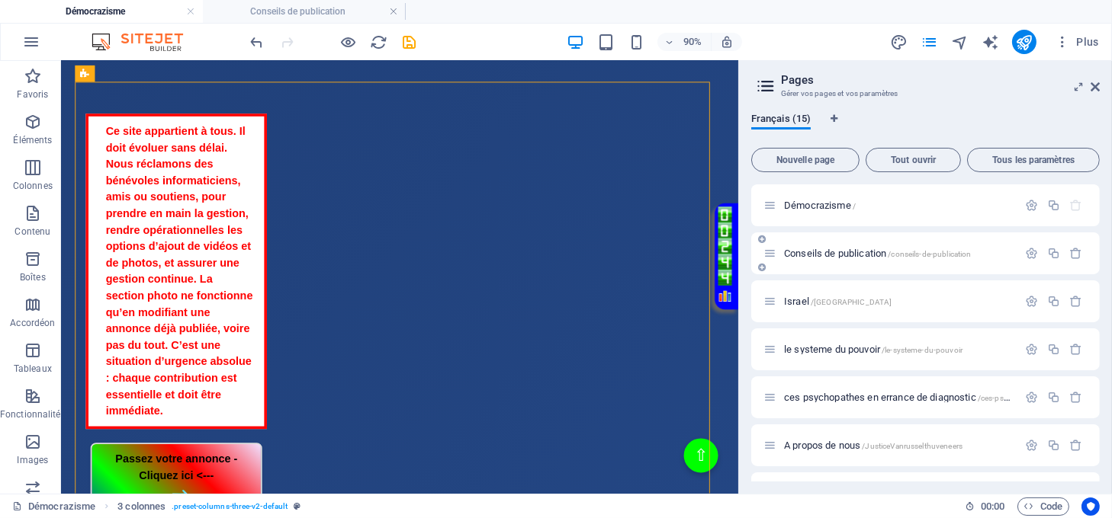
click at [799, 257] on span "Conseils de publication /conseils-de-publication" at bounding box center [878, 253] width 188 height 11
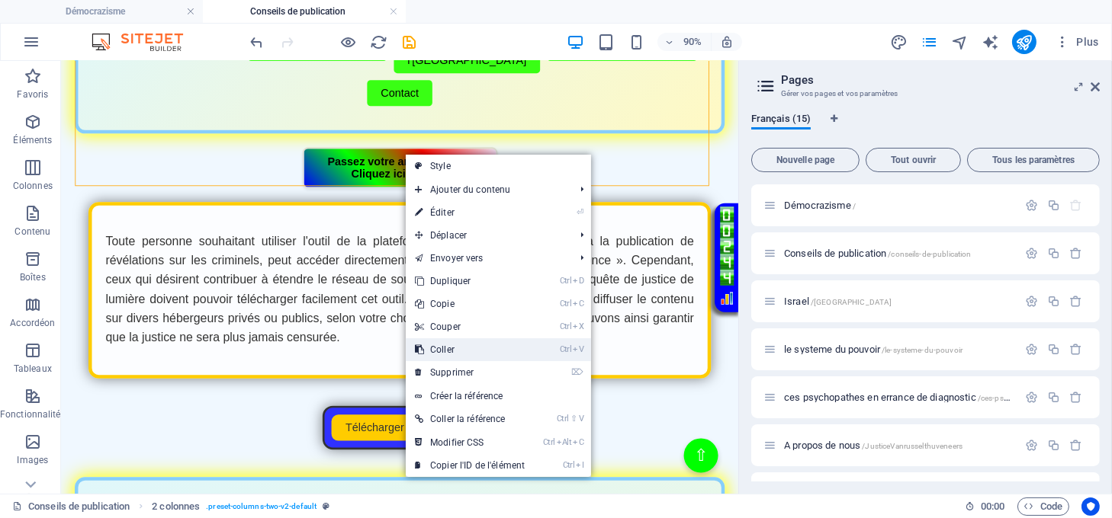
click at [466, 345] on link "Ctrl V Coller" at bounding box center [470, 349] width 128 height 23
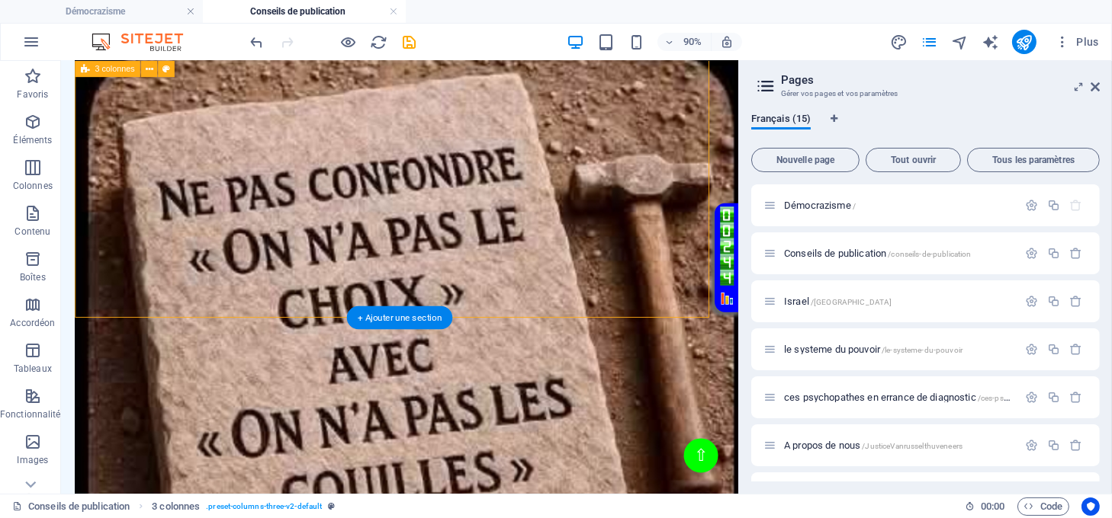
scroll to position [711, 0]
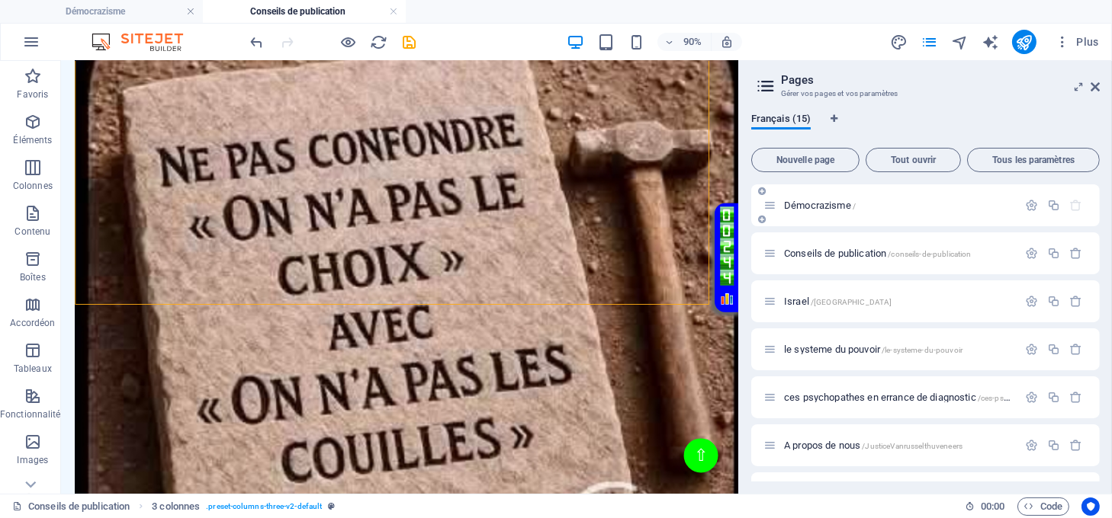
click at [821, 207] on span "Démocrazisme /" at bounding box center [820, 205] width 72 height 11
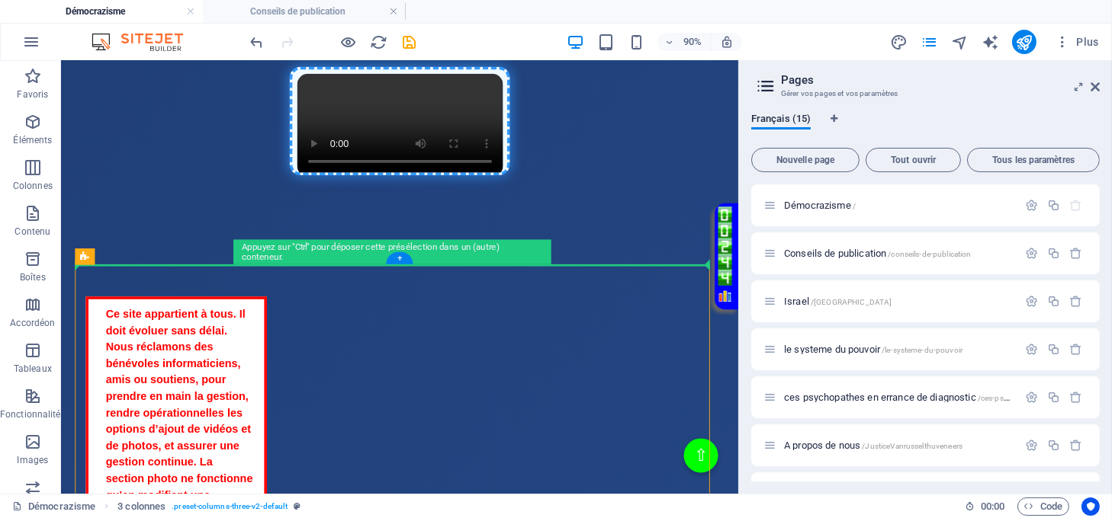
drag, startPoint x: 476, startPoint y: 351, endPoint x: 467, endPoint y: 255, distance: 96.6
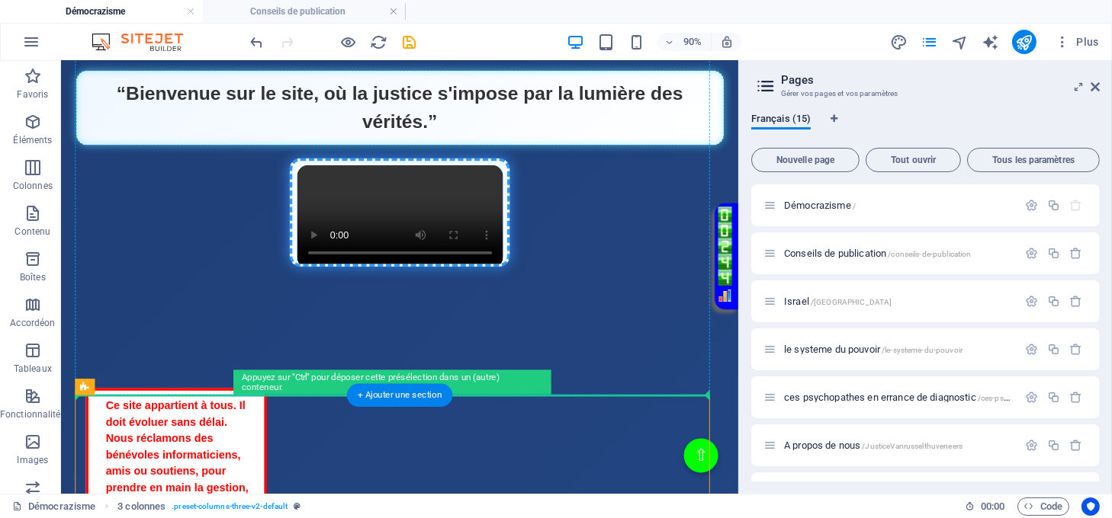
scroll to position [406, 0]
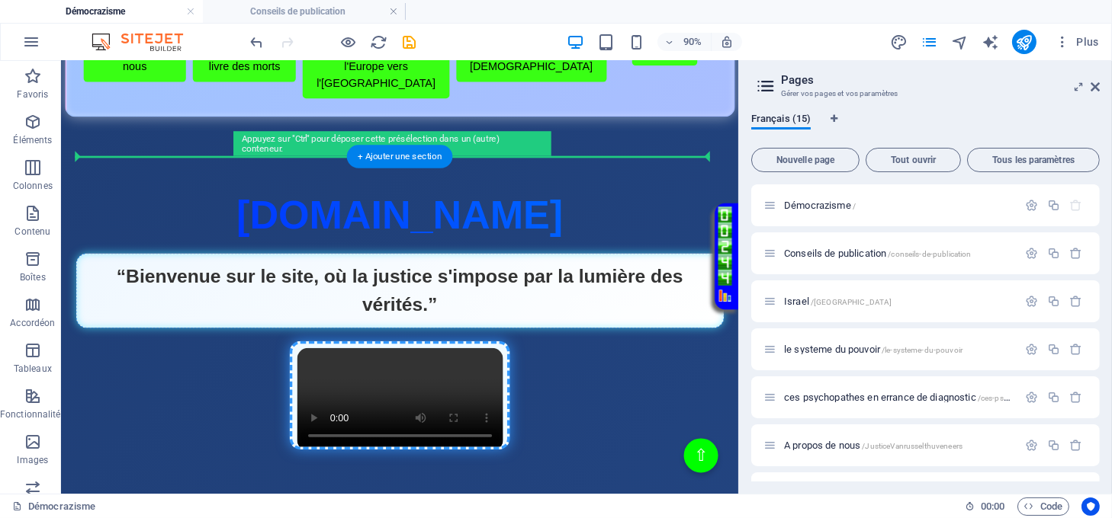
drag, startPoint x: 471, startPoint y: 500, endPoint x: 498, endPoint y: 213, distance: 288.7
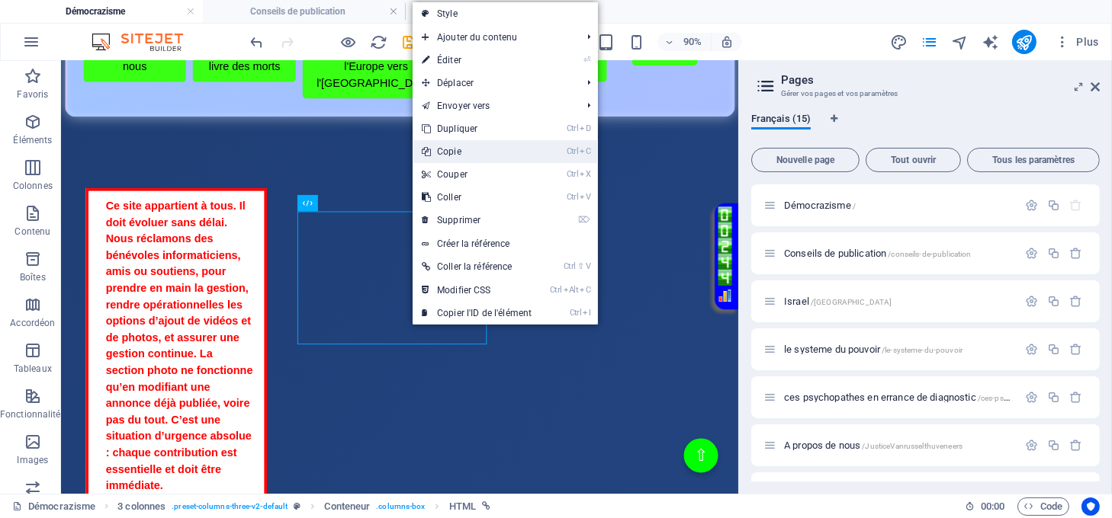
click at [466, 151] on link "Ctrl C Copie" at bounding box center [476, 151] width 128 height 23
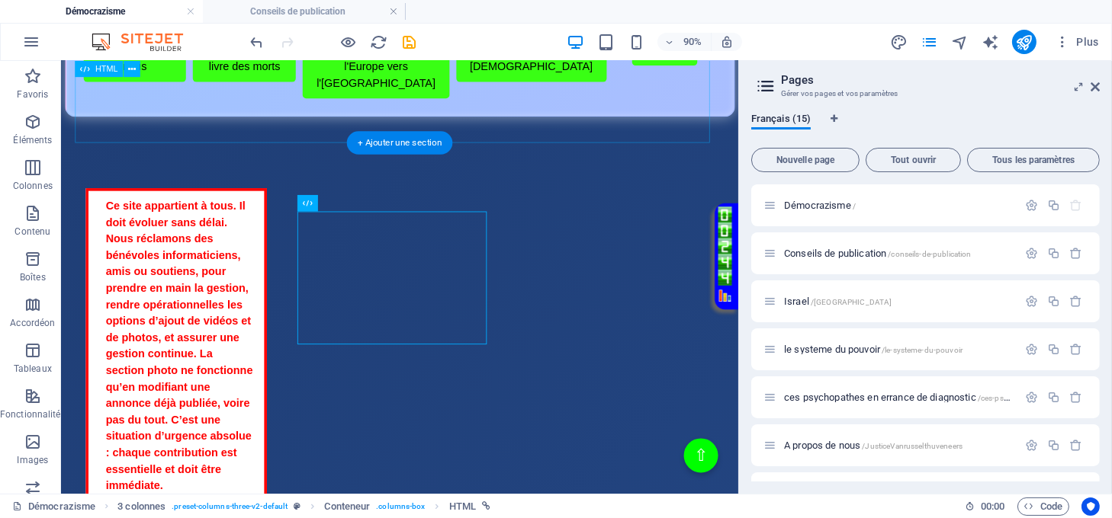
click at [561, 124] on div "Menu de boutons avec cadre scintillant A propos de nous Enoch & le livre des mo…" at bounding box center [438, 67] width 744 height 111
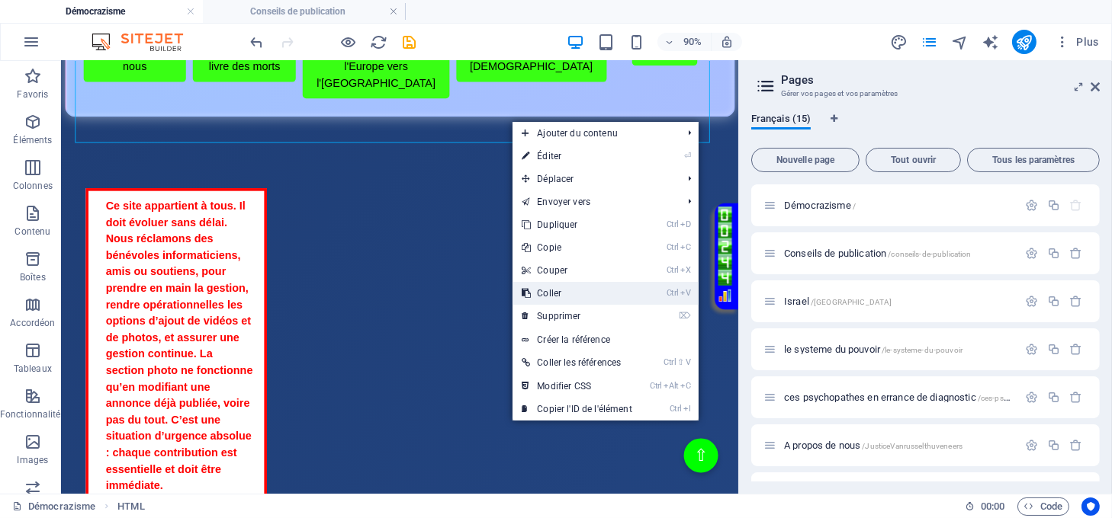
click at [563, 294] on link "Ctrl V Coller" at bounding box center [576, 293] width 128 height 23
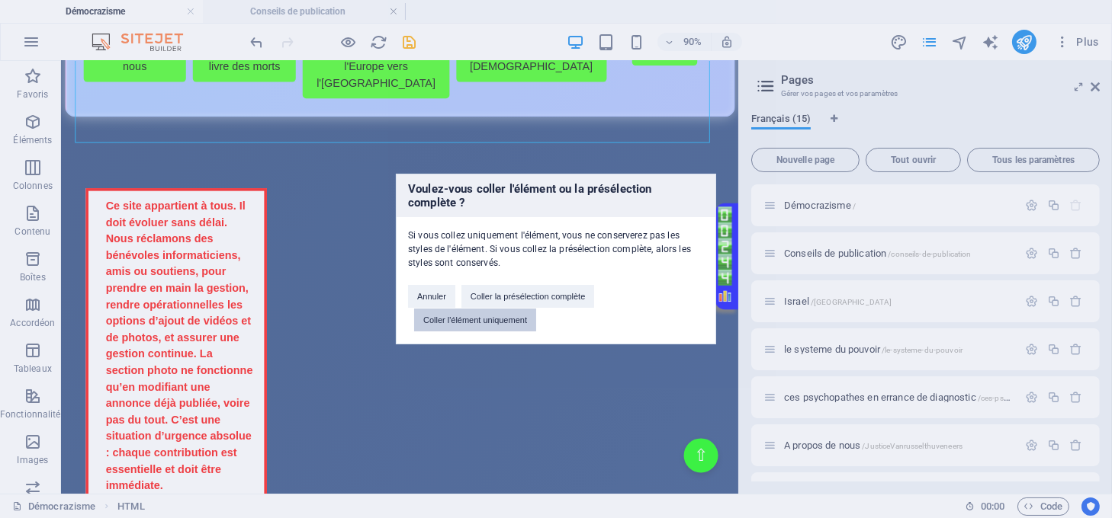
click at [521, 312] on button "Coller l'élément uniquement" at bounding box center [475, 320] width 122 height 23
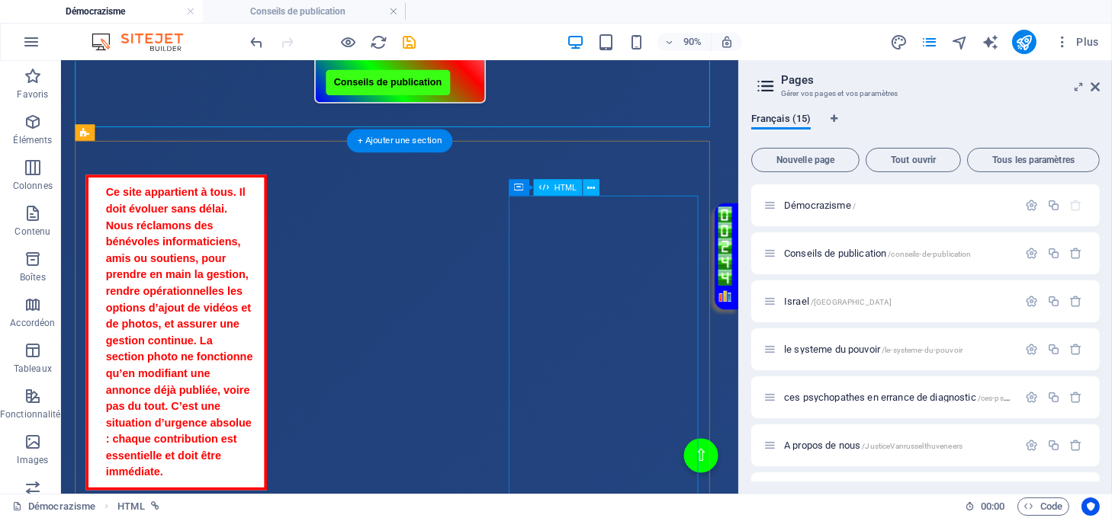
scroll to position [610, 0]
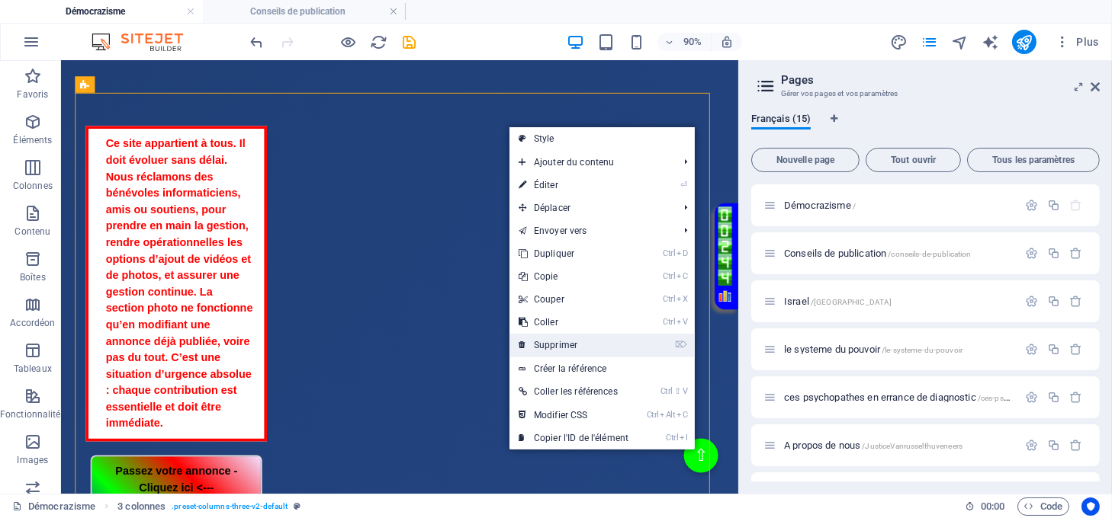
click at [559, 346] on link "⌦ Supprimer" at bounding box center [573, 345] width 128 height 23
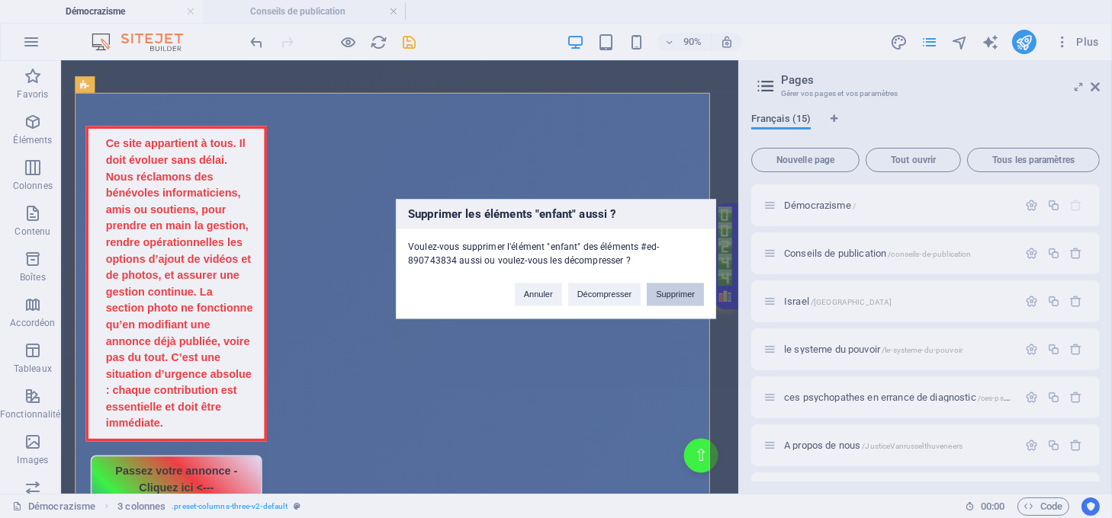
click at [695, 294] on button "Supprimer" at bounding box center [674, 295] width 57 height 23
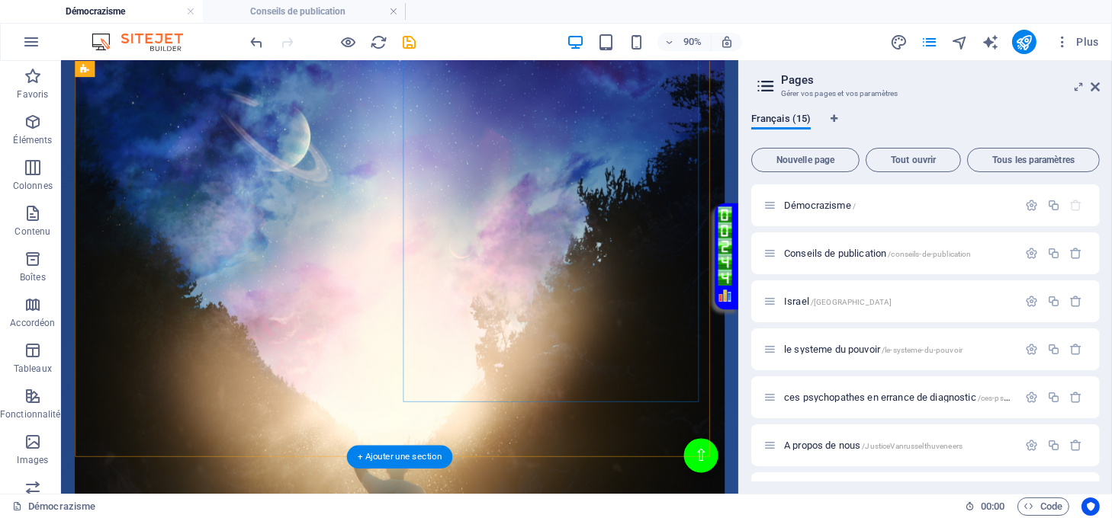
scroll to position [1193, 0]
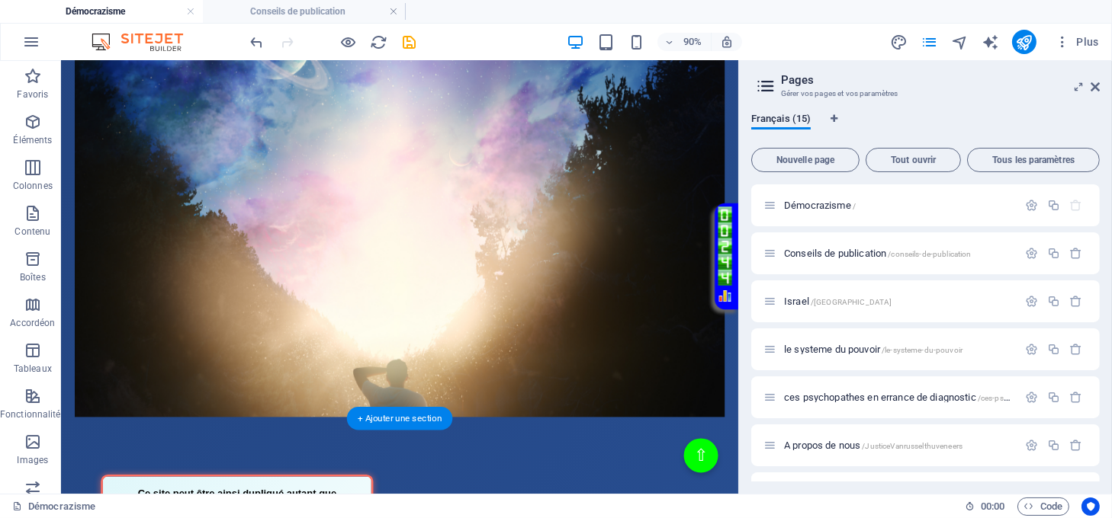
click at [399, 421] on figure at bounding box center [437, 197] width 723 height 521
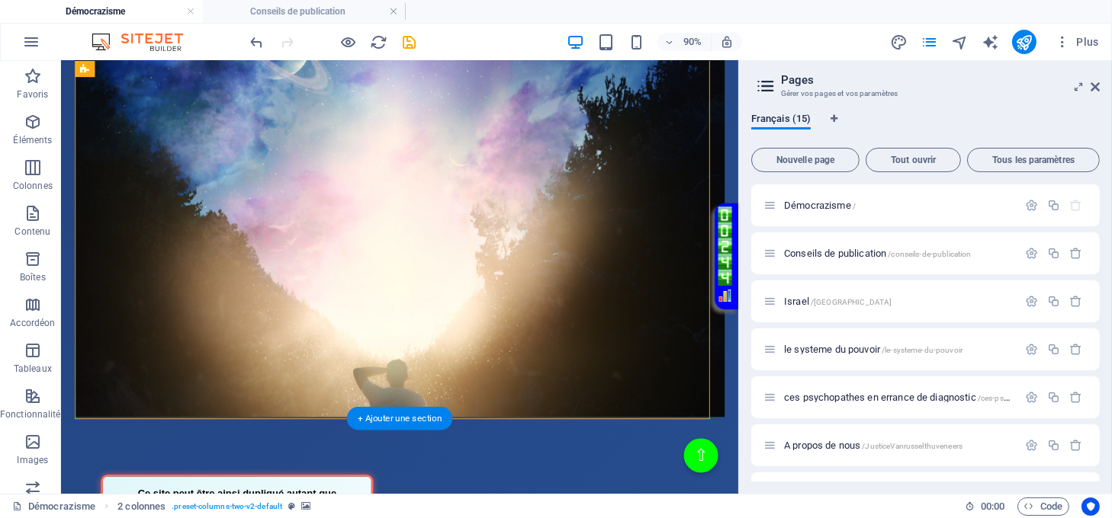
click at [399, 421] on figure at bounding box center [437, 197] width 723 height 521
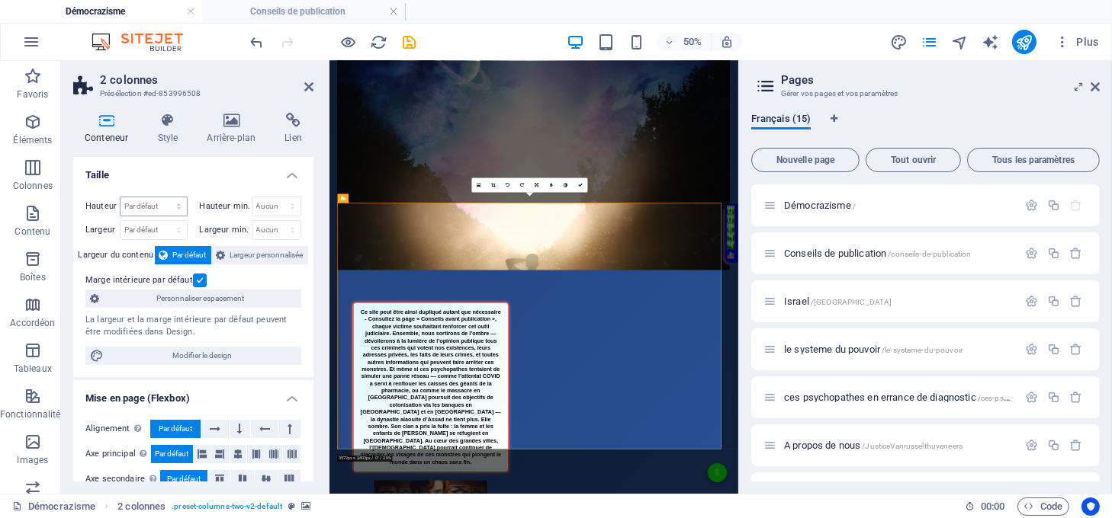
scroll to position [917, 0]
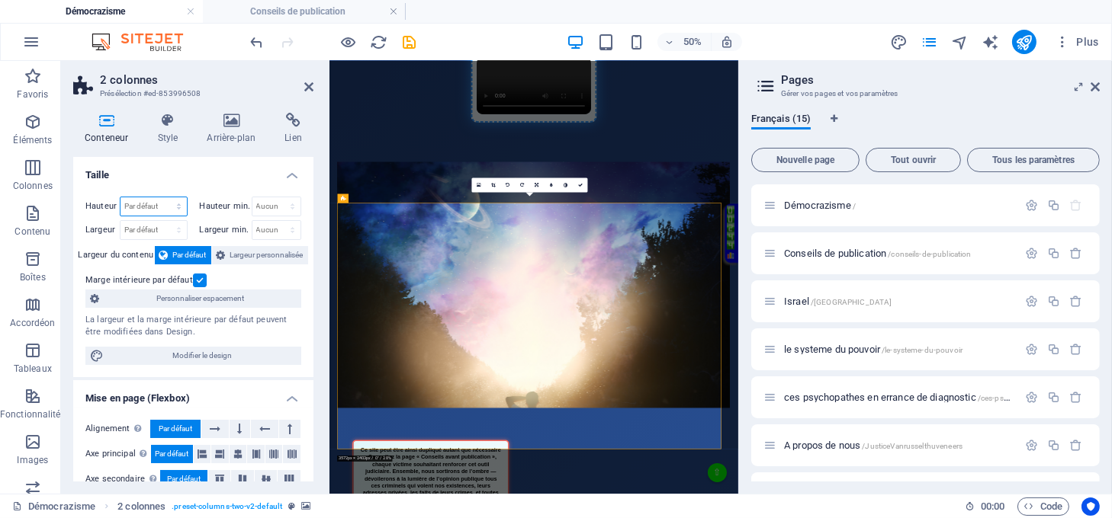
click at [156, 203] on select "Par défaut px rem % vh vw" at bounding box center [153, 206] width 66 height 18
select select "px"
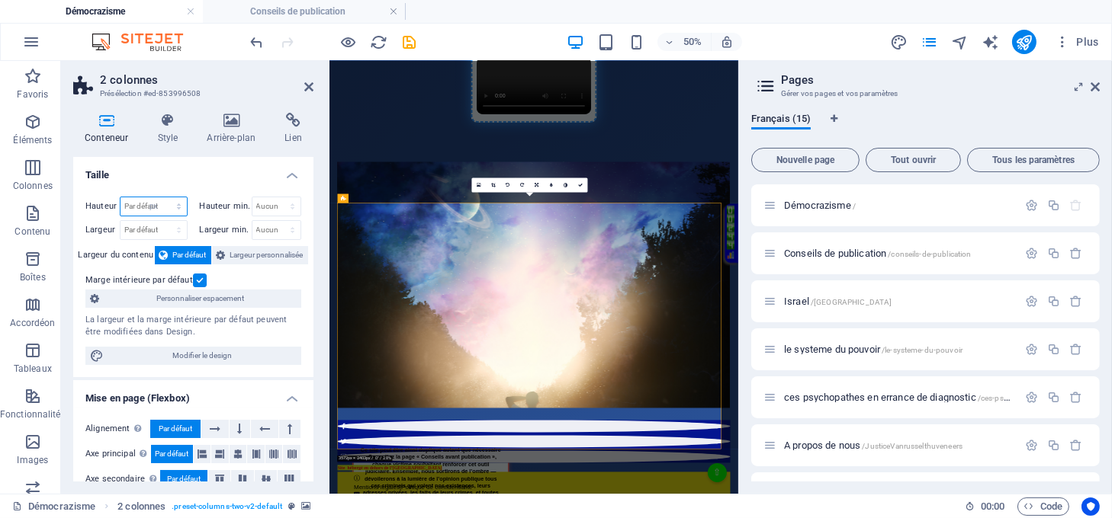
click at [163, 197] on select "Par défaut px rem % vh vw" at bounding box center [153, 206] width 66 height 18
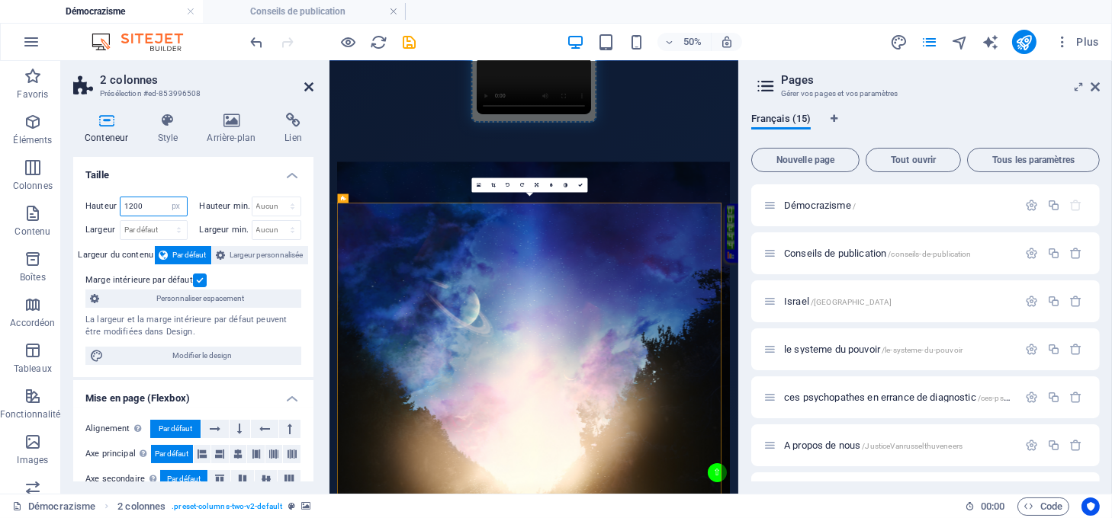
type input "1200"
drag, startPoint x: 307, startPoint y: 86, endPoint x: 272, endPoint y: 28, distance: 67.7
click at [307, 86] on icon at bounding box center [308, 87] width 9 height 12
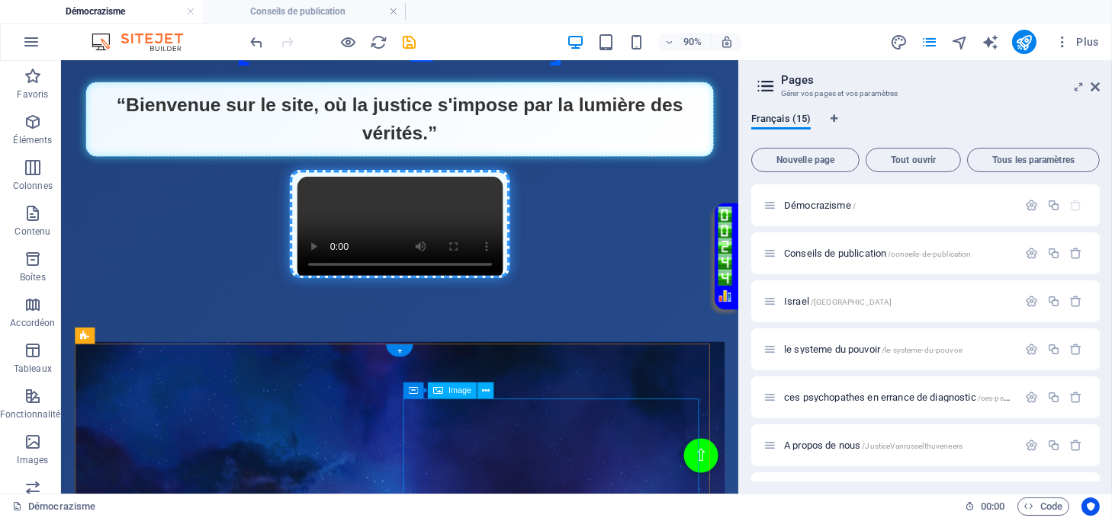
scroll to position [813, 0]
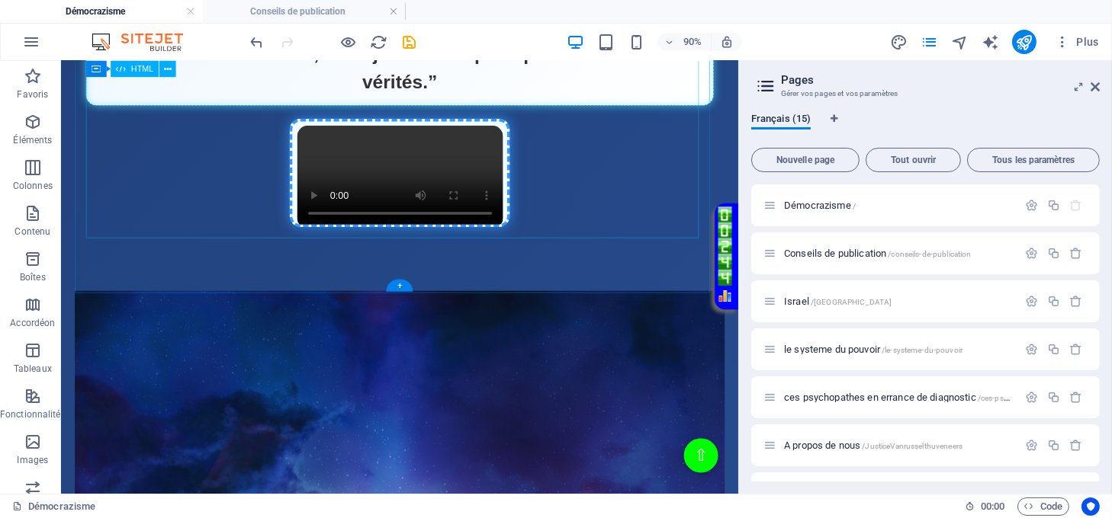
click at [425, 227] on div "Page Éclatante - Démocrazisme démocrazisme.com “Bienvenue sur le site, où la ju…" at bounding box center [437, 104] width 698 height 303
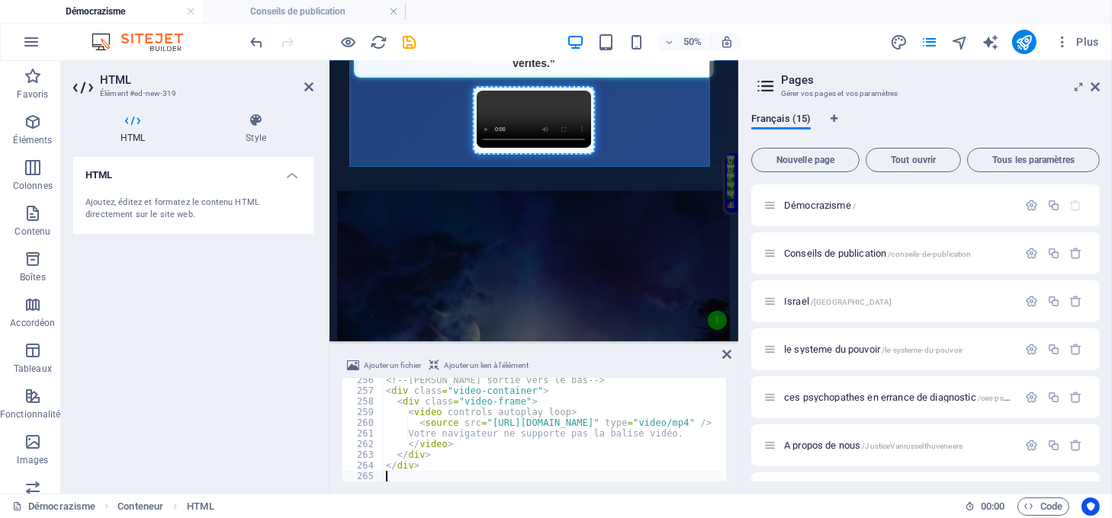
scroll to position [2724, 0]
click at [306, 85] on icon at bounding box center [308, 87] width 9 height 12
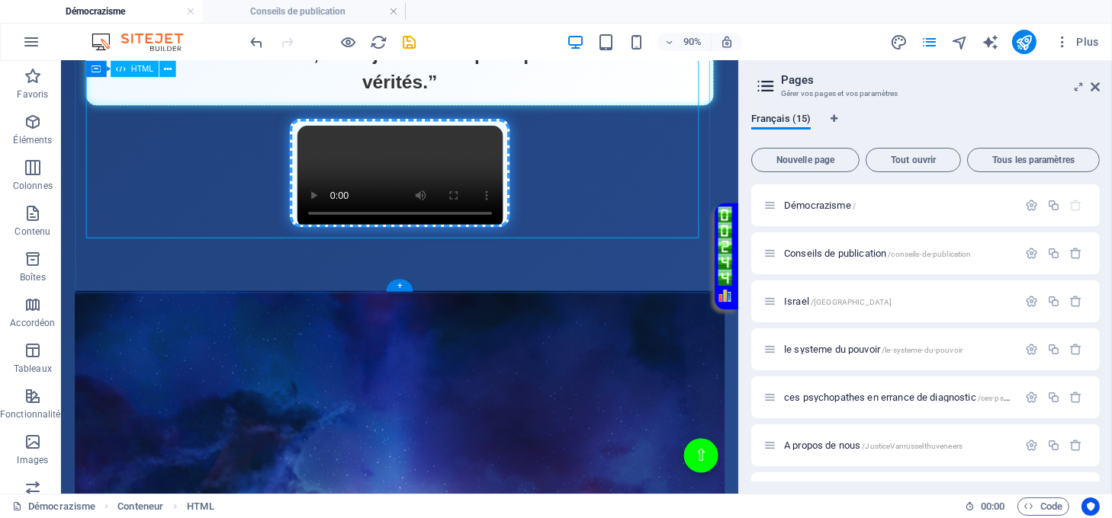
click at [190, 158] on div "Page Éclatante - Démocrazisme démocrazisme.com “Bienvenue sur le site, où la ju…" at bounding box center [437, 104] width 698 height 303
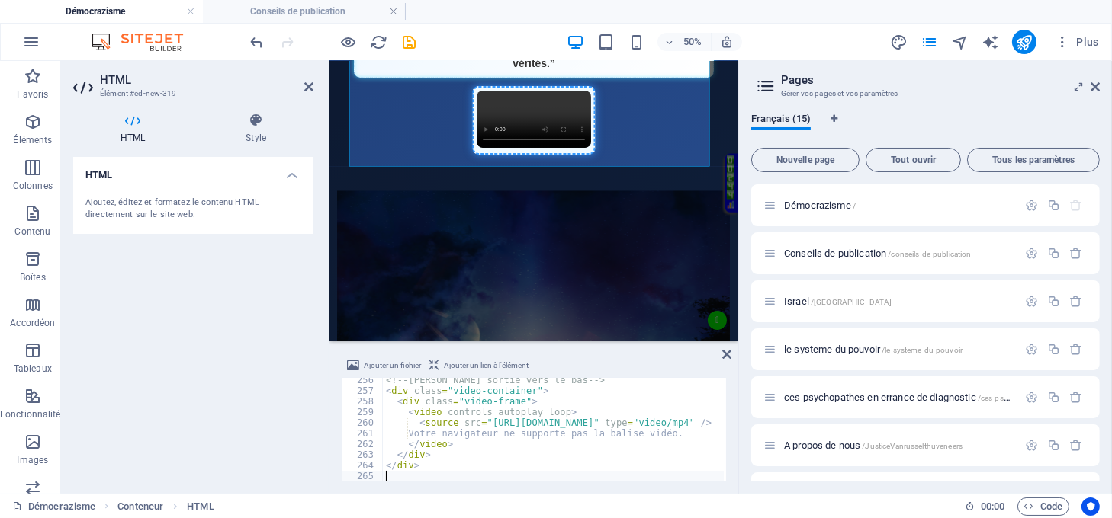
click at [131, 133] on h4 "HTML" at bounding box center [135, 129] width 125 height 32
click at [253, 131] on h4 "Style" at bounding box center [255, 129] width 115 height 32
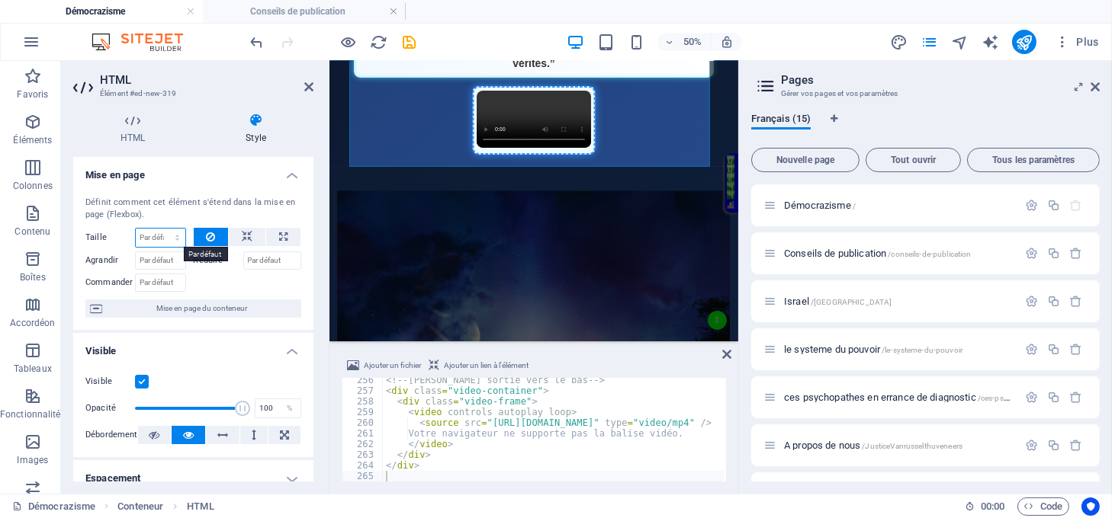
click at [157, 235] on select "Par défaut auto px % 1/1 1/2 1/3 1/4 1/5 1/6 1/7 1/8 1/9 1/10" at bounding box center [161, 238] width 50 height 18
select select "%"
click at [162, 229] on select "Par défaut auto px % 1/1 1/2 1/3 1/4 1/5 1/6 1/7 1/8 1/9 1/10" at bounding box center [161, 238] width 50 height 18
type input "100"
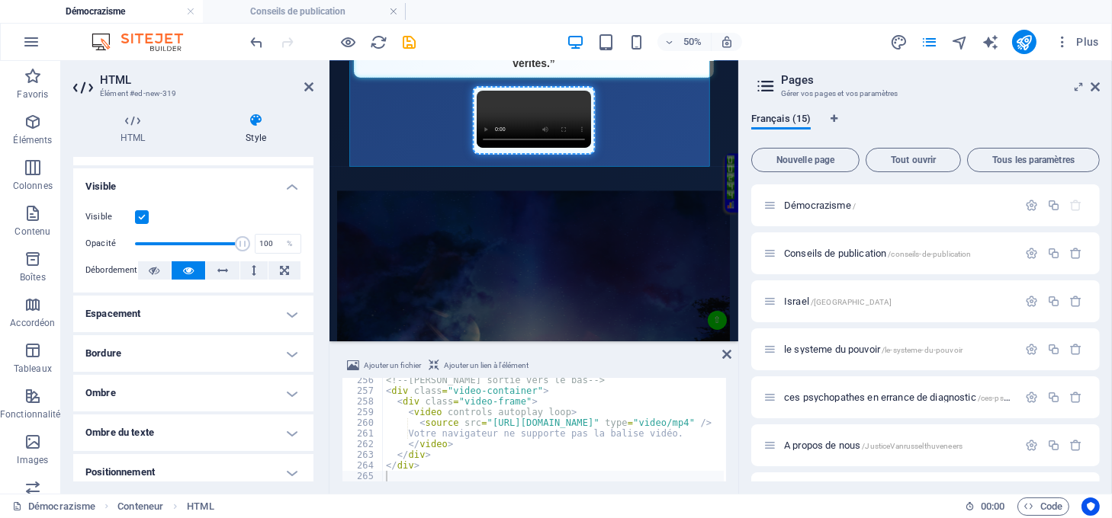
scroll to position [101, 0]
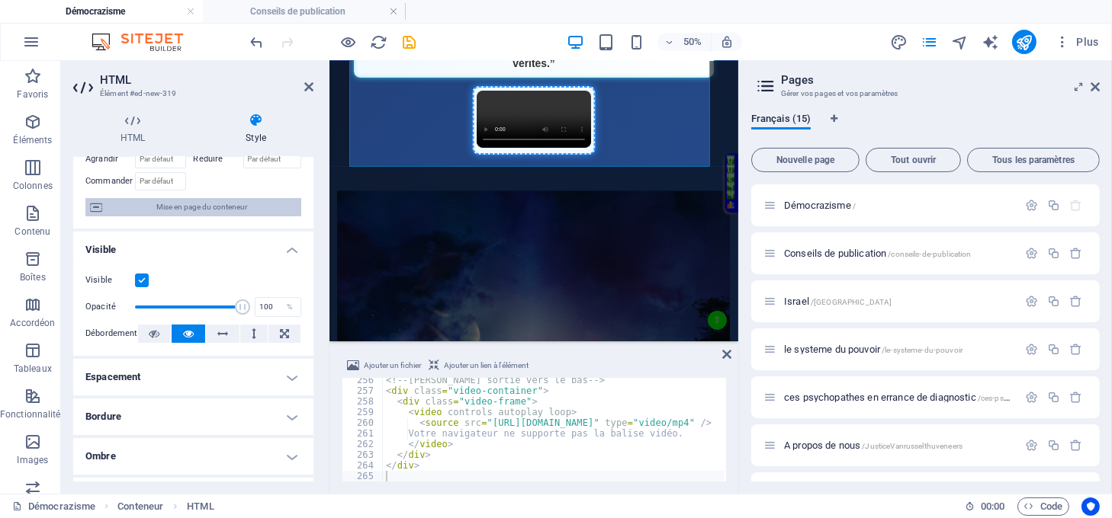
click at [220, 201] on span "Mise en page du conteneur" at bounding box center [202, 207] width 190 height 18
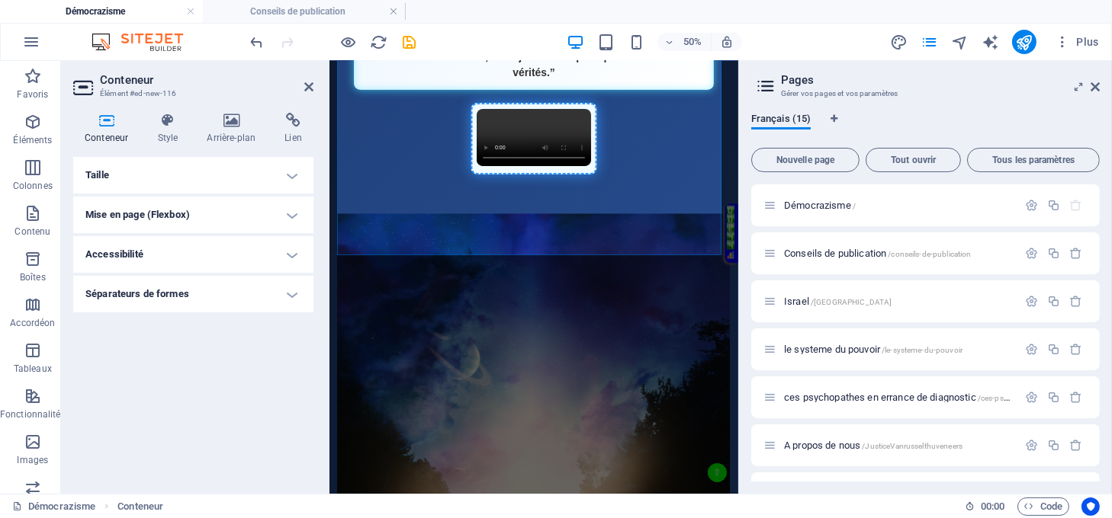
click at [287, 177] on h4 "Taille" at bounding box center [193, 175] width 240 height 37
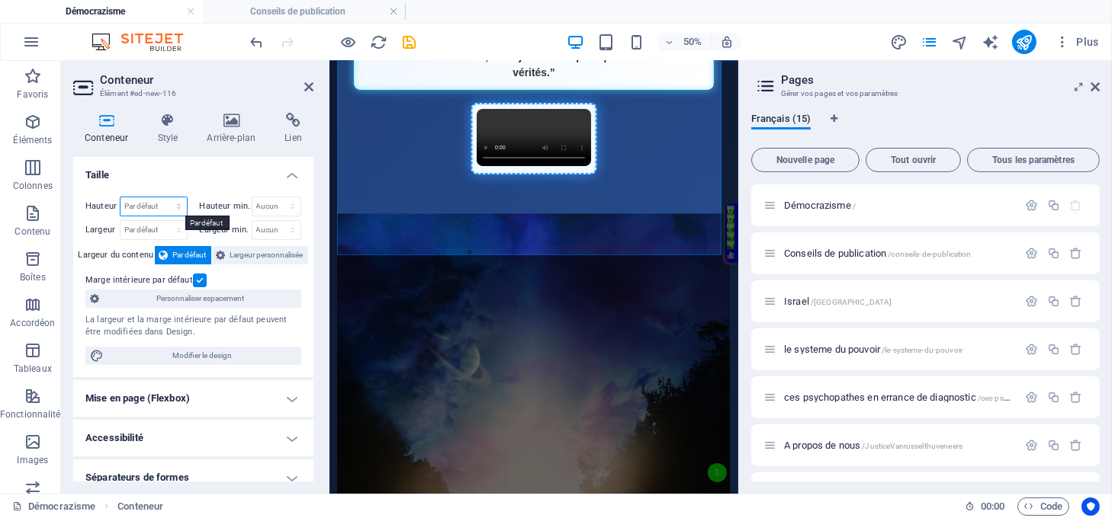
click at [159, 203] on select "Par défaut px rem % vh vw" at bounding box center [153, 206] width 66 height 18
select select "px"
click at [163, 197] on select "Par défaut px rem % vh vw" at bounding box center [153, 206] width 66 height 18
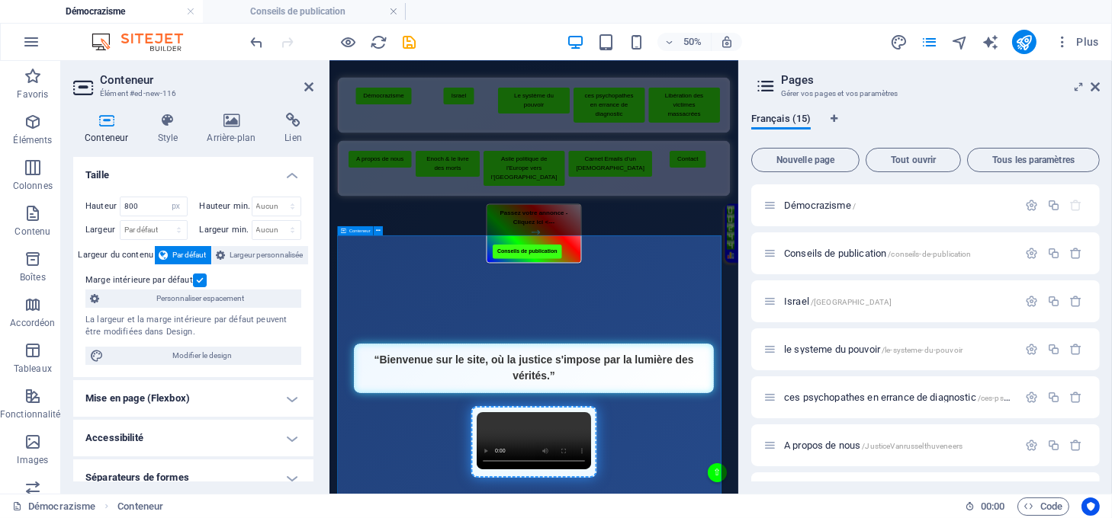
scroll to position [407, 0]
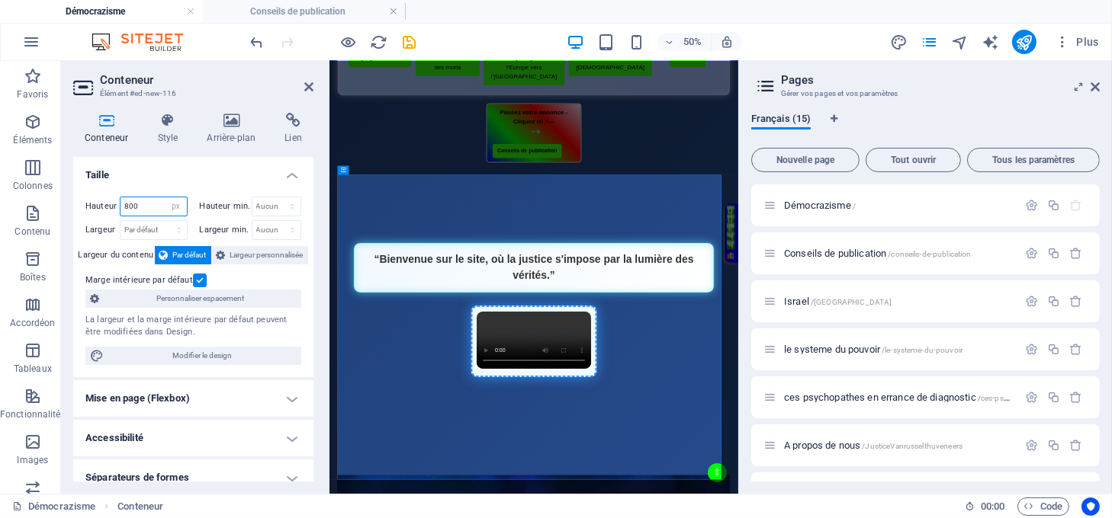
drag, startPoint x: 156, startPoint y: 204, endPoint x: 113, endPoint y: 202, distance: 43.5
click at [113, 202] on div "Hauteur 800 Par défaut px rem % vh vw" at bounding box center [136, 207] width 102 height 20
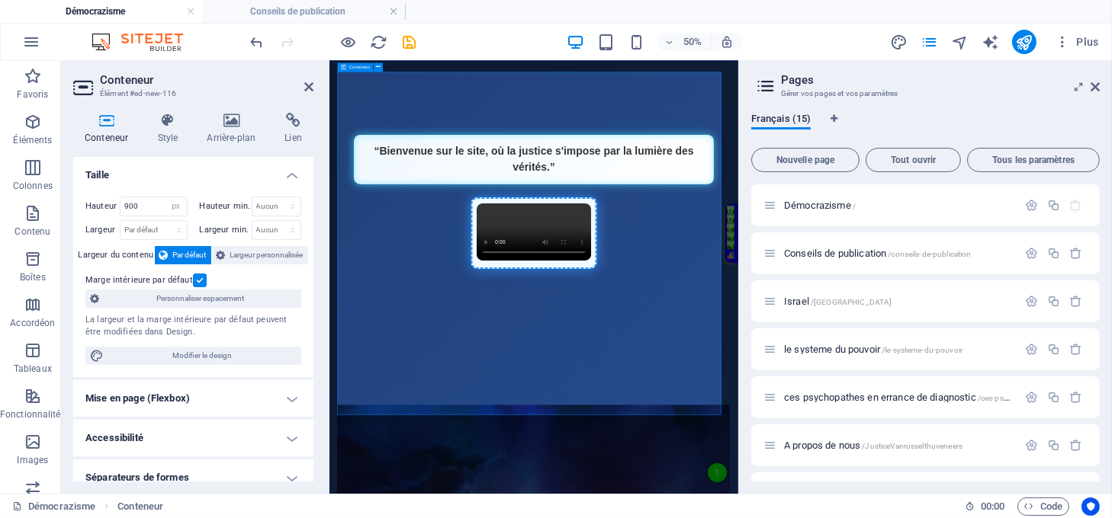
scroll to position [712, 0]
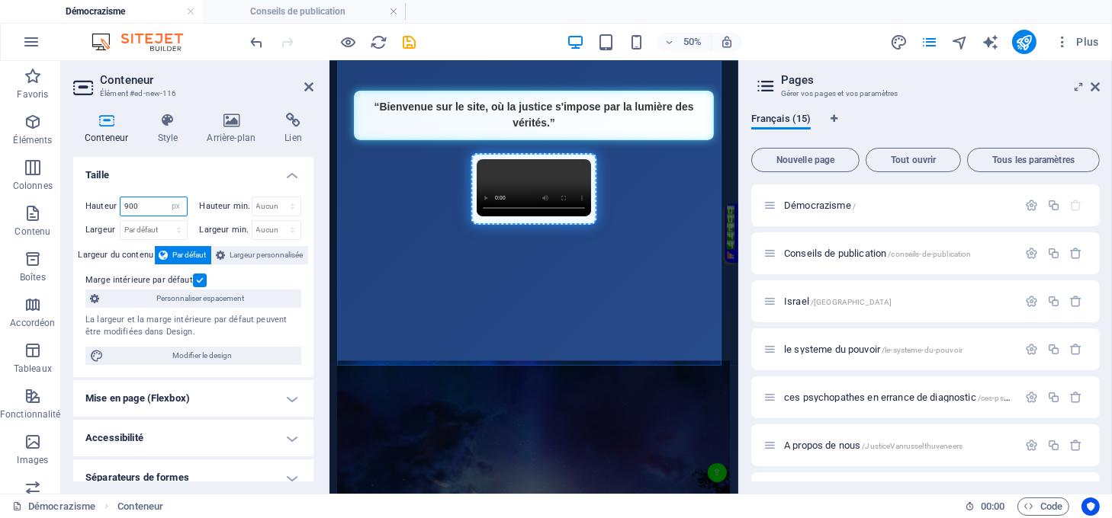
drag, startPoint x: 140, startPoint y: 201, endPoint x: 110, endPoint y: 205, distance: 30.7
click at [110, 205] on div "Hauteur 900 Par défaut px rem % vh vw" at bounding box center [136, 207] width 102 height 20
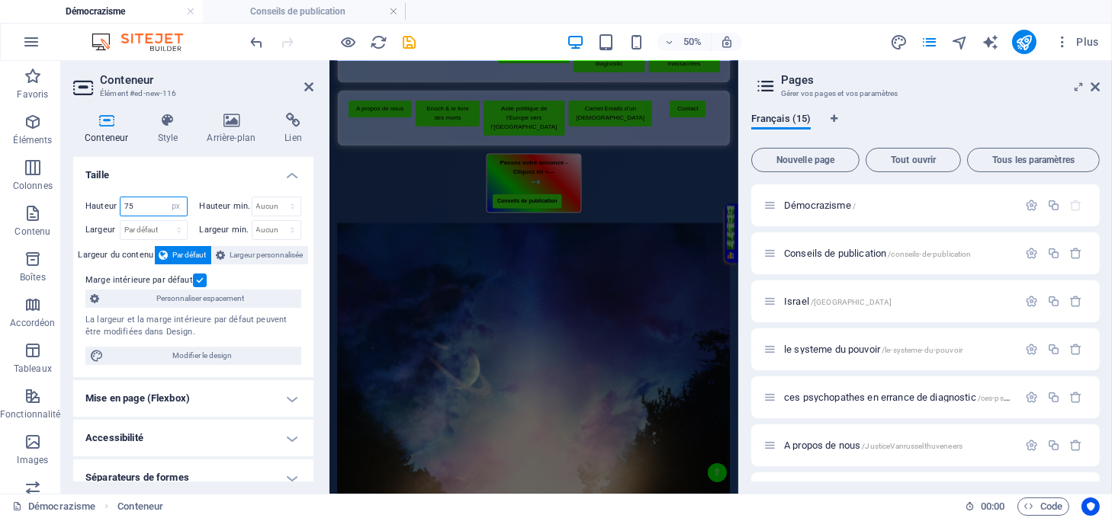
scroll to position [204, 0]
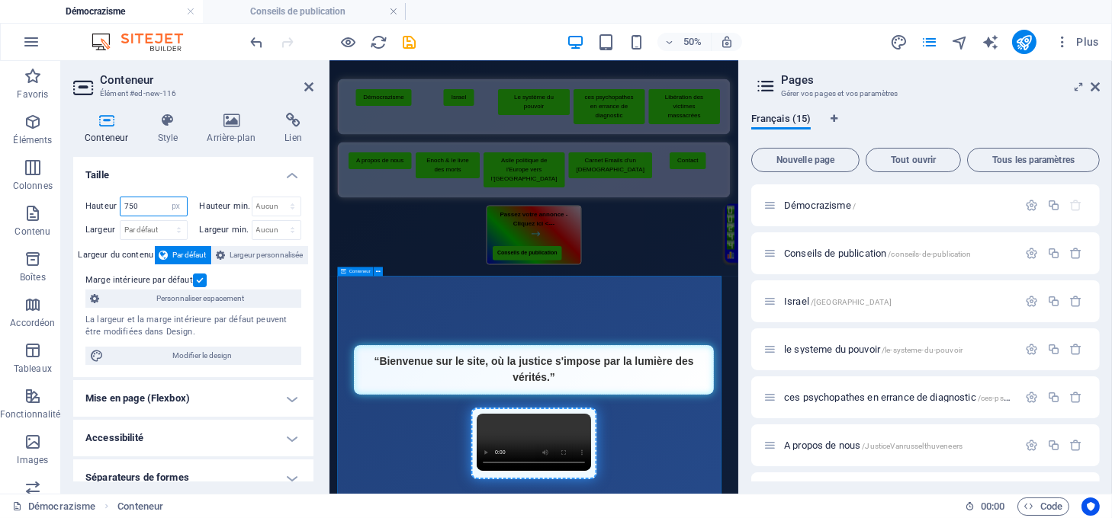
type input "750"
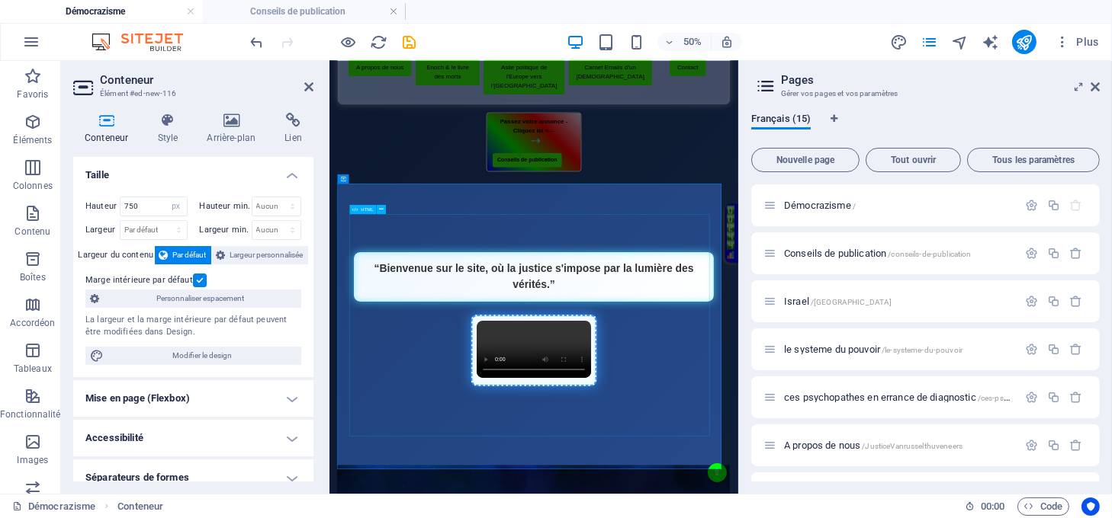
scroll to position [407, 0]
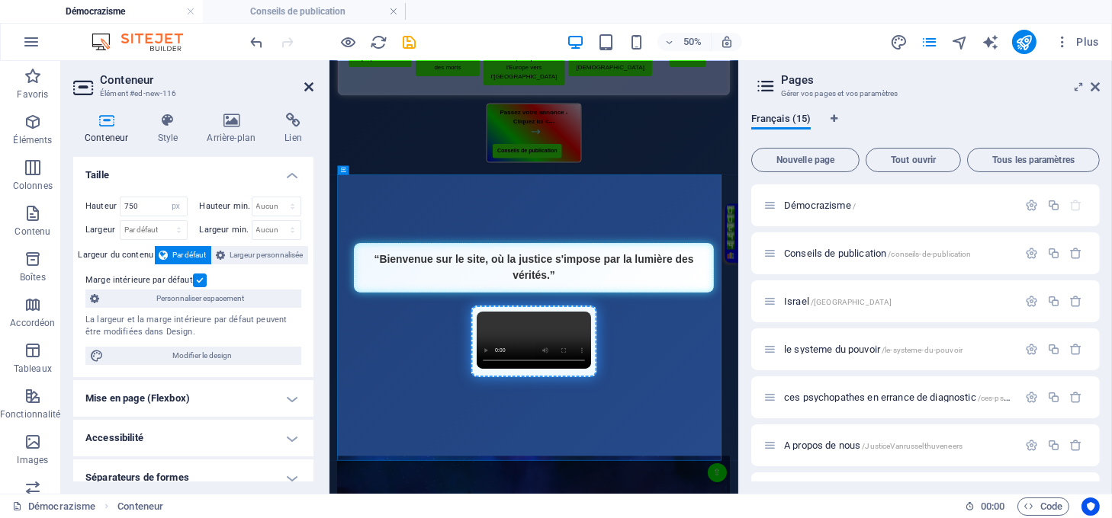
click at [305, 85] on icon at bounding box center [308, 87] width 9 height 12
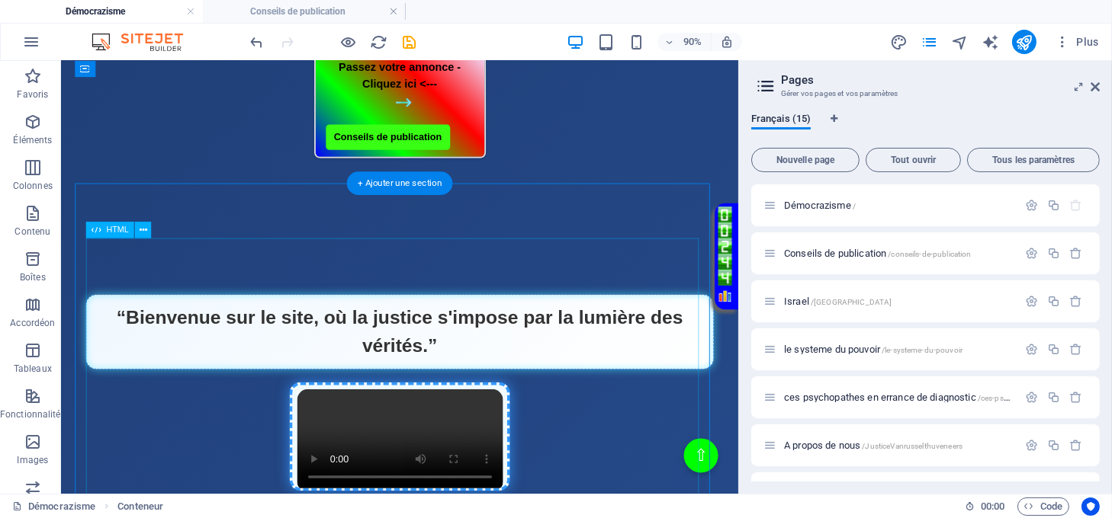
scroll to position [509, 0]
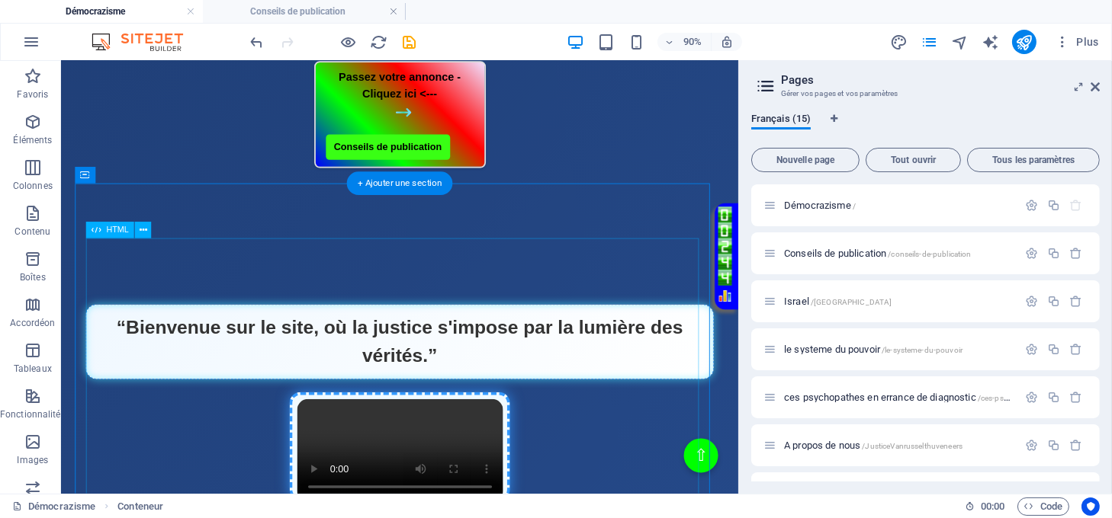
click at [442, 309] on div "Page Éclatante - Démocrazisme démocrazisme.com “Bienvenue sur le site, où la ju…" at bounding box center [437, 408] width 698 height 303
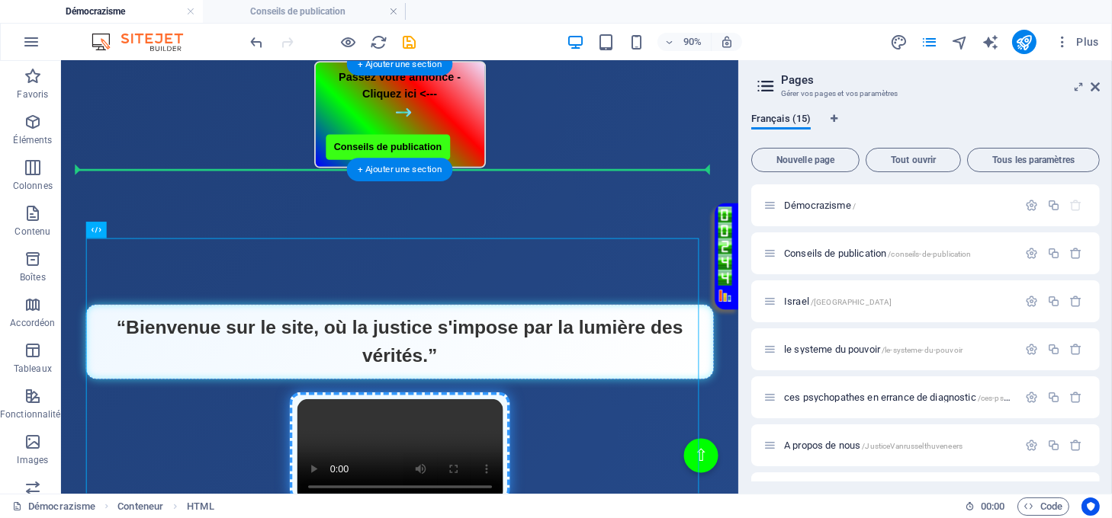
drag, startPoint x: 441, startPoint y: 306, endPoint x: 435, endPoint y: 164, distance: 141.9
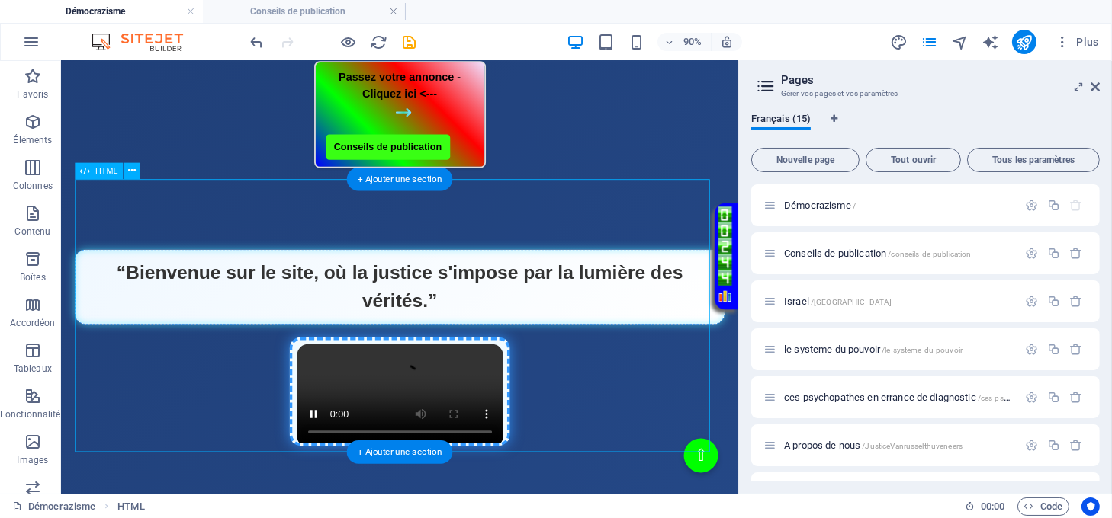
scroll to position [813, 0]
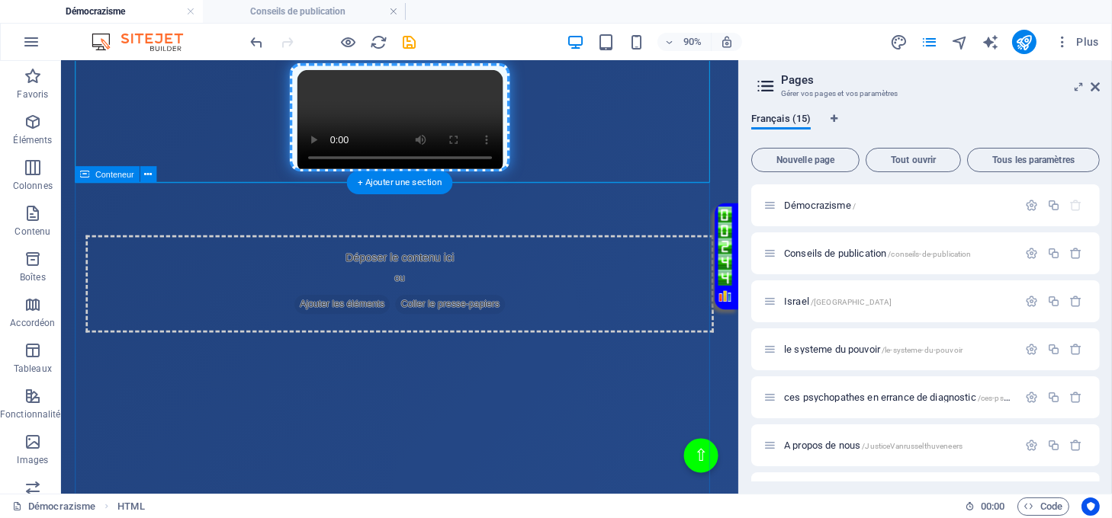
click at [586, 226] on div "Déposer le contenu ici ou Ajouter les éléments Coller le presse-papiers" at bounding box center [437, 480] width 723 height 572
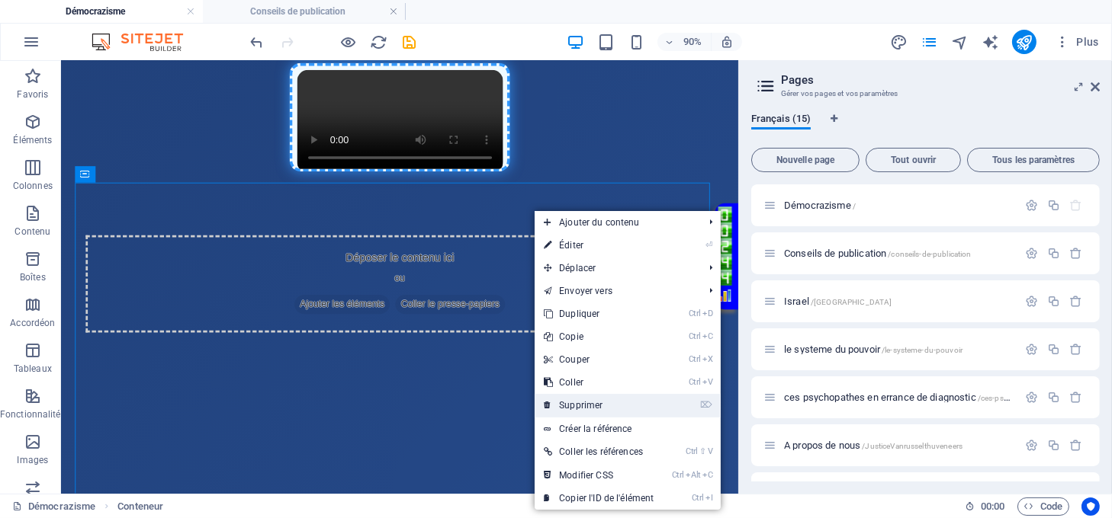
drag, startPoint x: 605, startPoint y: 398, endPoint x: 604, endPoint y: 374, distance: 24.4
click at [605, 398] on link "⌦ Supprimer" at bounding box center [598, 405] width 128 height 23
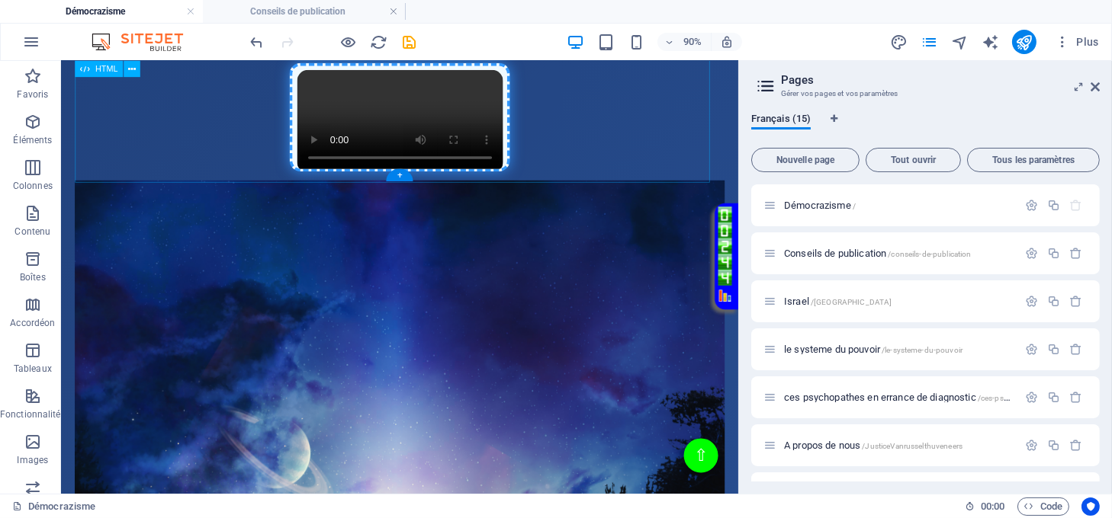
drag, startPoint x: 496, startPoint y: 145, endPoint x: 303, endPoint y: 216, distance: 205.5
click at [493, 145] on div "Page Éclatante - Démocrazisme démocrazisme.com “Bienvenue sur le site, où la ju…" at bounding box center [437, 42] width 723 height 303
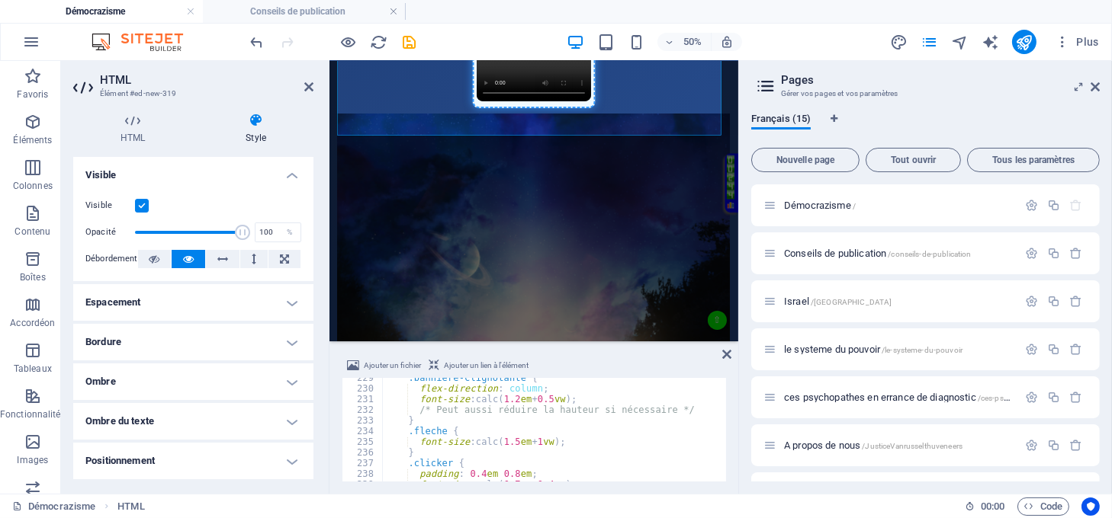
scroll to position [2381, 0]
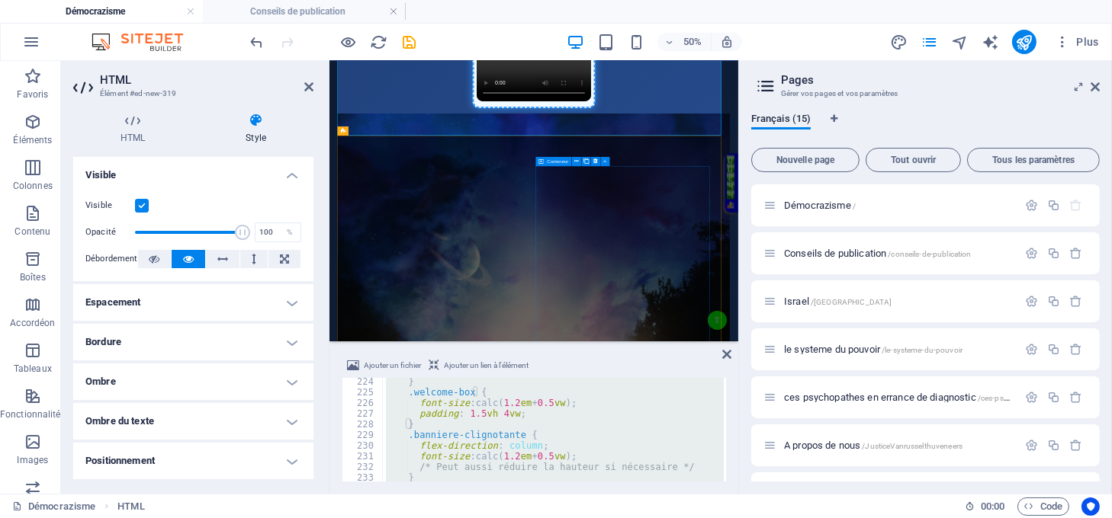
type textarea "</div>"
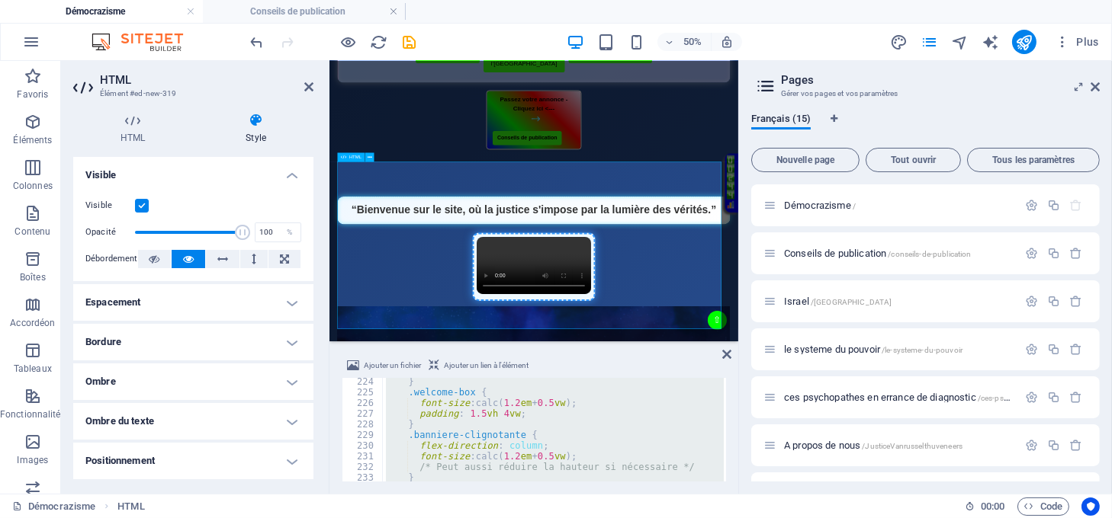
scroll to position [407, 0]
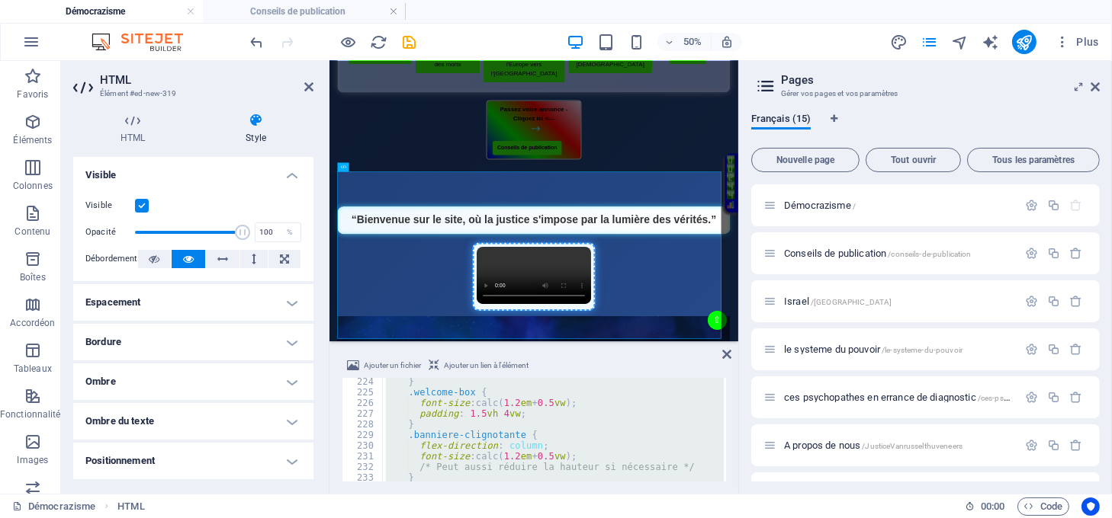
paste textarea
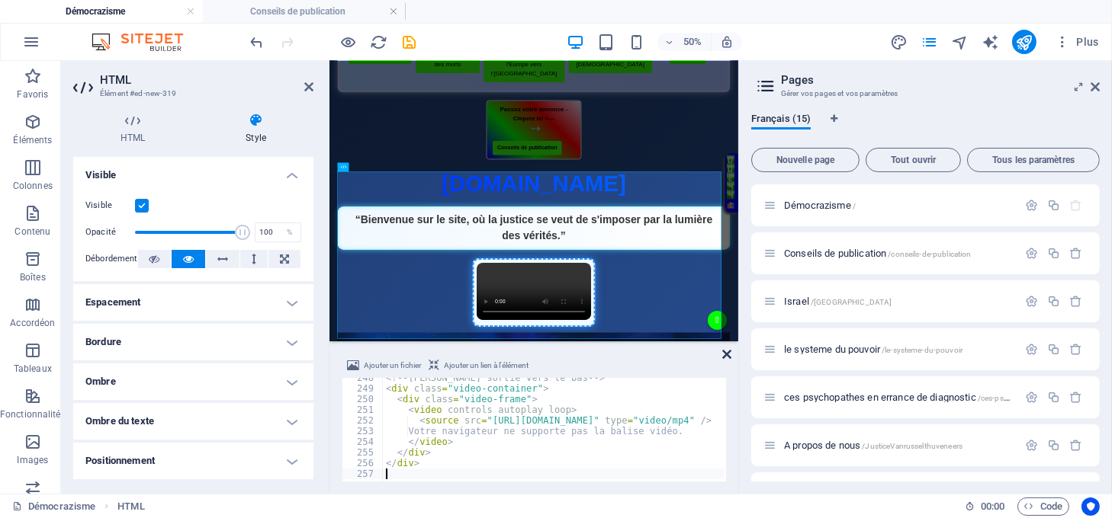
click at [723, 352] on icon at bounding box center [726, 354] width 9 height 12
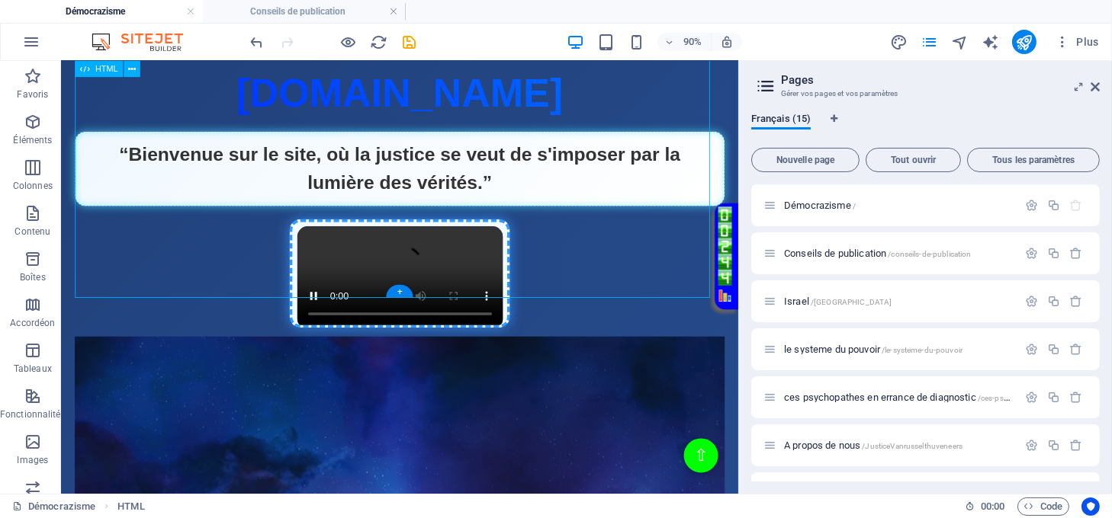
scroll to position [611, 0]
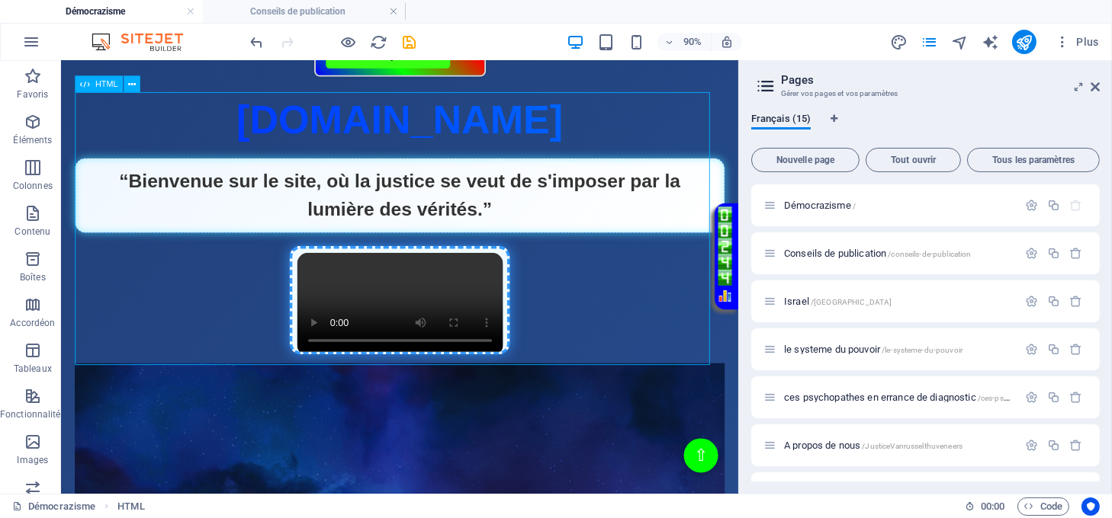
click at [110, 83] on span "HTML" at bounding box center [106, 84] width 22 height 8
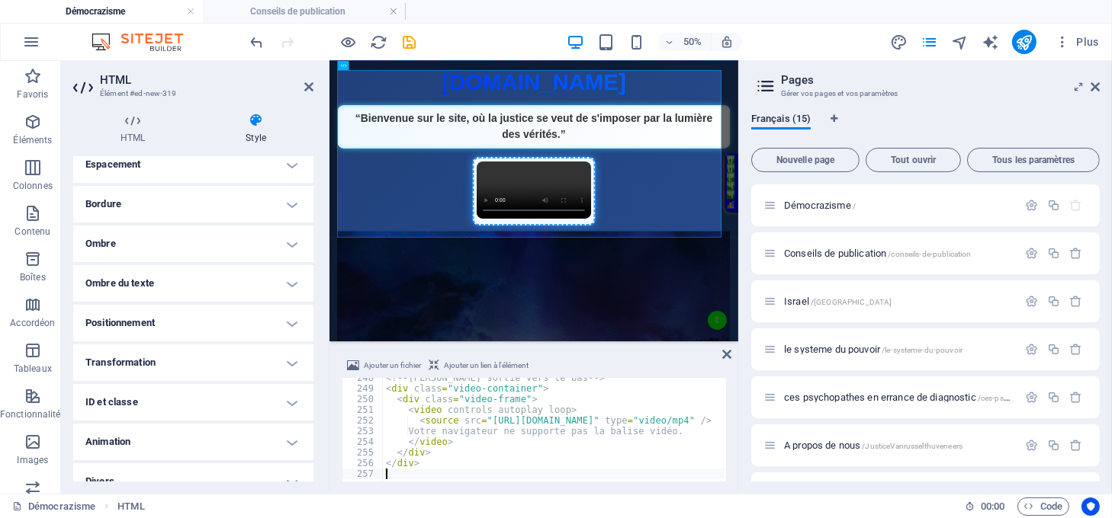
scroll to position [155, 0]
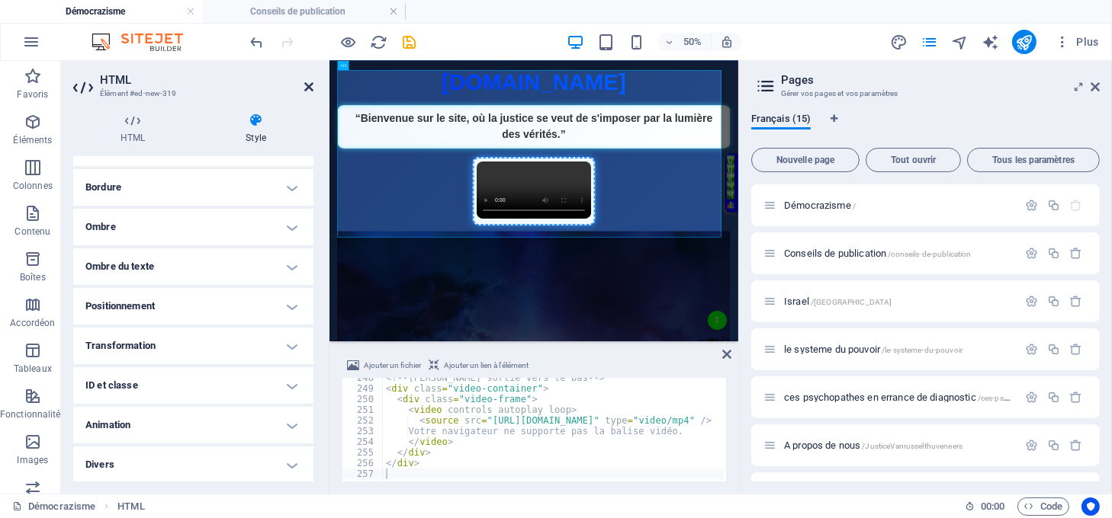
click at [304, 84] on icon at bounding box center [308, 87] width 9 height 12
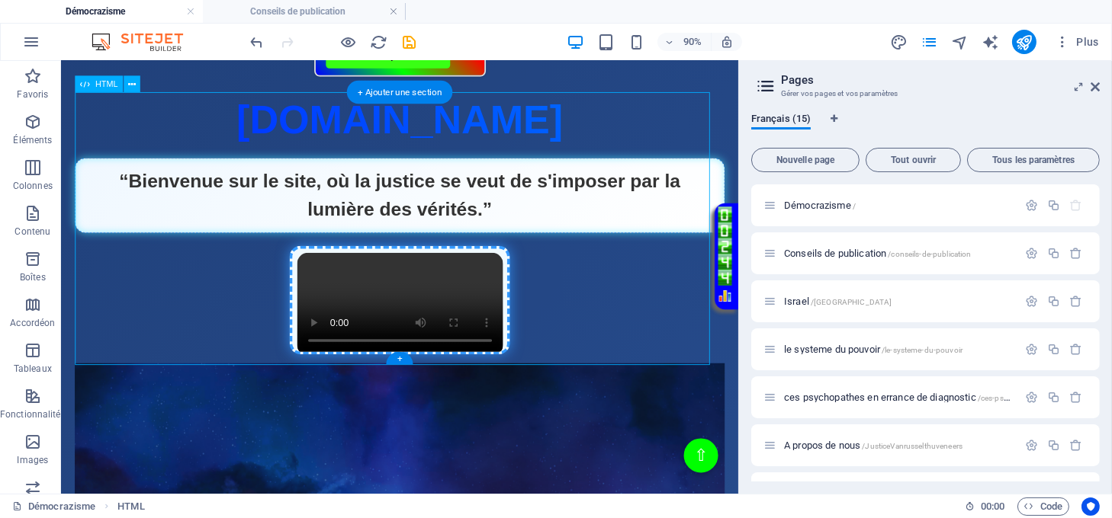
click at [455, 341] on div "Page Éclatante - Démocrazisme démocrazisme.com “Bienvenue sur le site, où la ju…" at bounding box center [437, 245] width 723 height 303
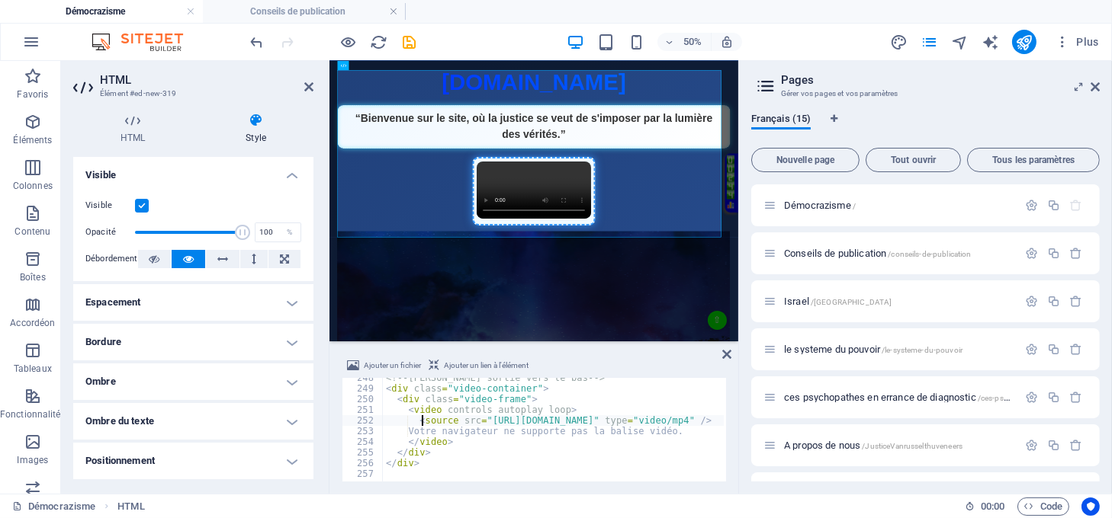
type textarea "</div>"
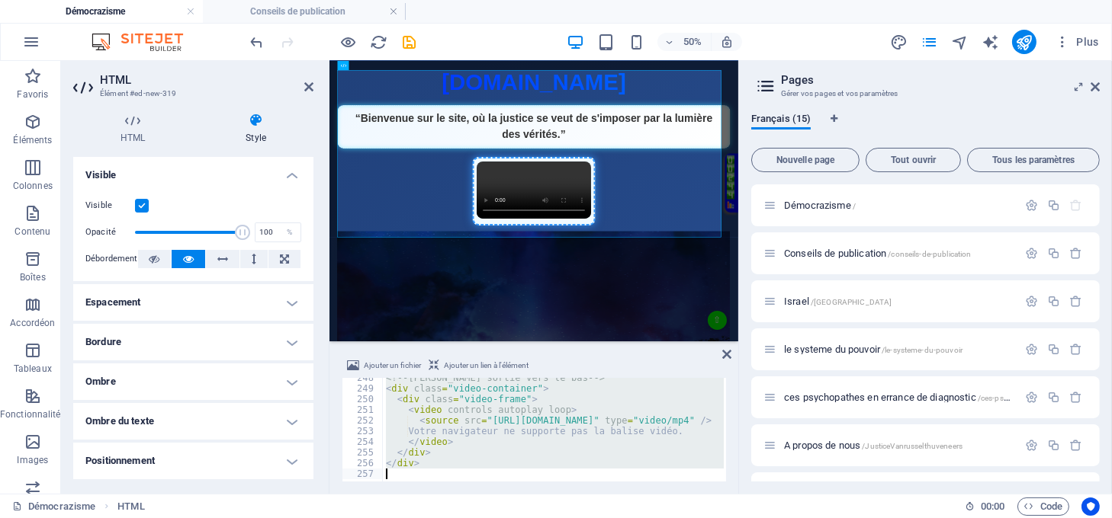
scroll to position [2555, 0]
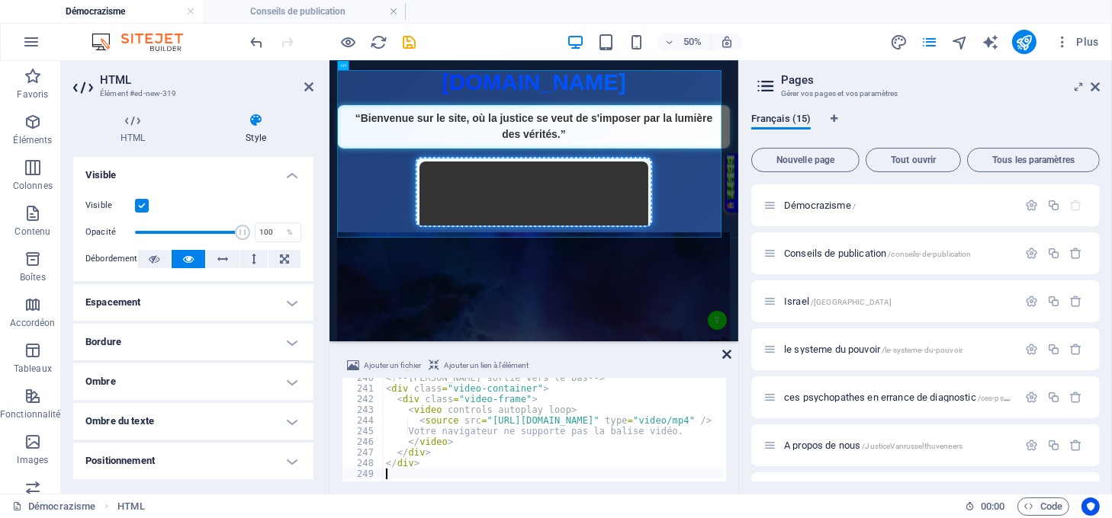
click at [726, 355] on icon at bounding box center [726, 354] width 9 height 12
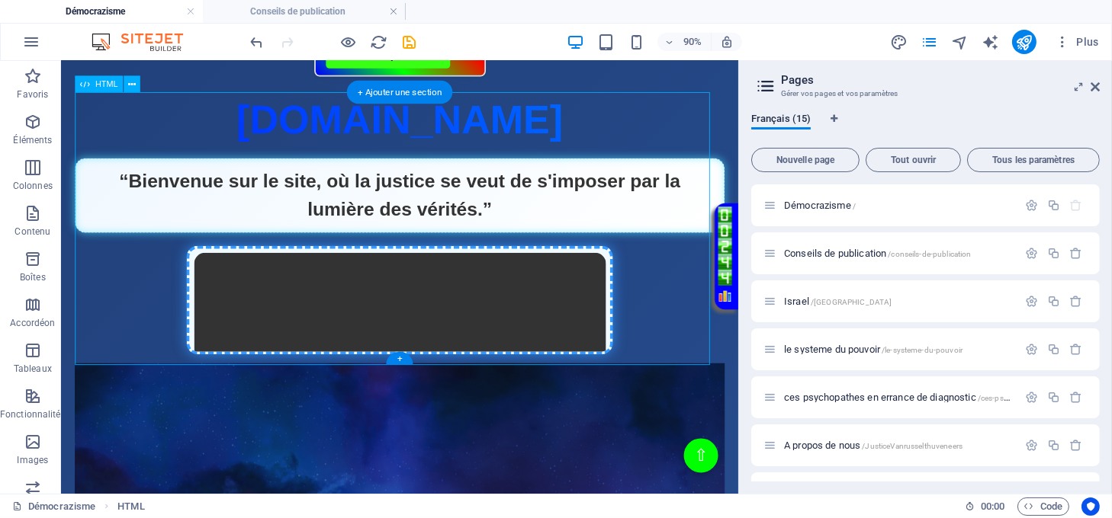
click at [396, 339] on div "Page Éclatante - Démocrazisme démocrazisme.com “Bienvenue sur le site, où la ju…" at bounding box center [437, 245] width 723 height 303
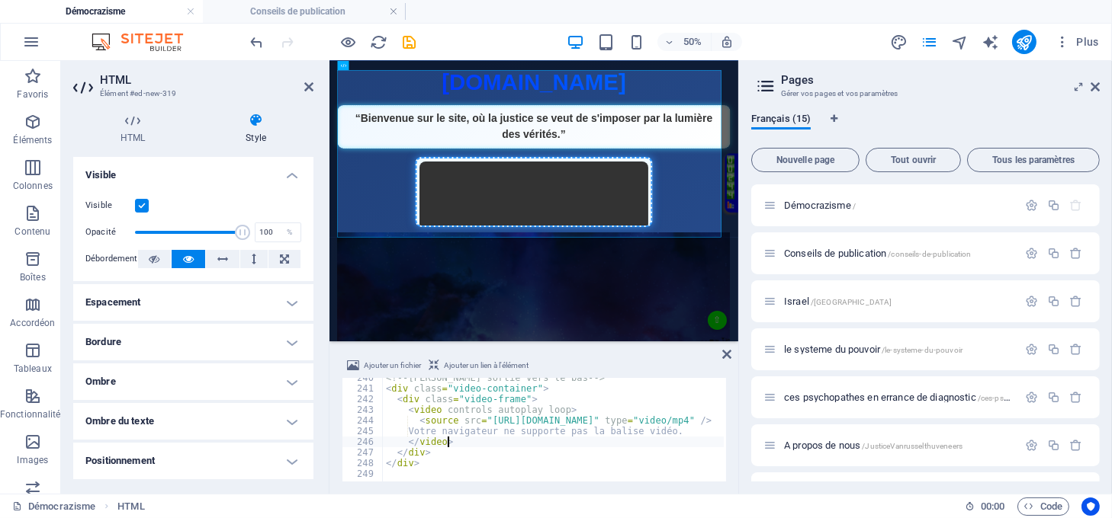
type textarea "</div>"
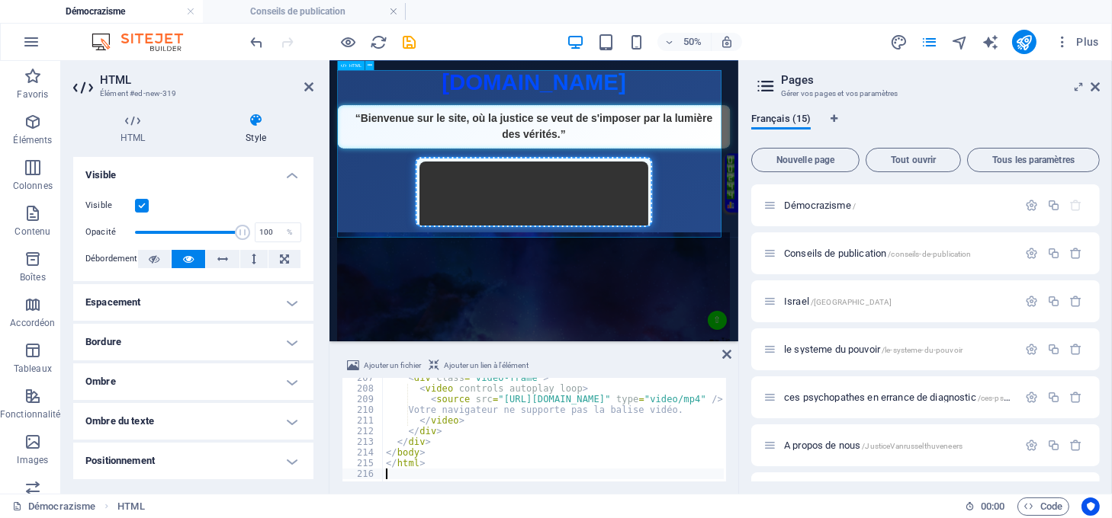
scroll to position [2203, 0]
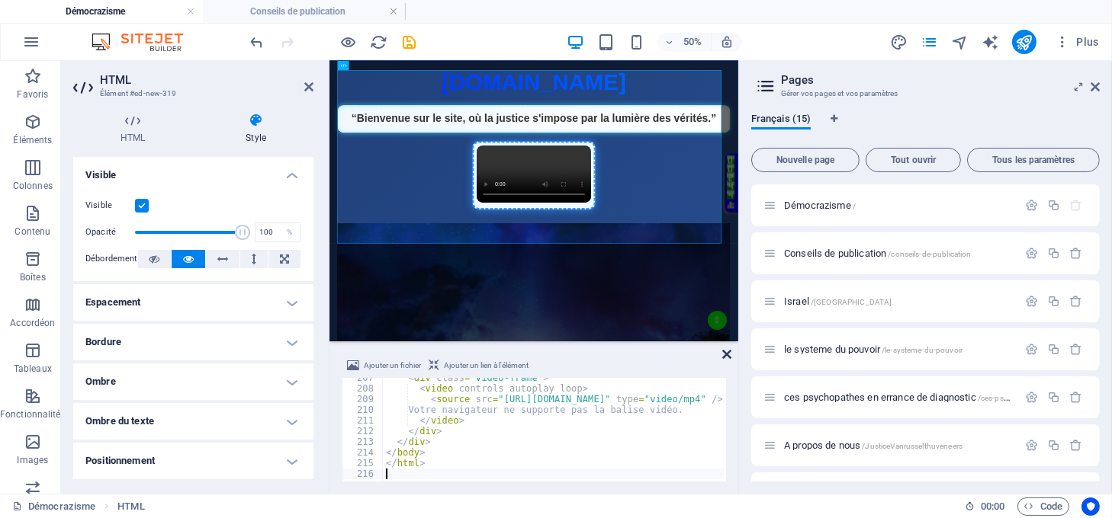
click at [728, 353] on icon at bounding box center [726, 354] width 9 height 12
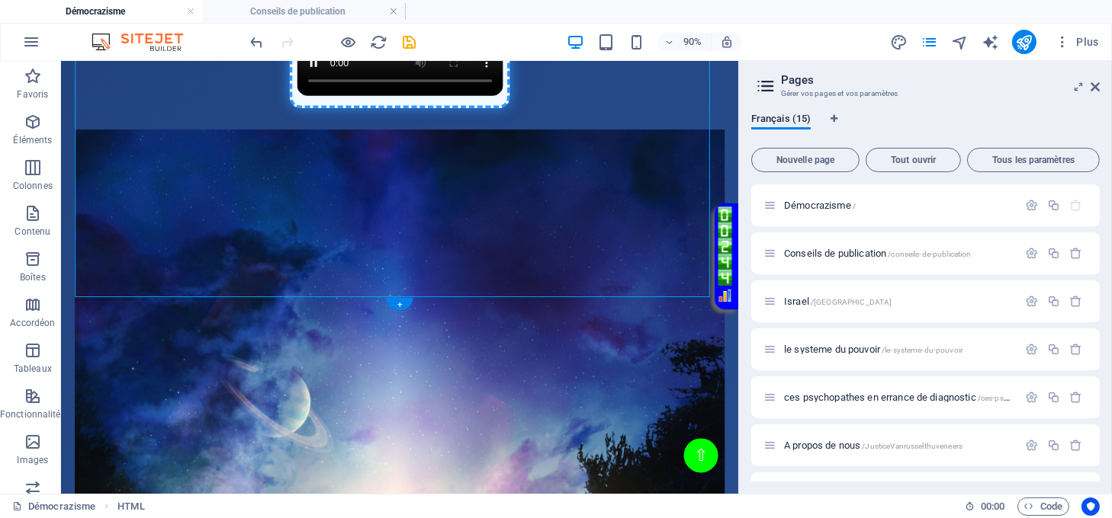
scroll to position [916, 0]
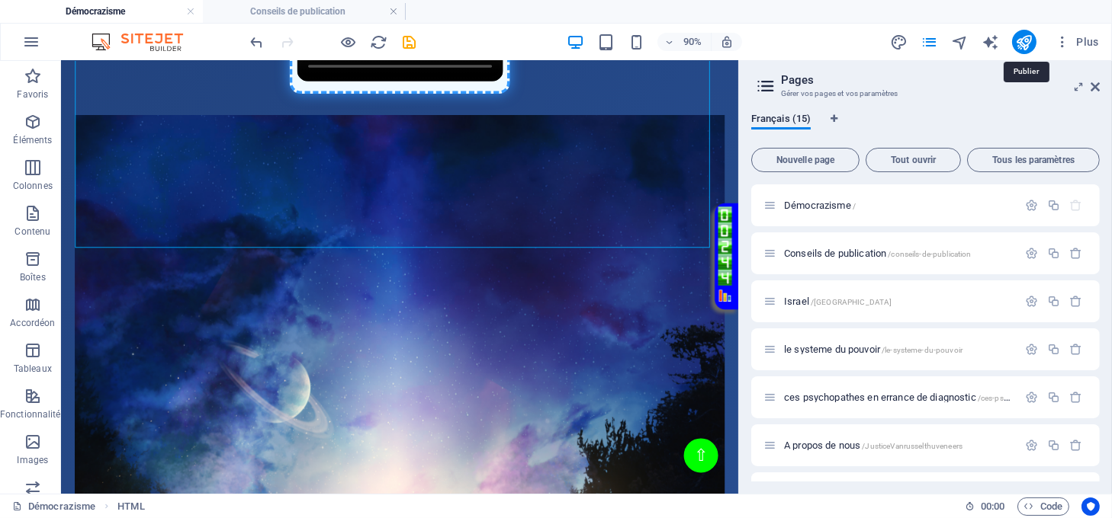
click at [1018, 44] on icon "publish" at bounding box center [1024, 43] width 18 height 18
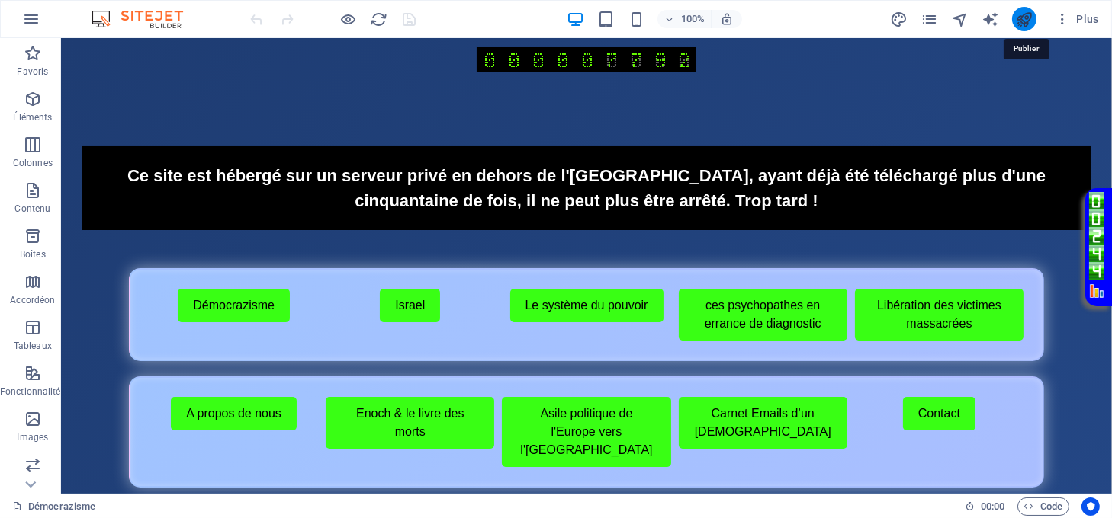
click at [1022, 20] on icon "publish" at bounding box center [1024, 20] width 18 height 18
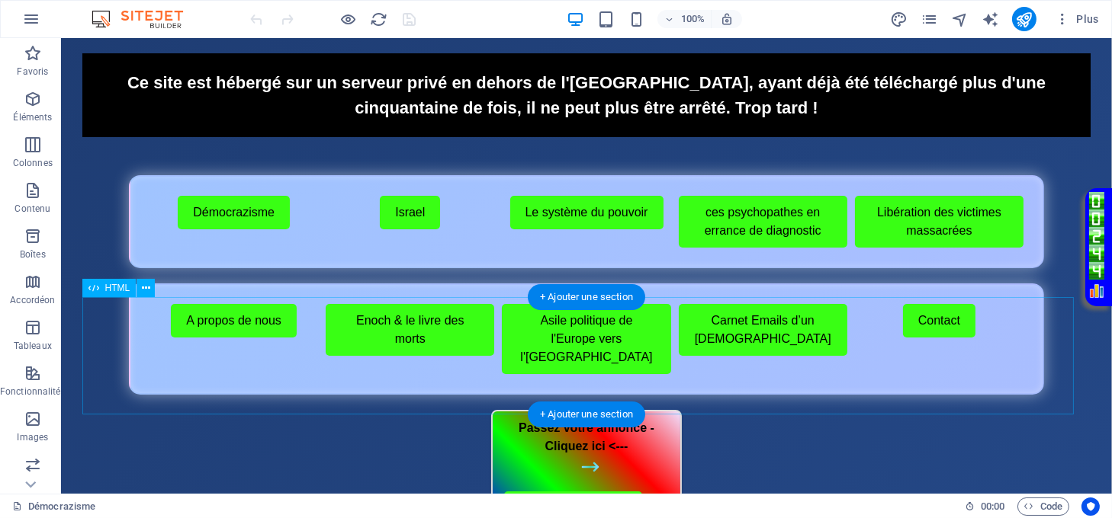
scroll to position [203, 0]
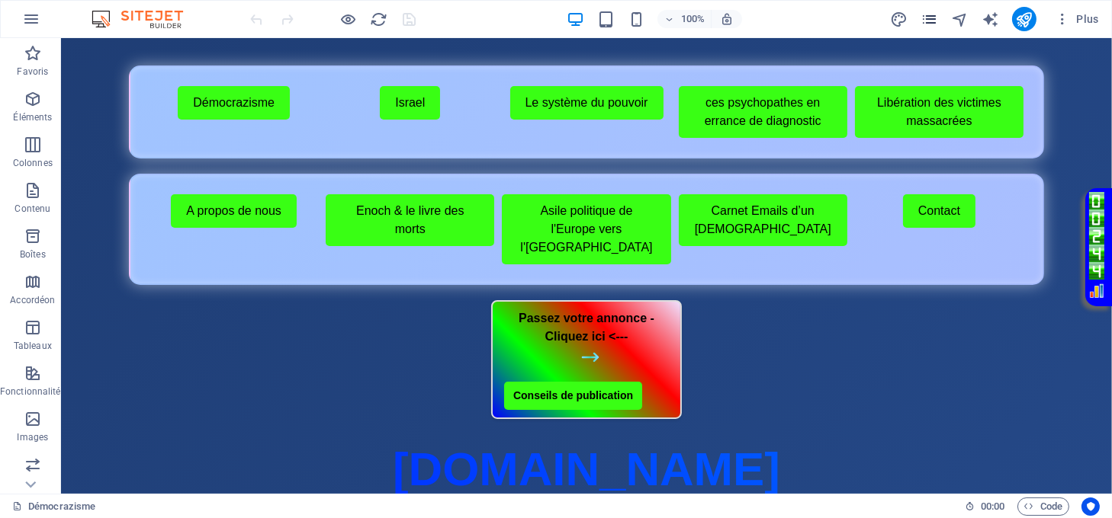
click at [931, 18] on icon "pages" at bounding box center [929, 20] width 18 height 18
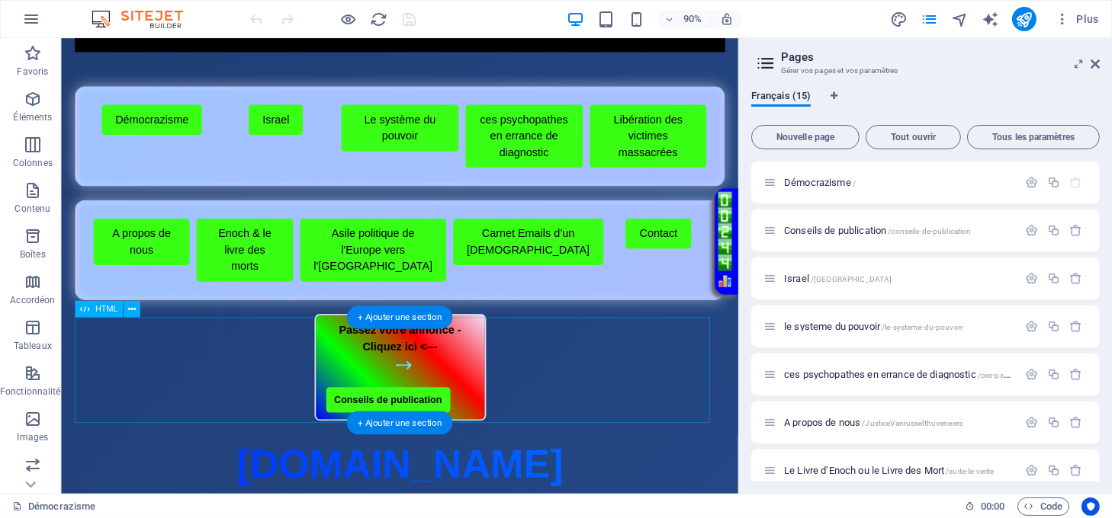
click at [343, 404] on div "Passez votre annonce - Cliquez ici <--- Conseils de publication" at bounding box center [437, 404] width 723 height 119
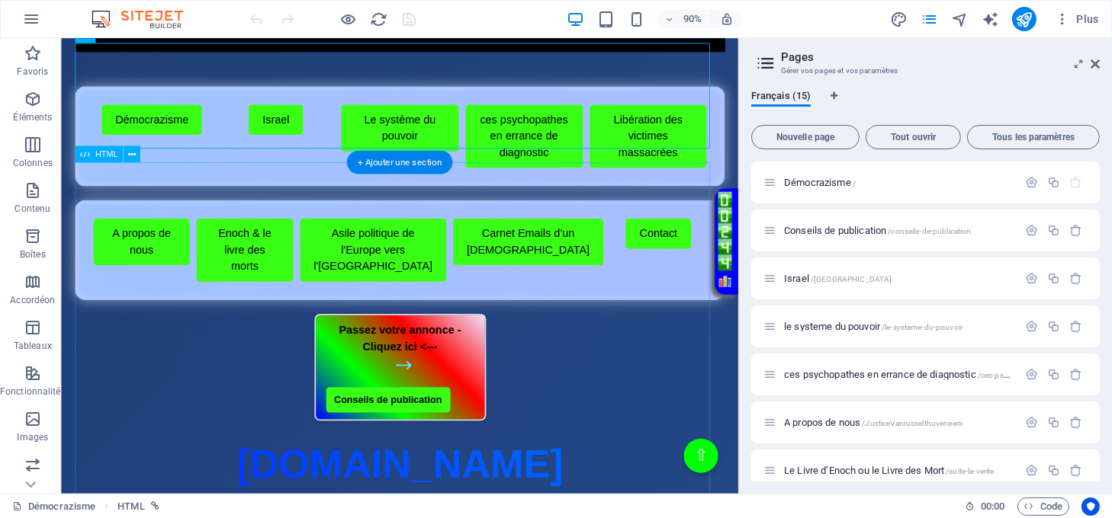
scroll to position [508, 0]
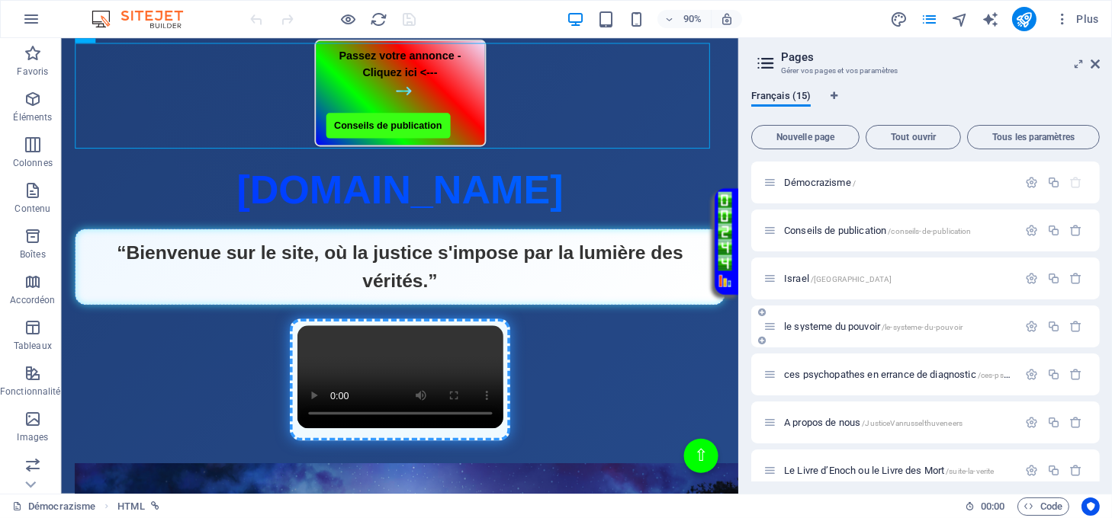
click at [852, 338] on div "le systeme du pouvoir /le-systeme-du-pouvoir" at bounding box center [925, 327] width 348 height 42
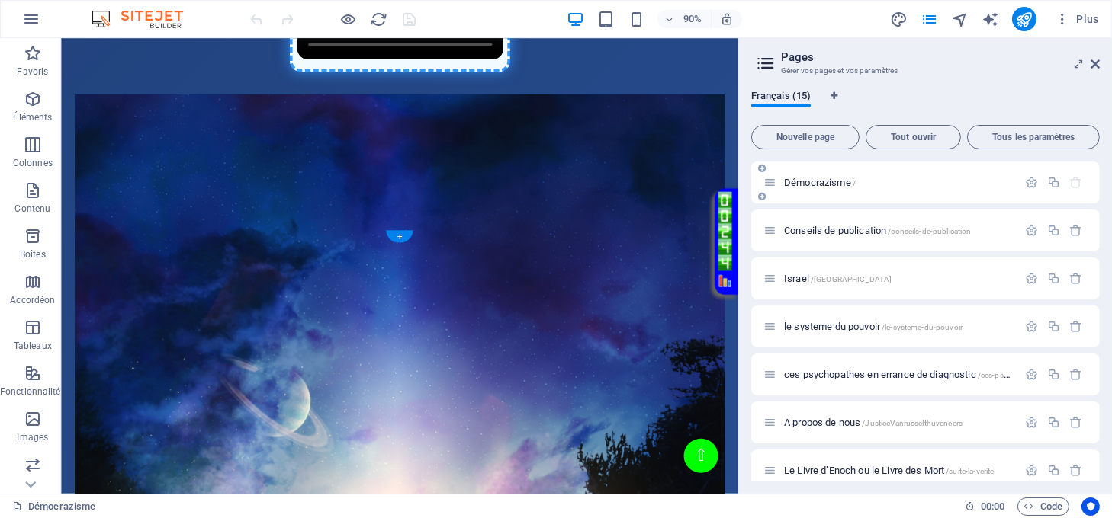
scroll to position [915, 0]
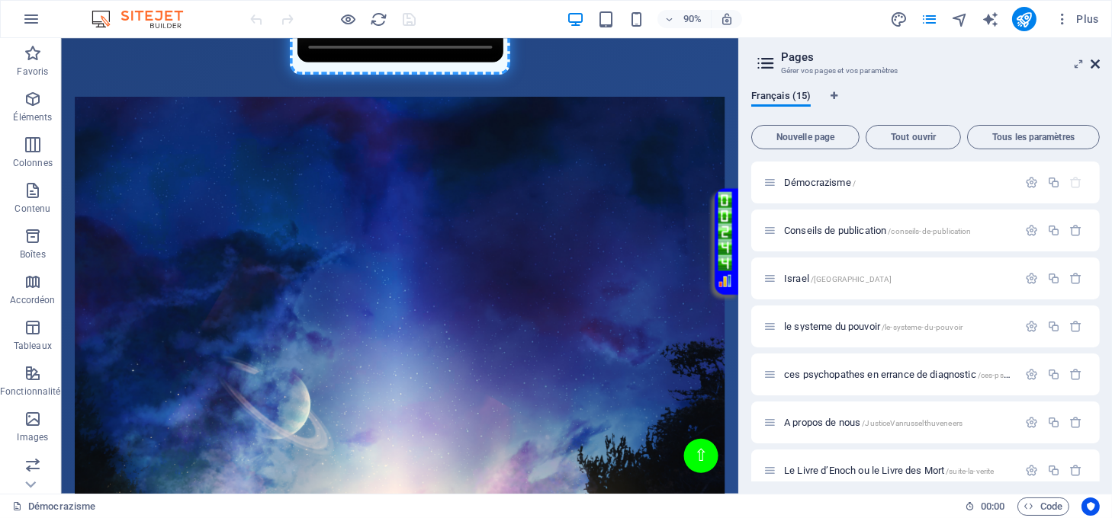
drag, startPoint x: 1092, startPoint y: 65, endPoint x: 955, endPoint y: 37, distance: 139.9
click at [1092, 65] on icon at bounding box center [1094, 64] width 9 height 12
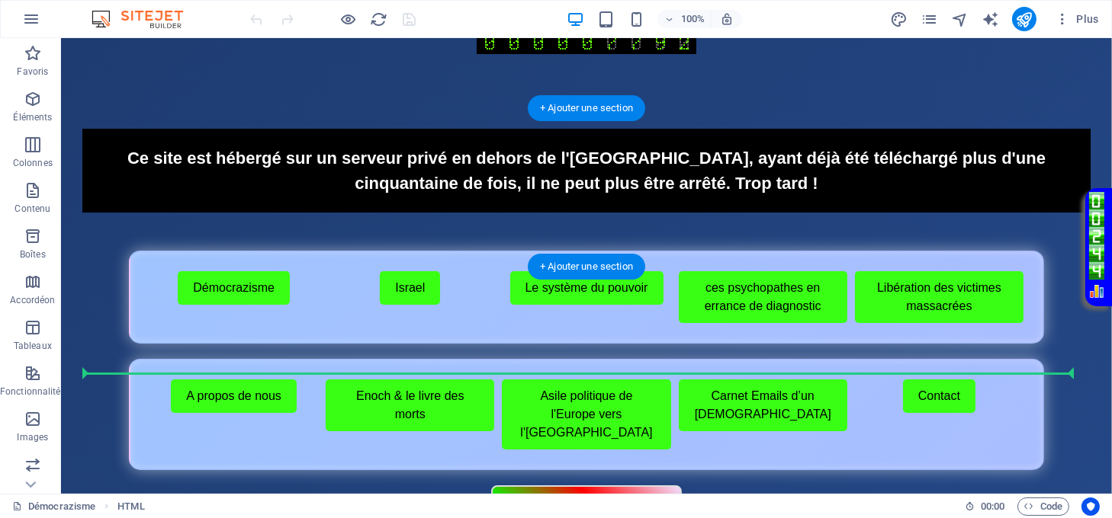
scroll to position [0, 0]
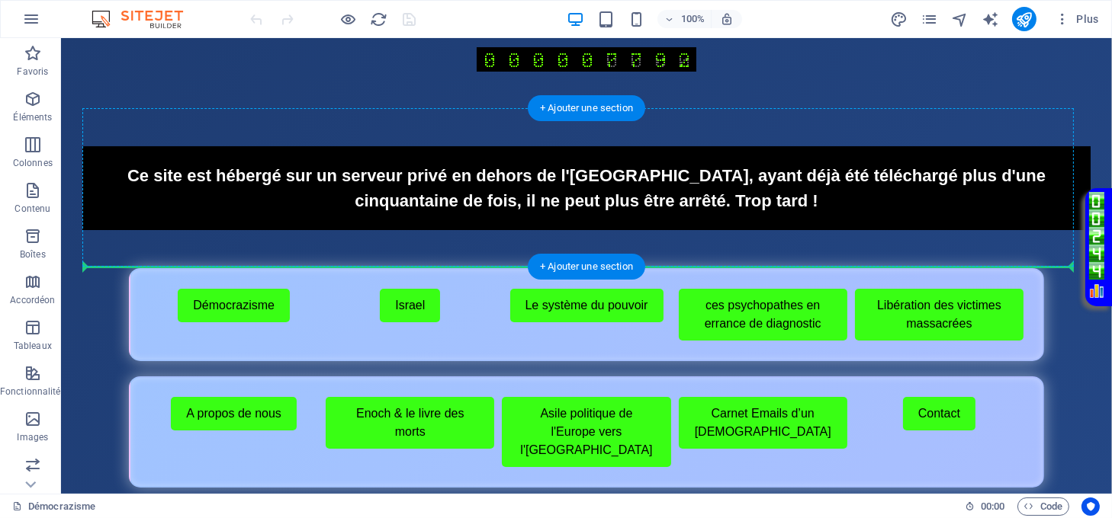
drag, startPoint x: 328, startPoint y: 252, endPoint x: 335, endPoint y: 210, distance: 41.7
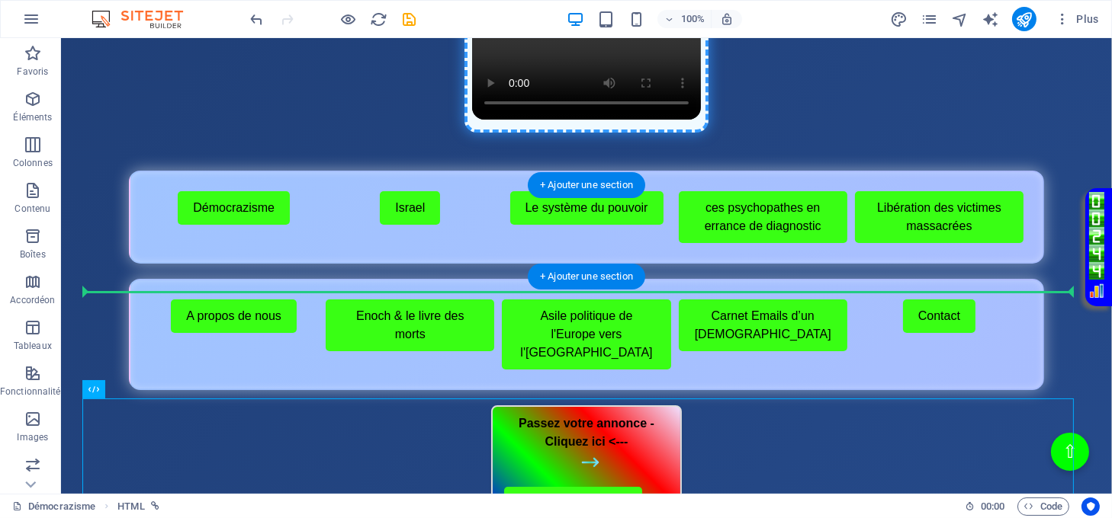
scroll to position [406, 0]
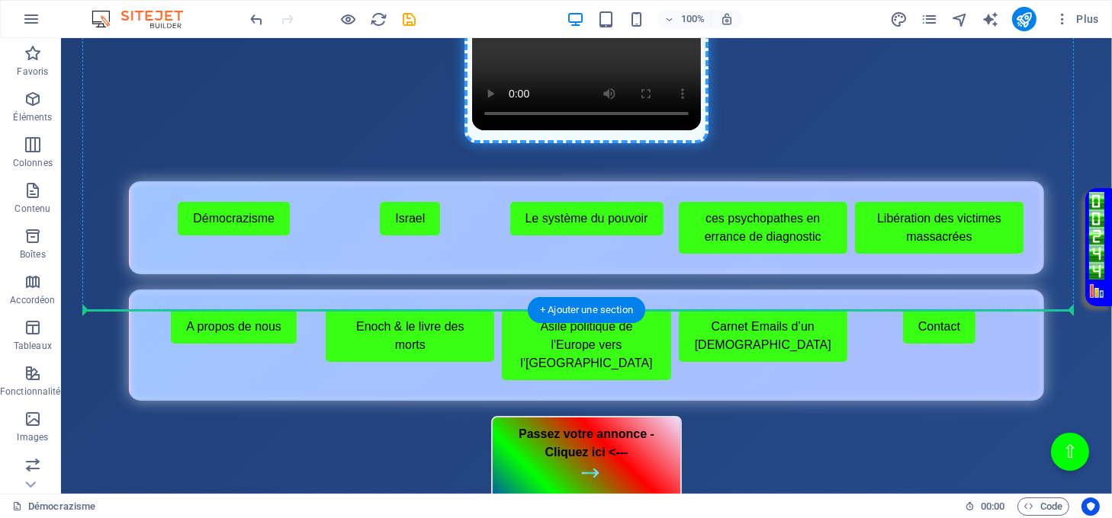
drag, startPoint x: 358, startPoint y: 297, endPoint x: 371, endPoint y: 272, distance: 28.0
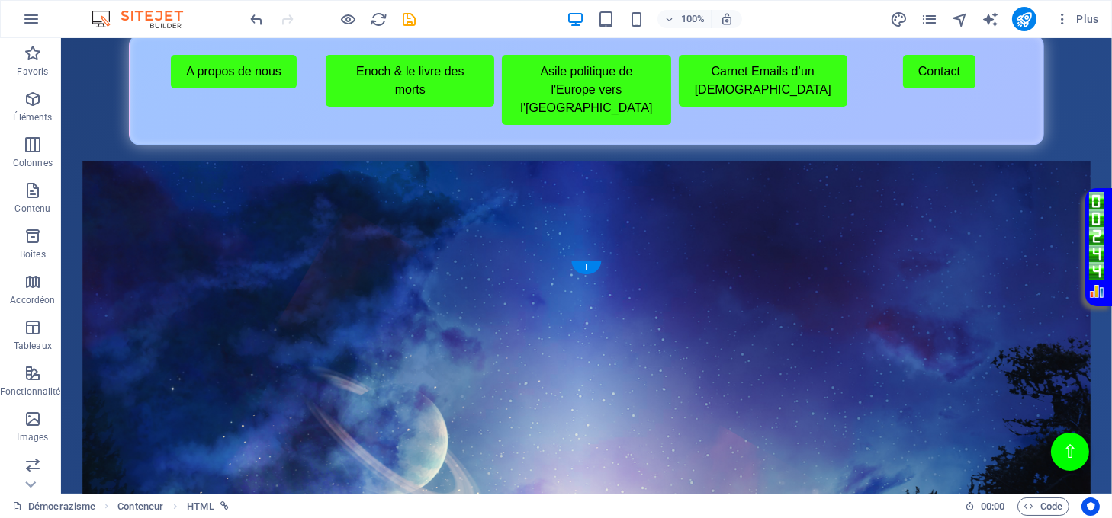
scroll to position [915, 0]
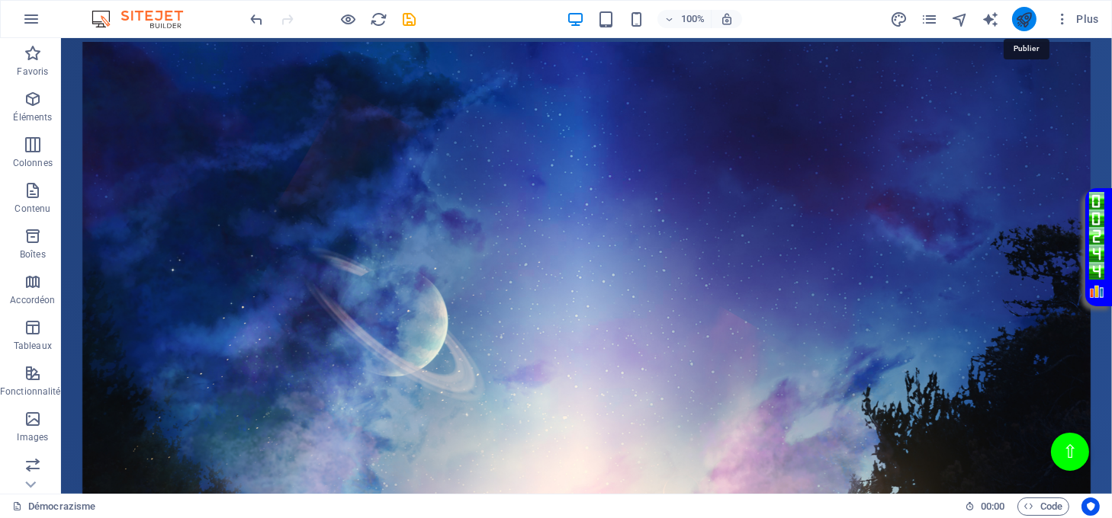
click at [1021, 11] on icon "publish" at bounding box center [1024, 20] width 18 height 18
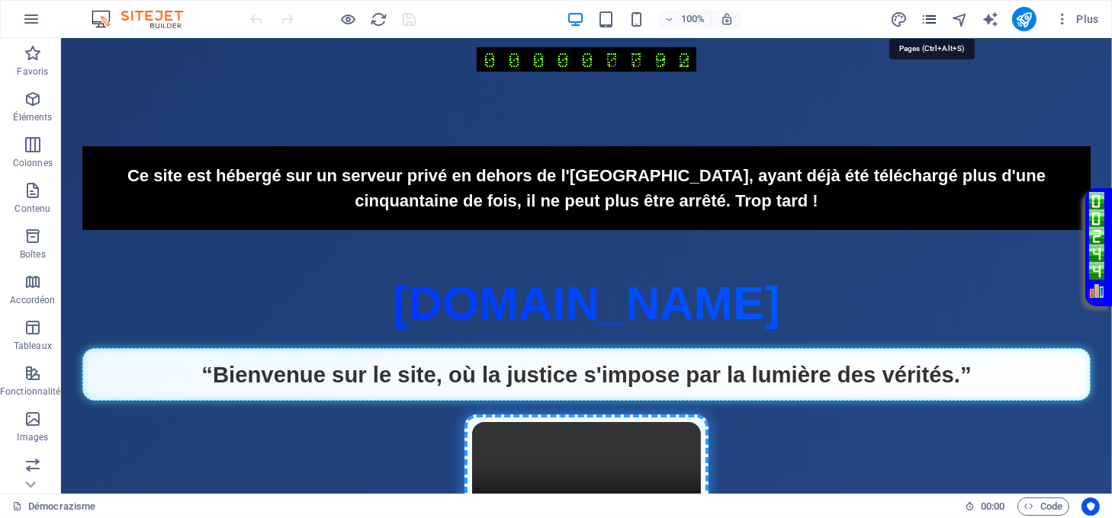
click at [925, 23] on icon "pages" at bounding box center [929, 20] width 18 height 18
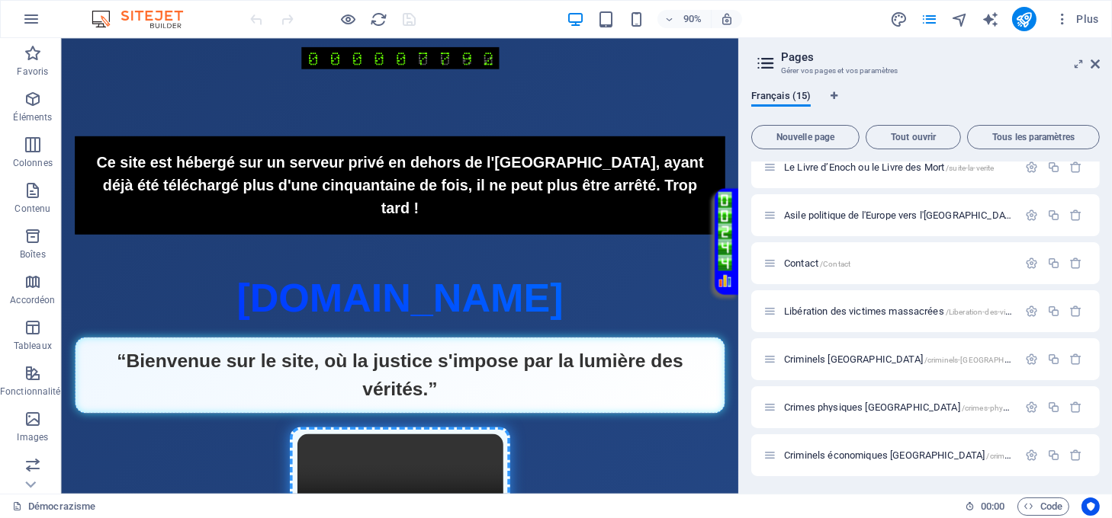
scroll to position [305, 0]
click at [842, 356] on span "Criminels israel /criminels-[GEOGRAPHIC_DATA]" at bounding box center [911, 357] width 255 height 11
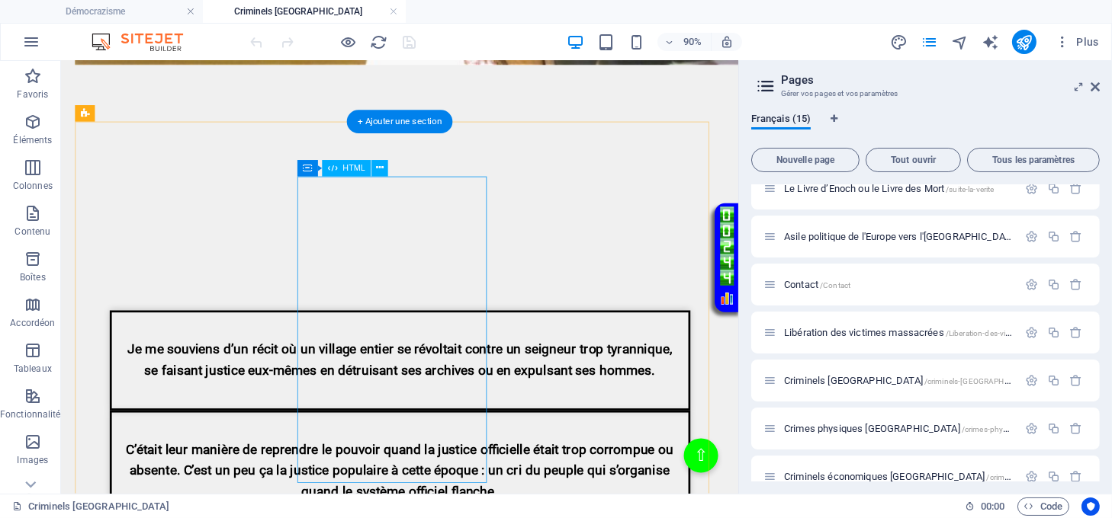
scroll to position [1626, 0]
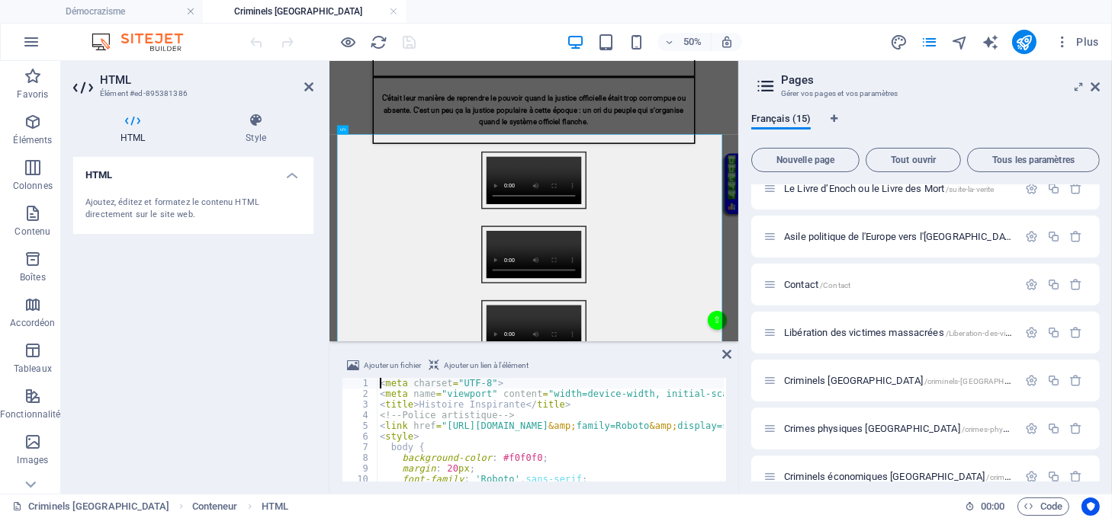
scroll to position [1618, 0]
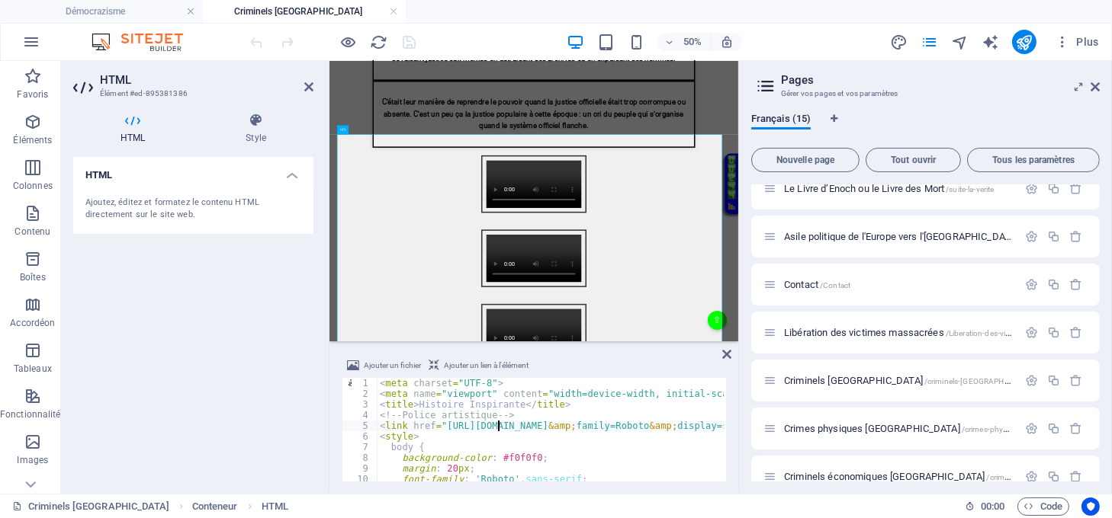
type textarea "</div> </div>"
